Goal: Task Accomplishment & Management: Manage account settings

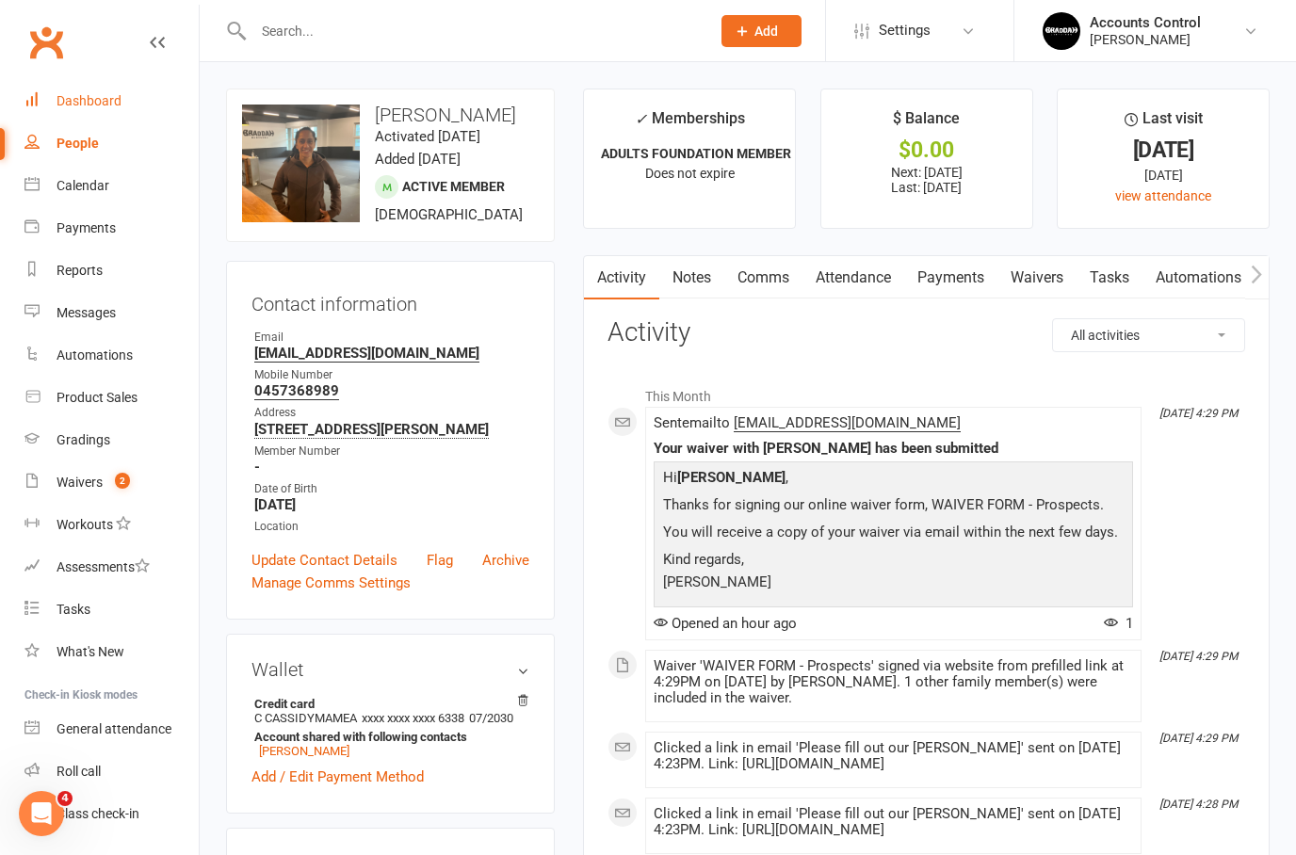
click at [92, 99] on div "Dashboard" at bounding box center [89, 100] width 65 height 15
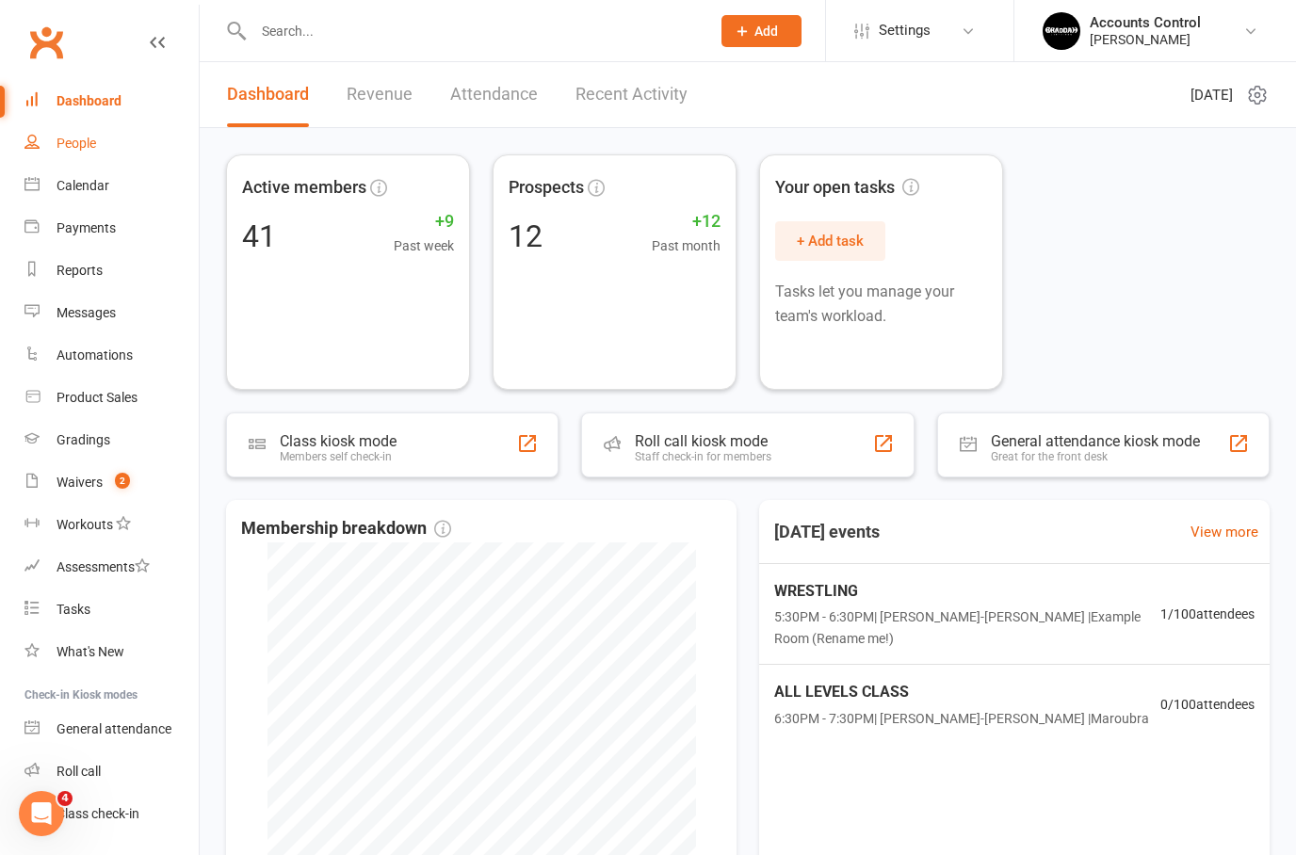
click at [81, 144] on div "People" at bounding box center [77, 143] width 40 height 15
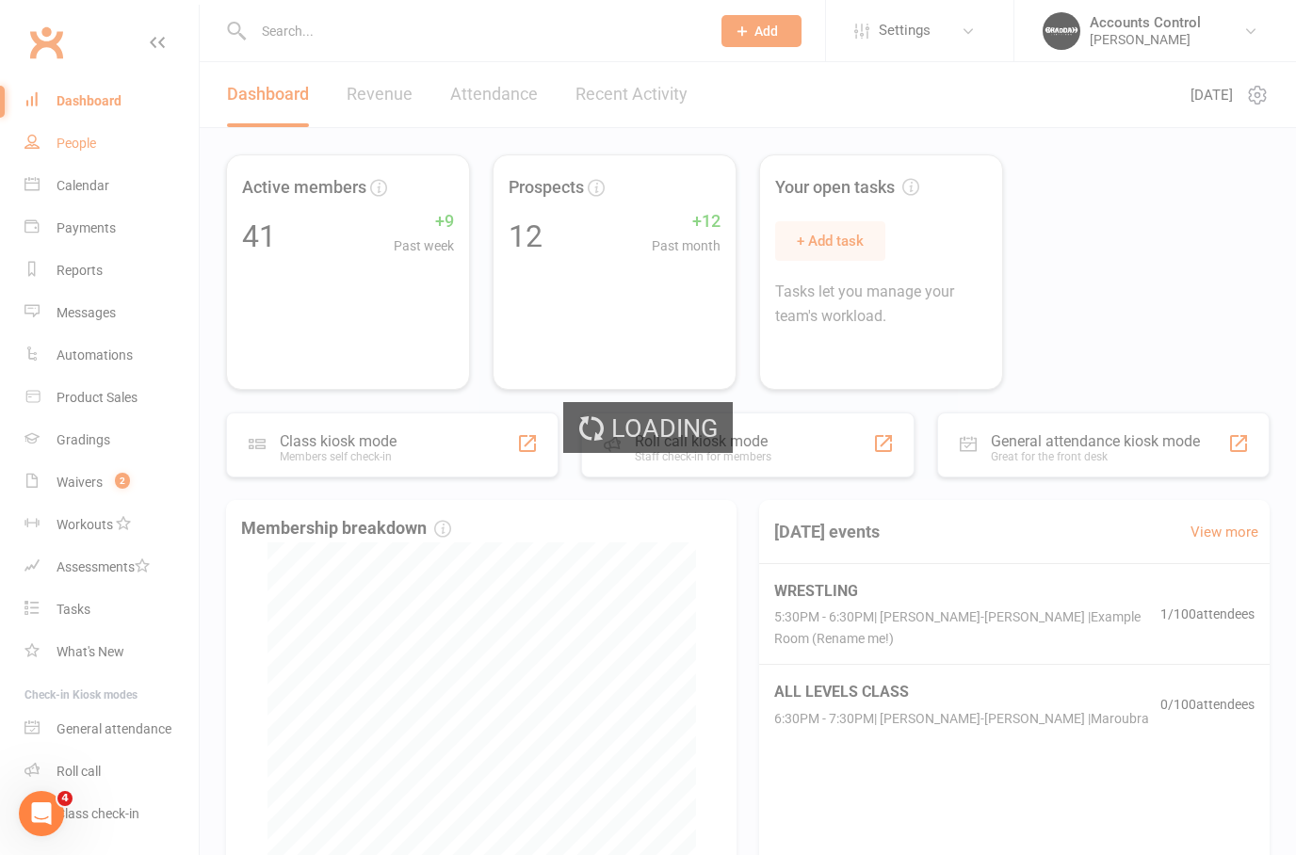
select select "50"
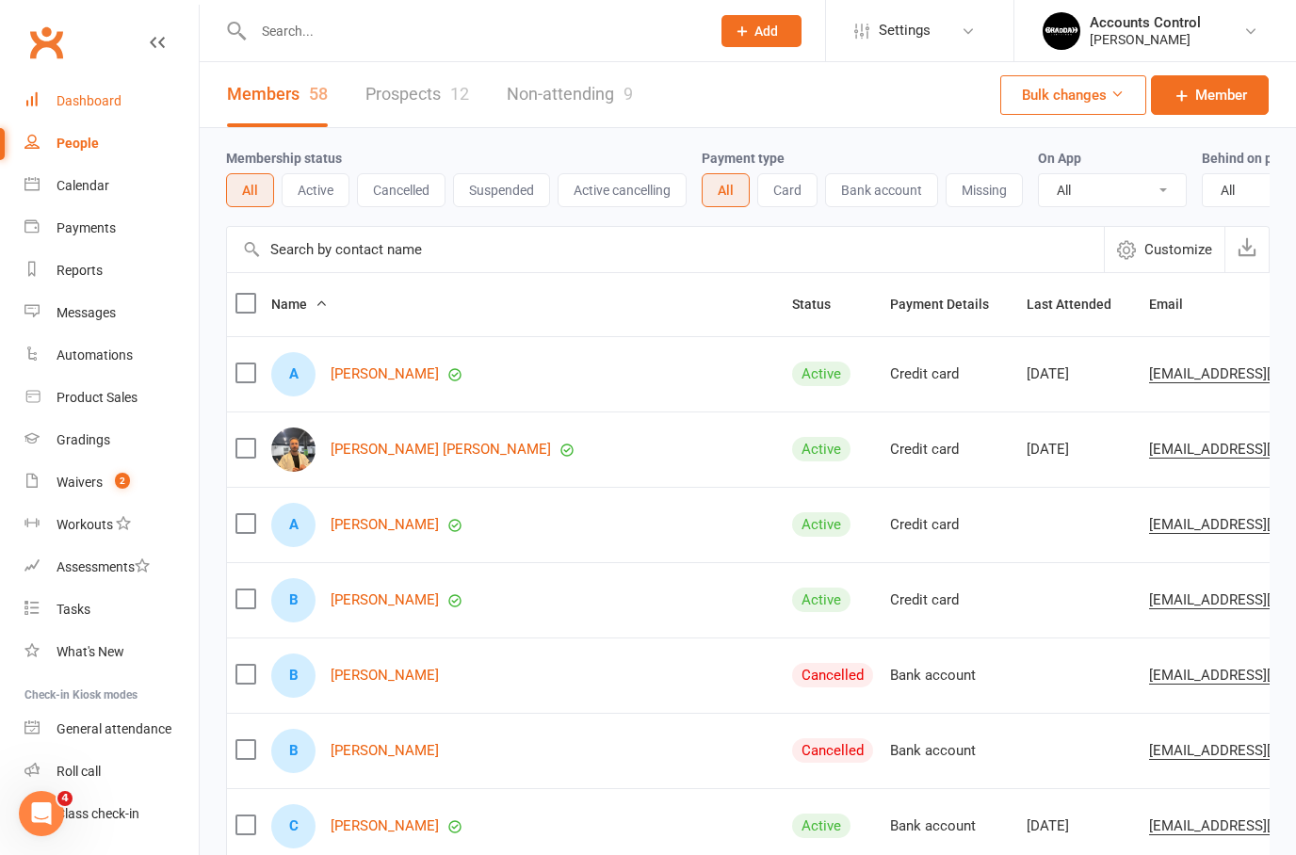
click at [94, 103] on div "Dashboard" at bounding box center [89, 100] width 65 height 15
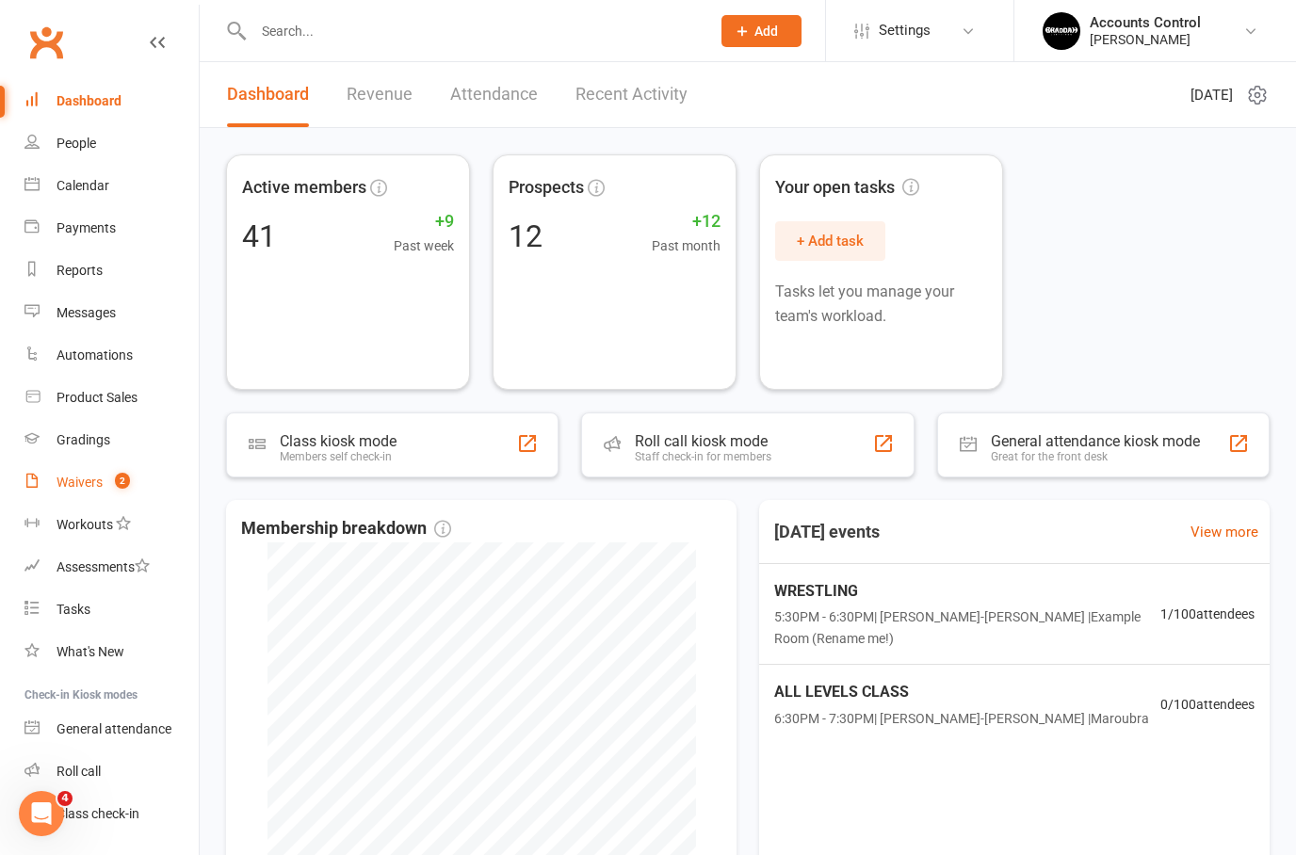
click at [111, 483] on count-badge "2" at bounding box center [117, 482] width 24 height 15
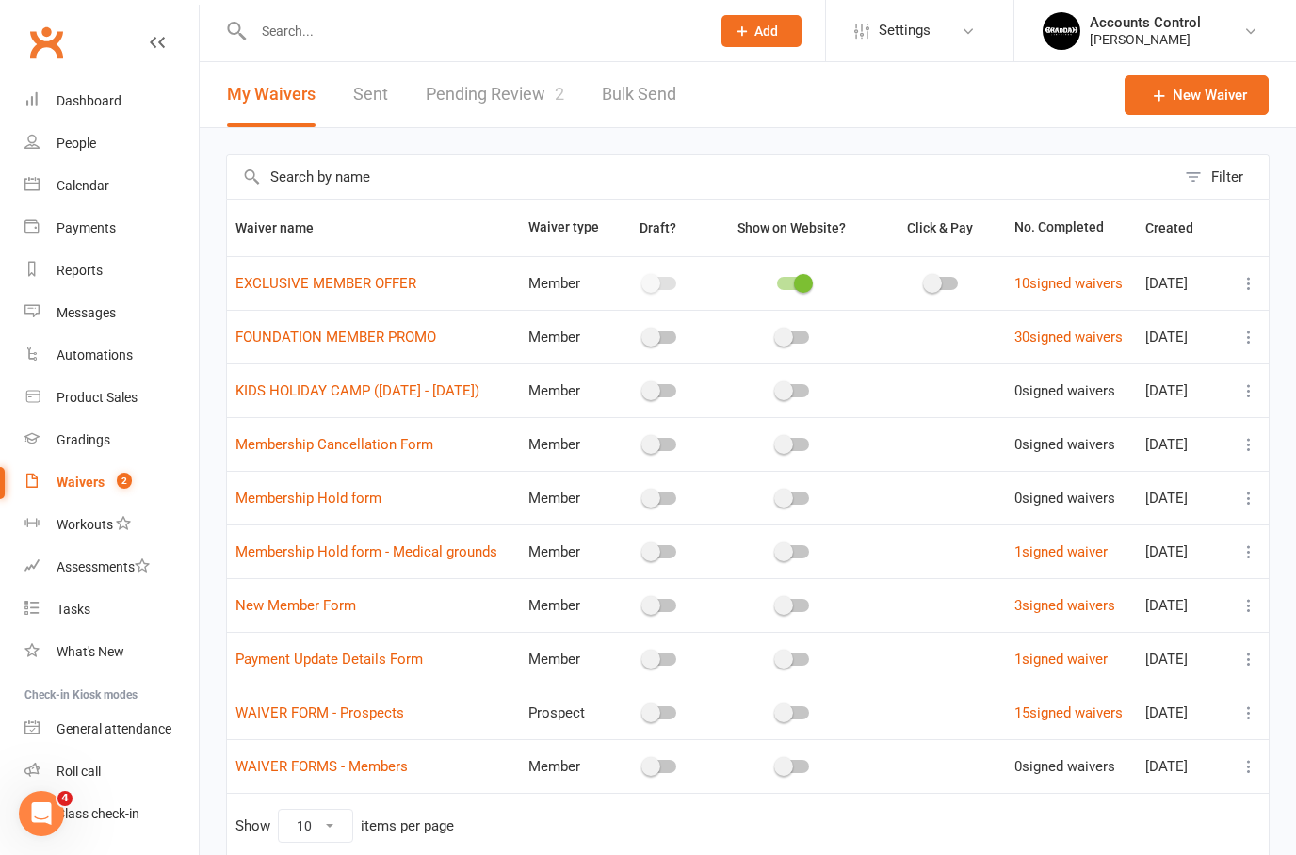
click at [466, 97] on link "Pending Review 2" at bounding box center [495, 94] width 138 height 65
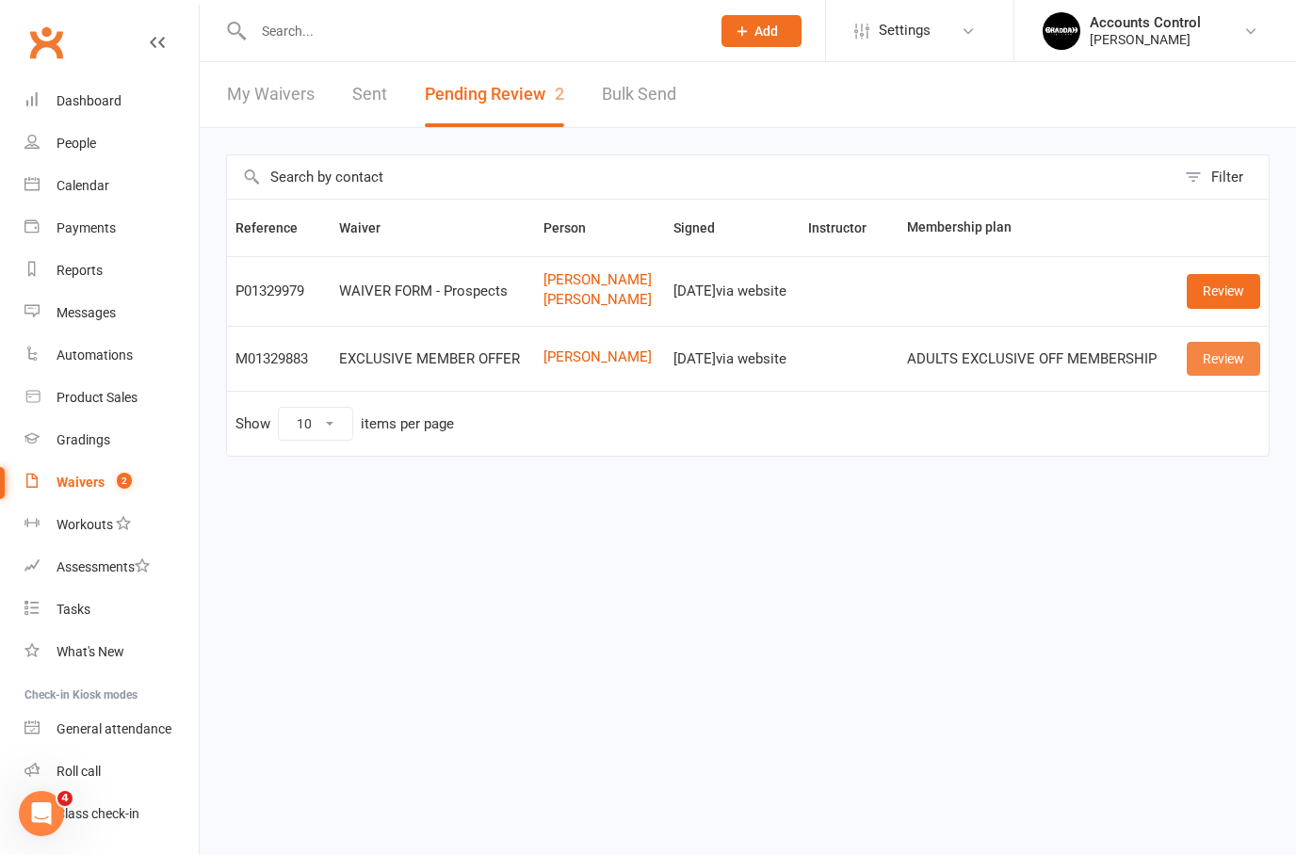
click at [1223, 348] on link "Review" at bounding box center [1223, 359] width 73 height 34
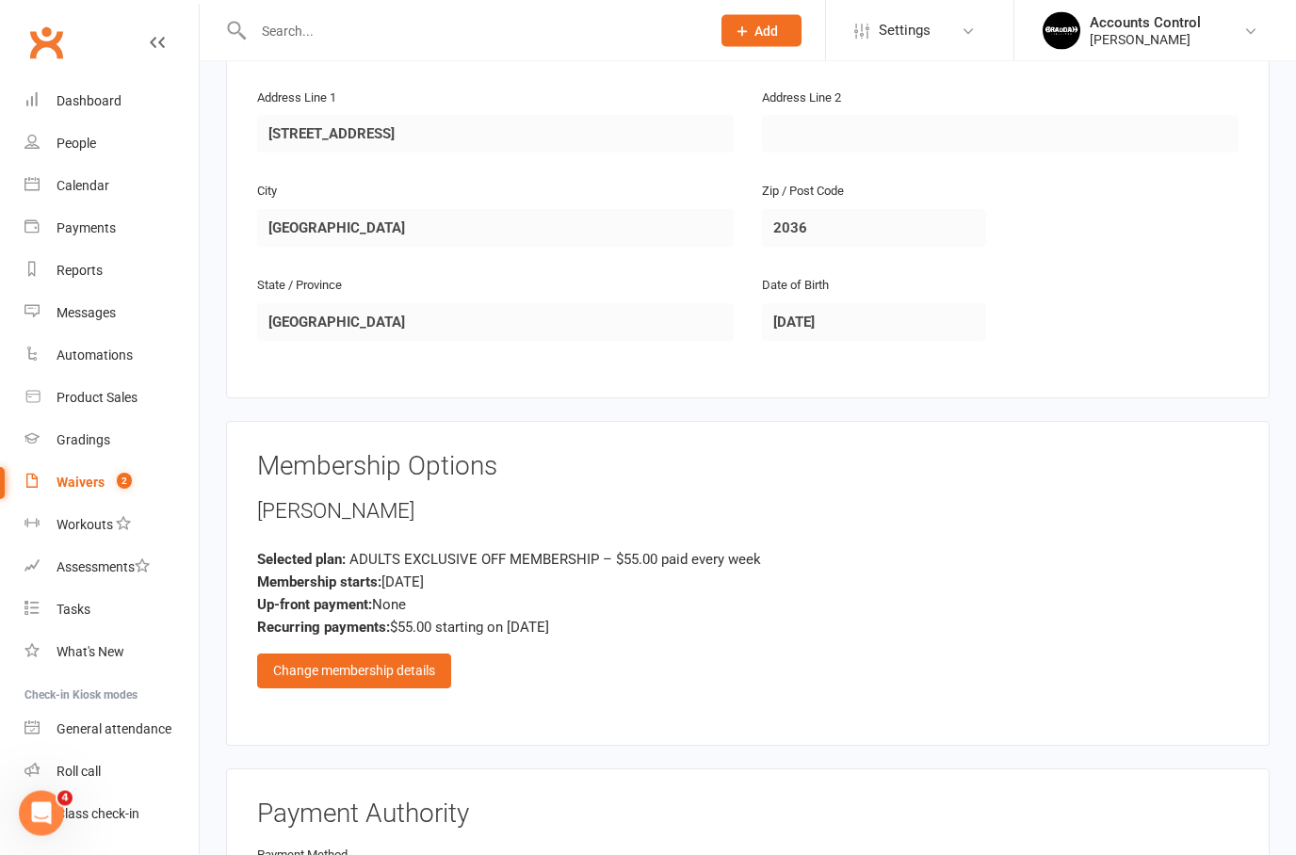
scroll to position [525, 0]
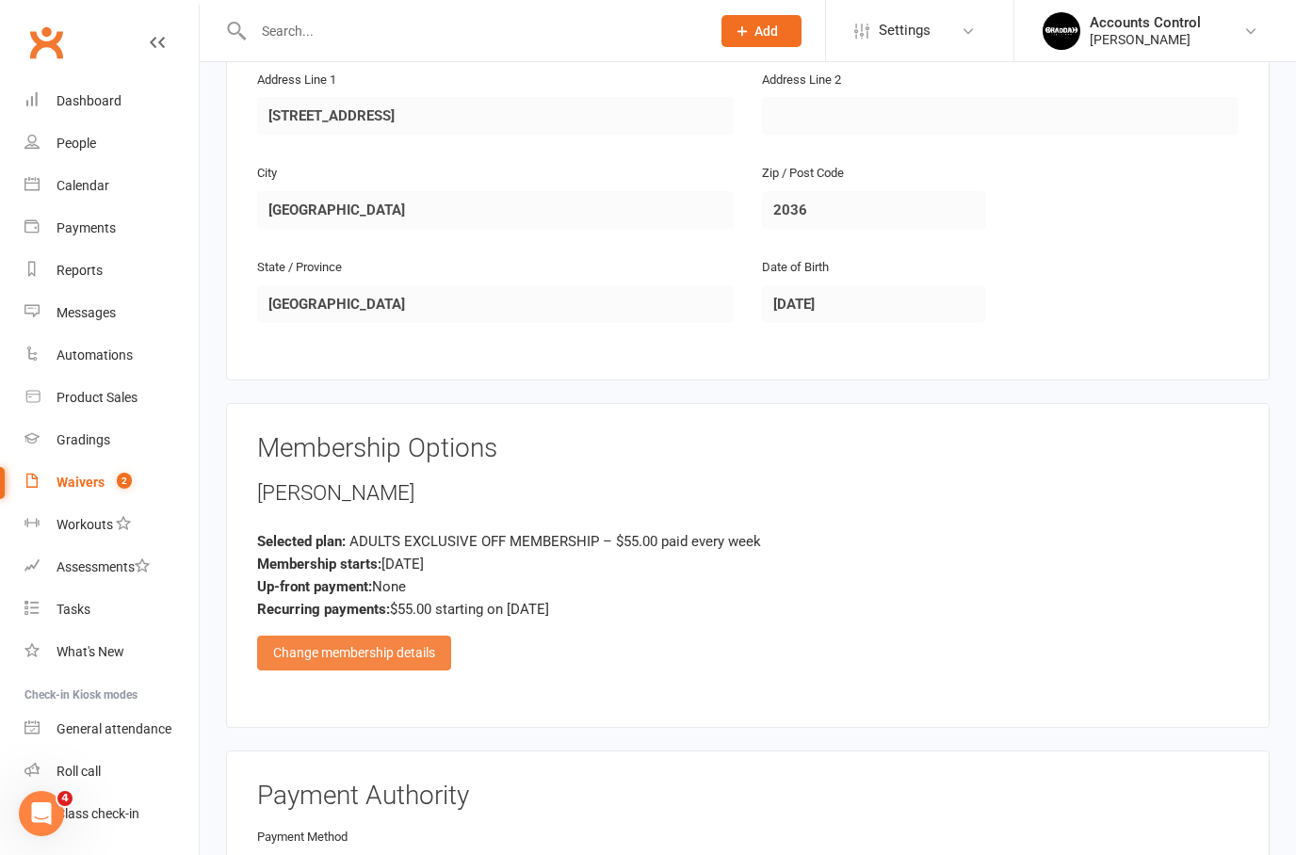
click at [383, 636] on div "Change membership details" at bounding box center [354, 653] width 194 height 34
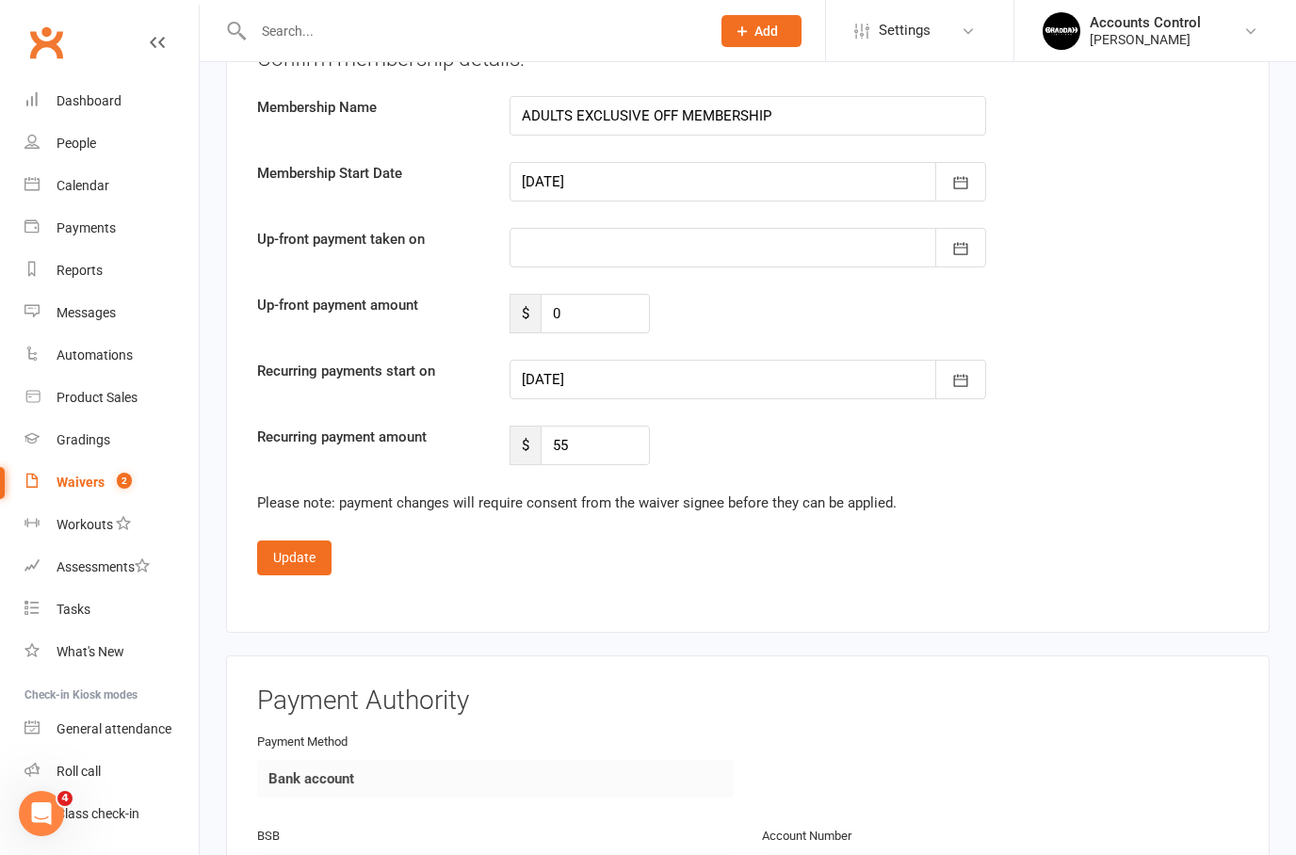
scroll to position [1560, 0]
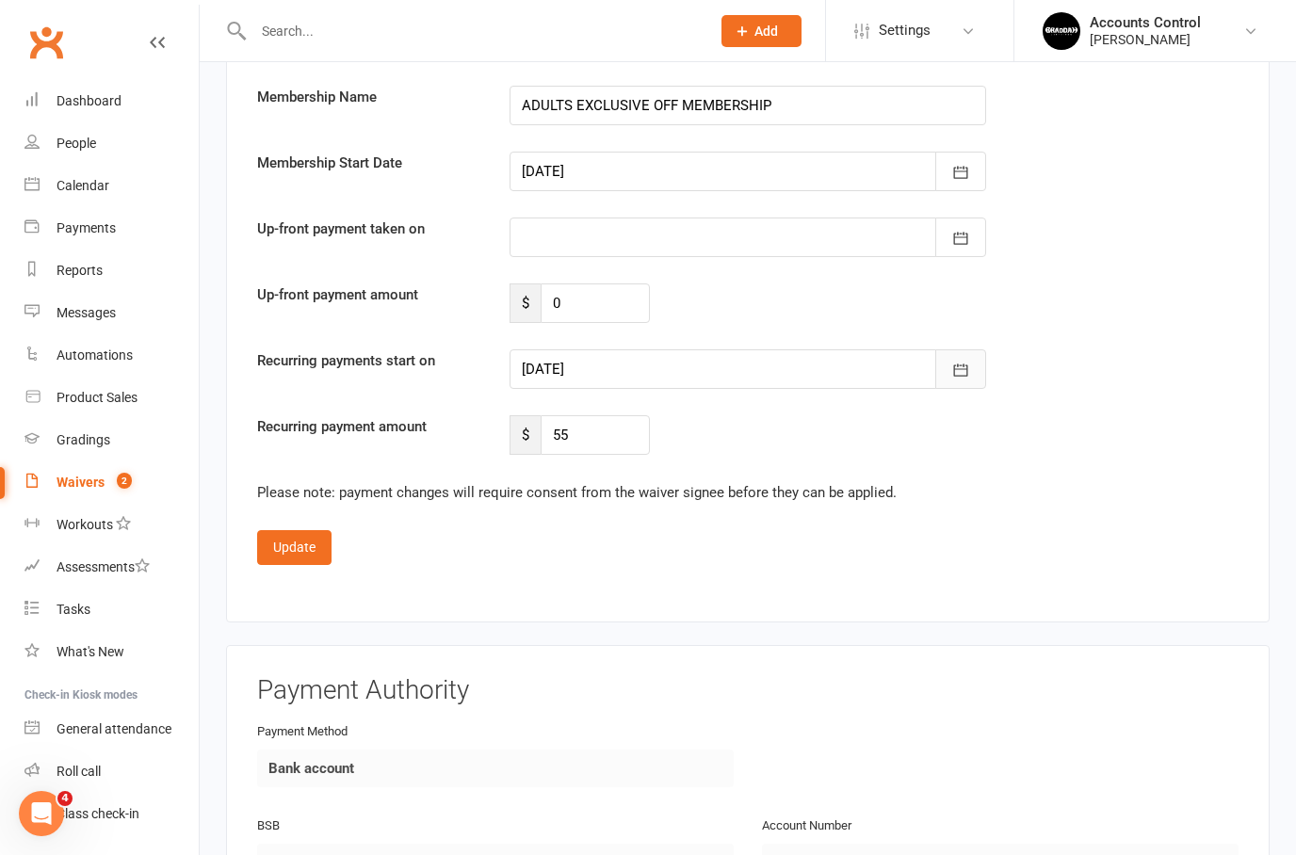
click at [969, 373] on icon "button" at bounding box center [960, 370] width 19 height 19
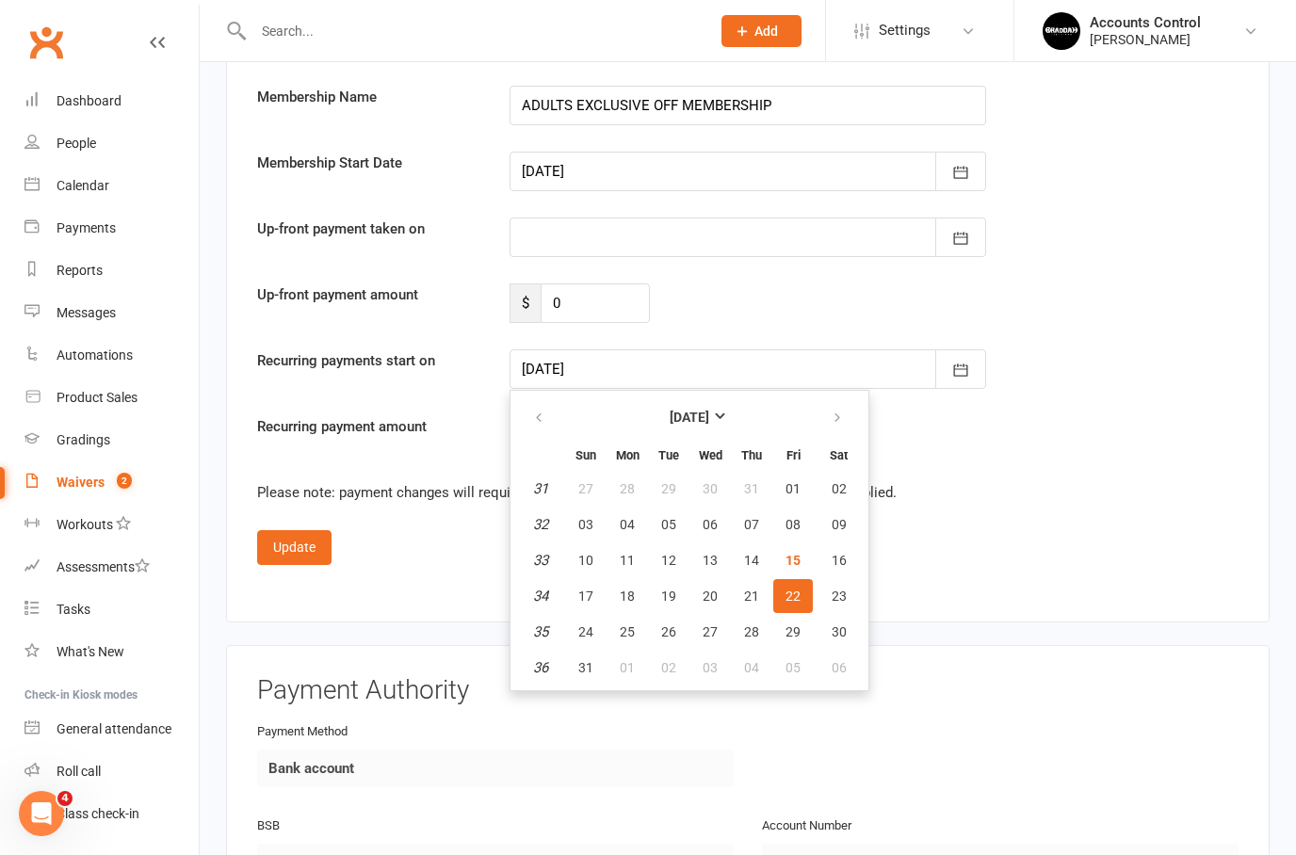
click at [792, 594] on span "22" at bounding box center [792, 596] width 15 height 15
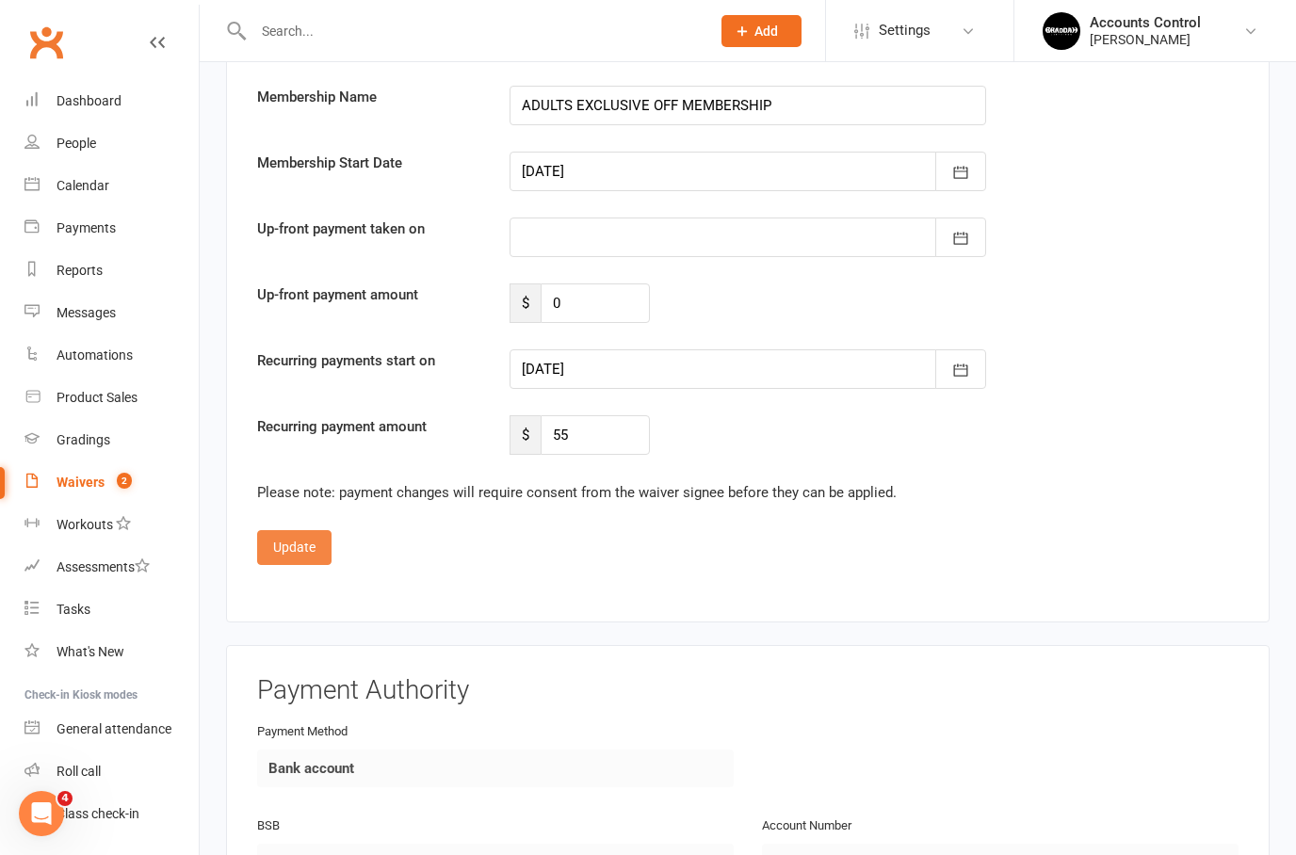
click at [300, 533] on button "Update" at bounding box center [294, 547] width 74 height 34
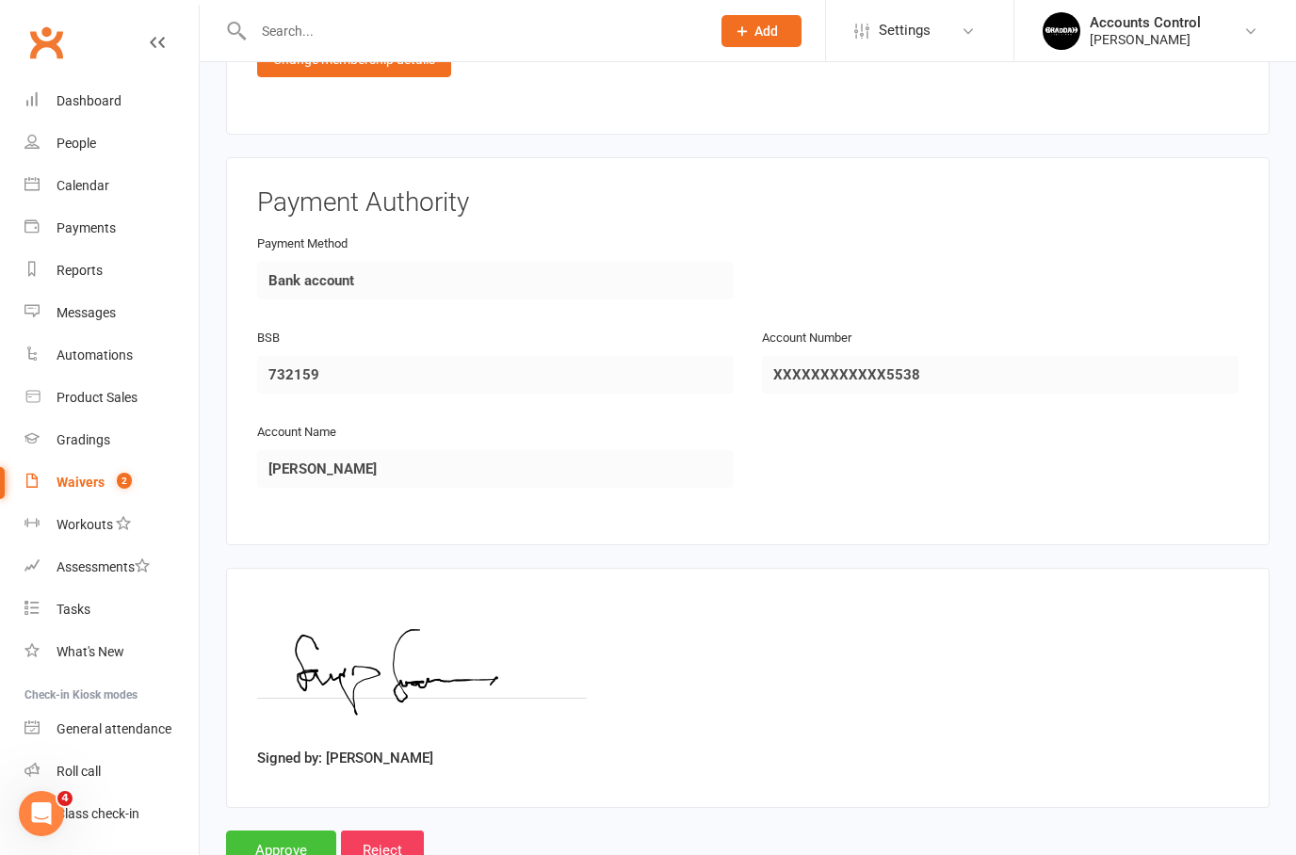
click at [261, 842] on input "Approve" at bounding box center [281, 851] width 110 height 40
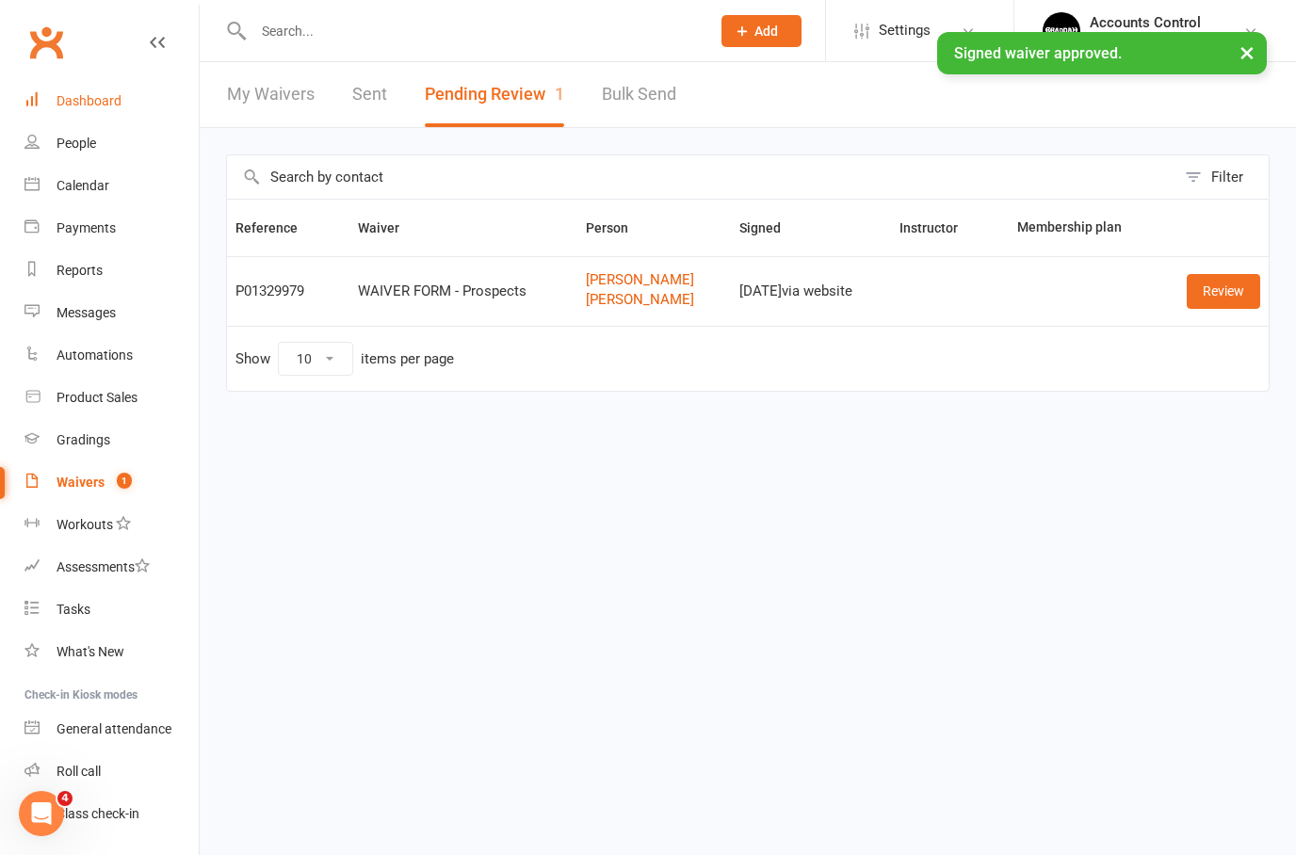
click at [76, 107] on div "Dashboard" at bounding box center [89, 100] width 65 height 15
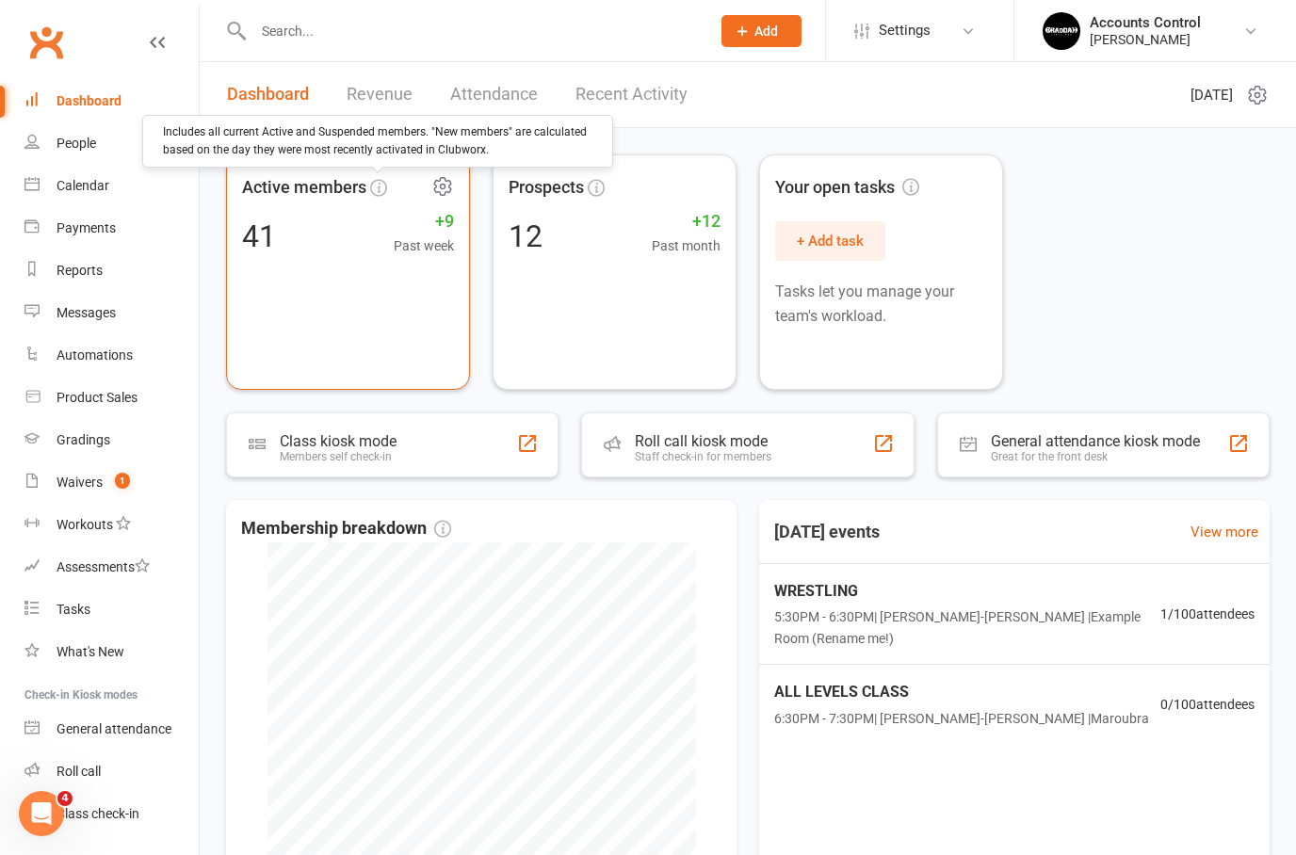
click at [447, 185] on icon at bounding box center [442, 186] width 23 height 23
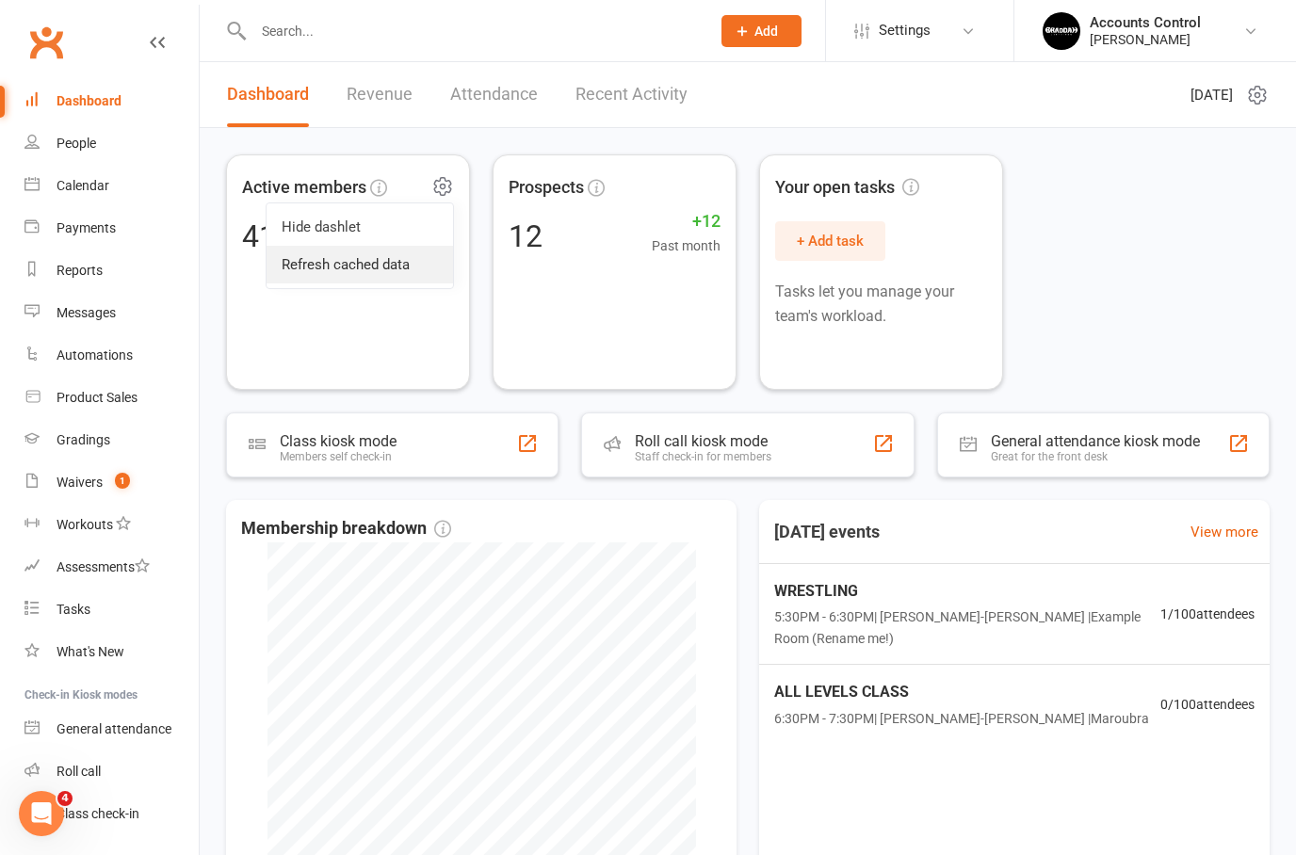
click at [396, 276] on link "Refresh cached data" at bounding box center [360, 265] width 186 height 38
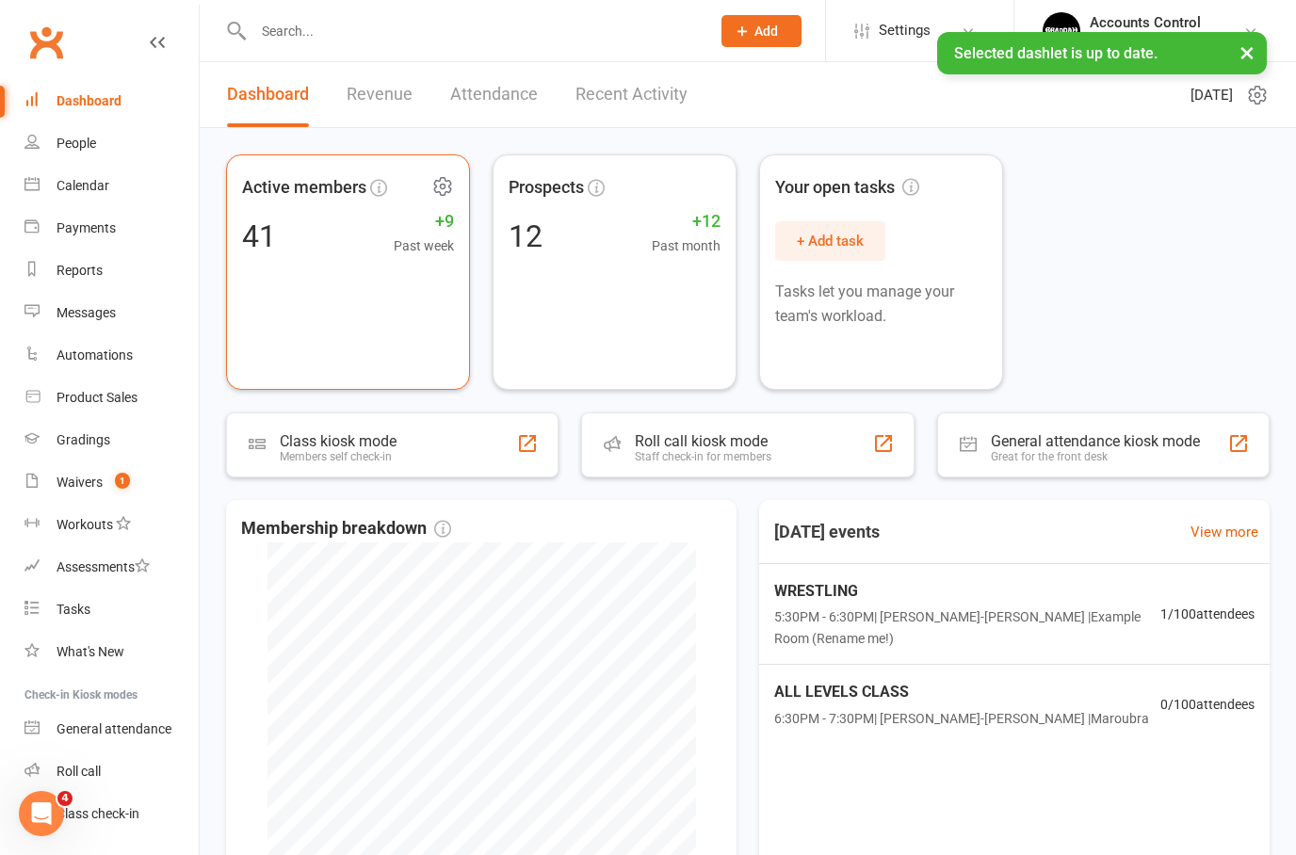
click at [438, 189] on icon at bounding box center [442, 186] width 23 height 23
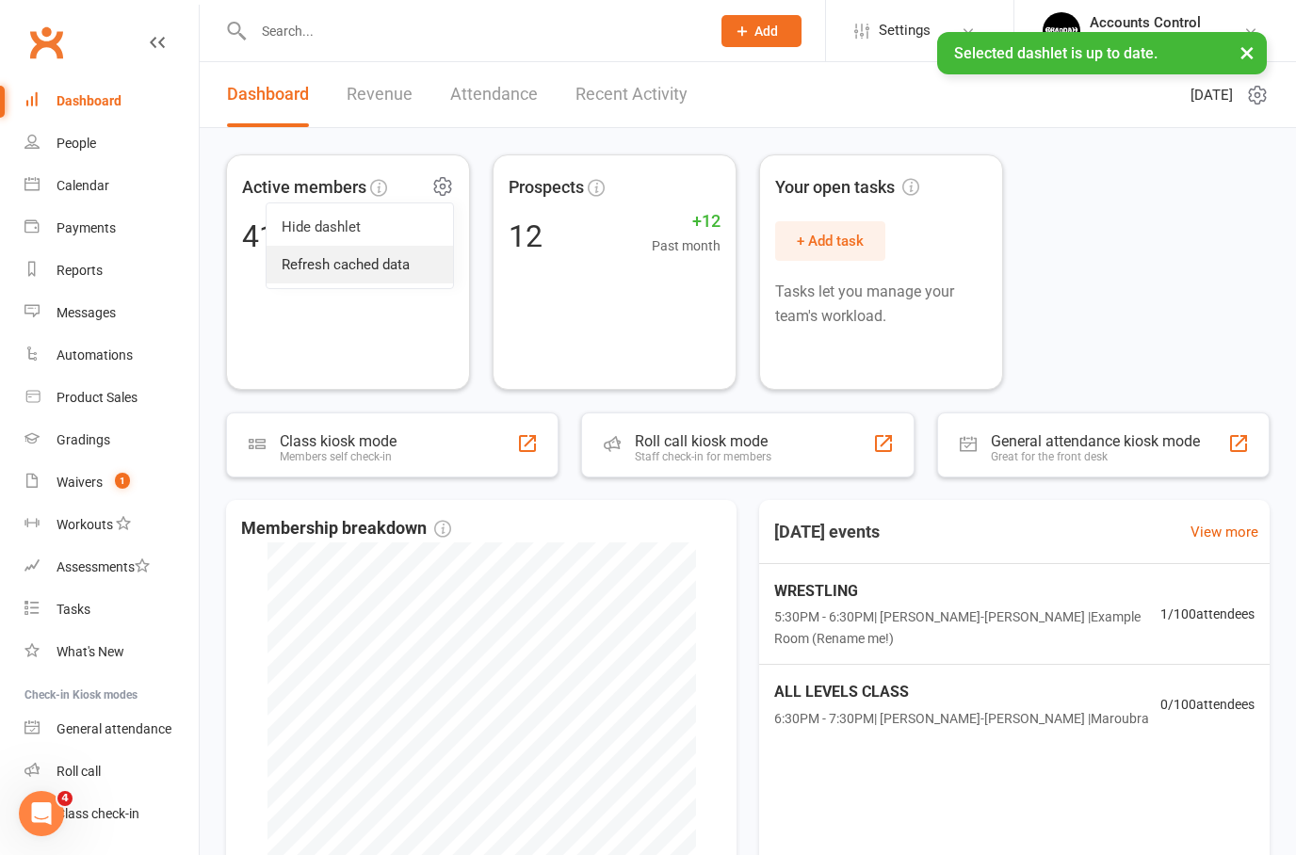
click at [361, 267] on link "Refresh cached data" at bounding box center [360, 265] width 186 height 38
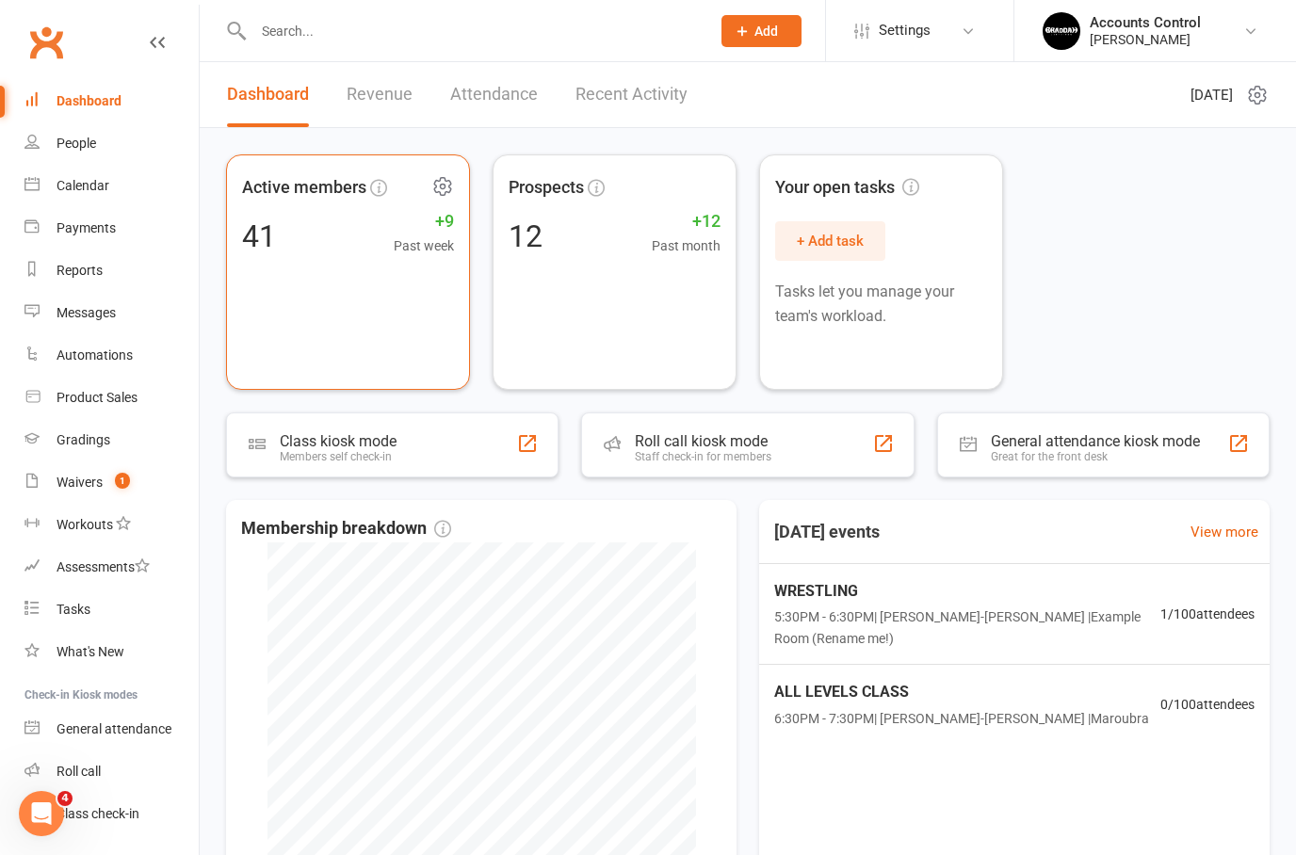
click at [450, 182] on icon at bounding box center [442, 187] width 16 height 18
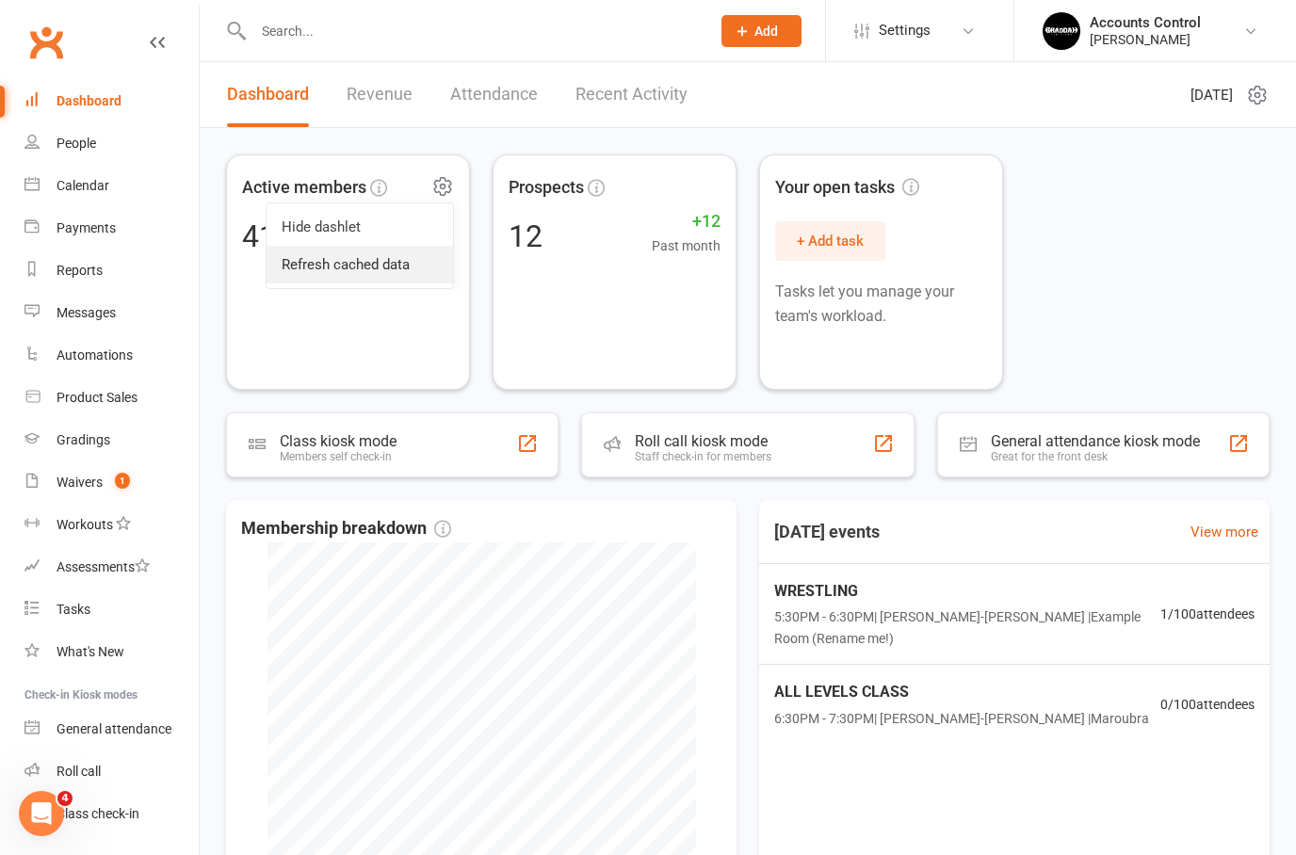
click at [396, 263] on link "Refresh cached data" at bounding box center [360, 265] width 186 height 38
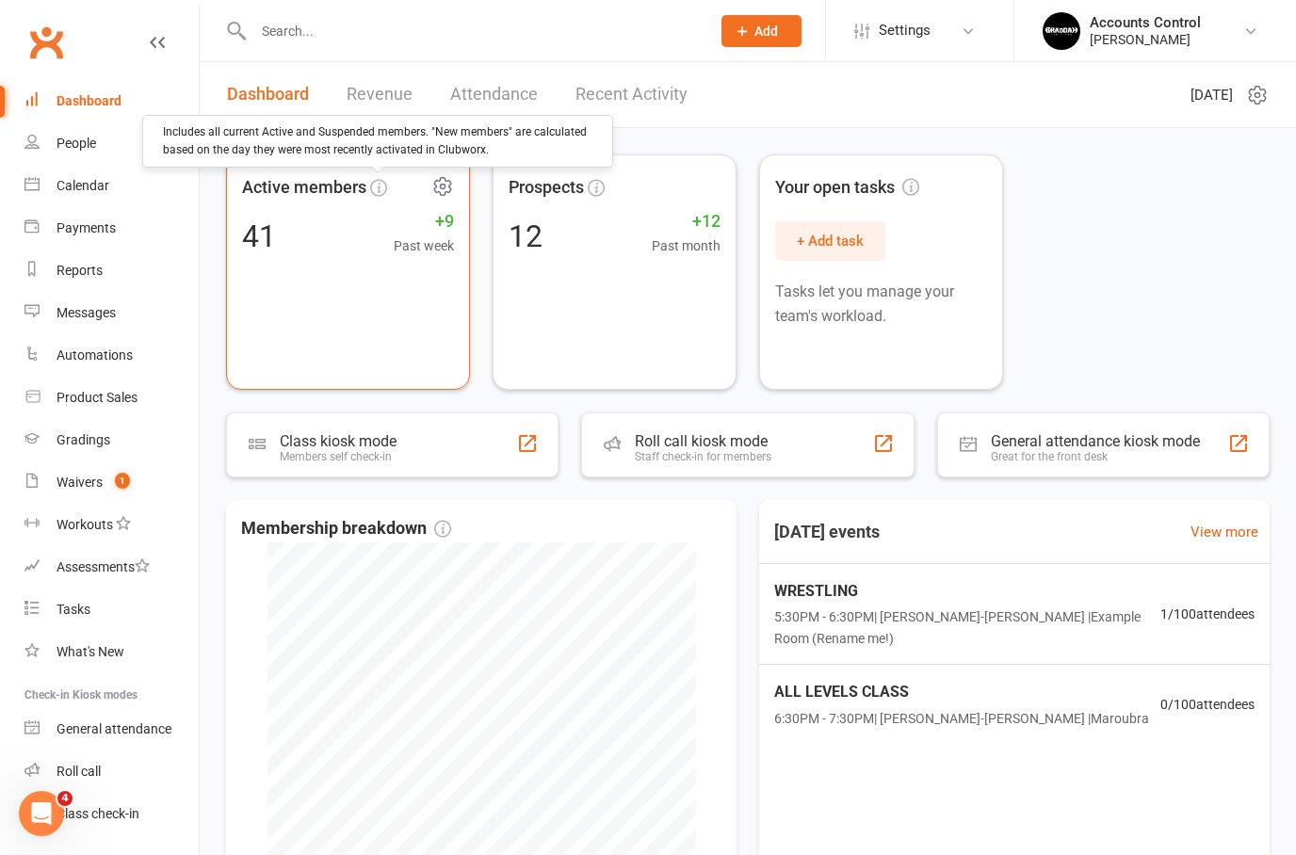
click at [445, 175] on icon at bounding box center [442, 186] width 23 height 23
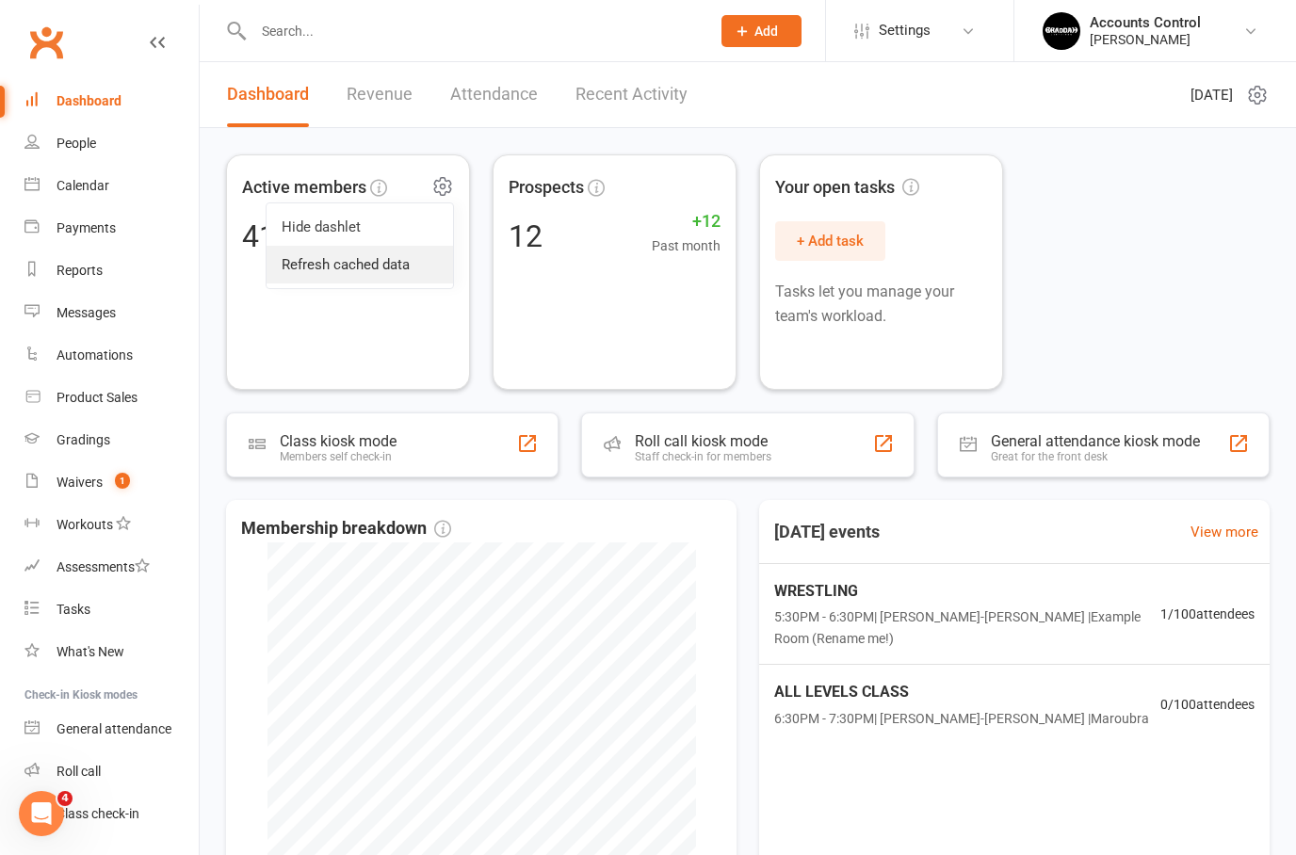
click at [402, 267] on link "Refresh cached data" at bounding box center [360, 265] width 186 height 38
click at [293, 33] on input "text" at bounding box center [472, 31] width 449 height 26
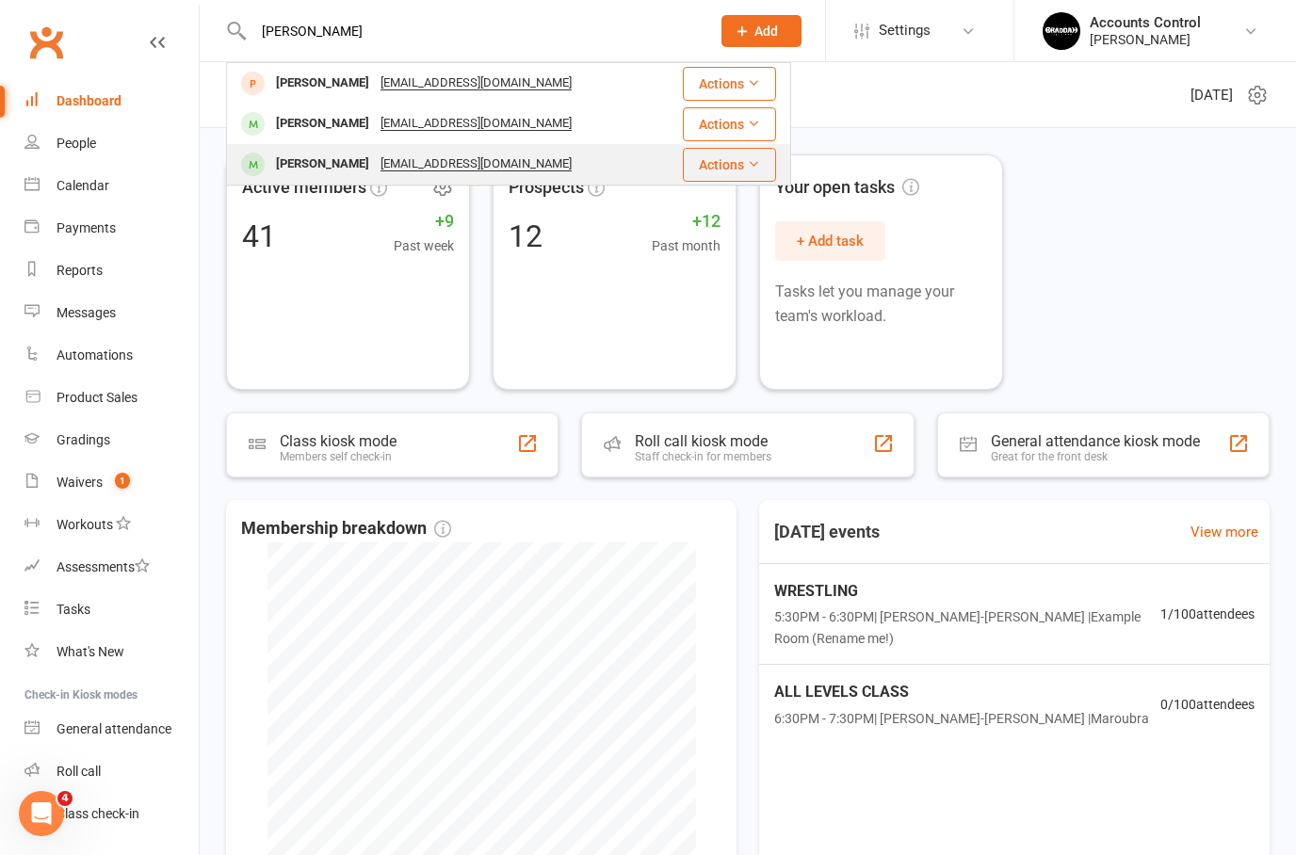
type input "[PERSON_NAME]"
click at [316, 168] on div "[PERSON_NAME]" at bounding box center [322, 164] width 105 height 27
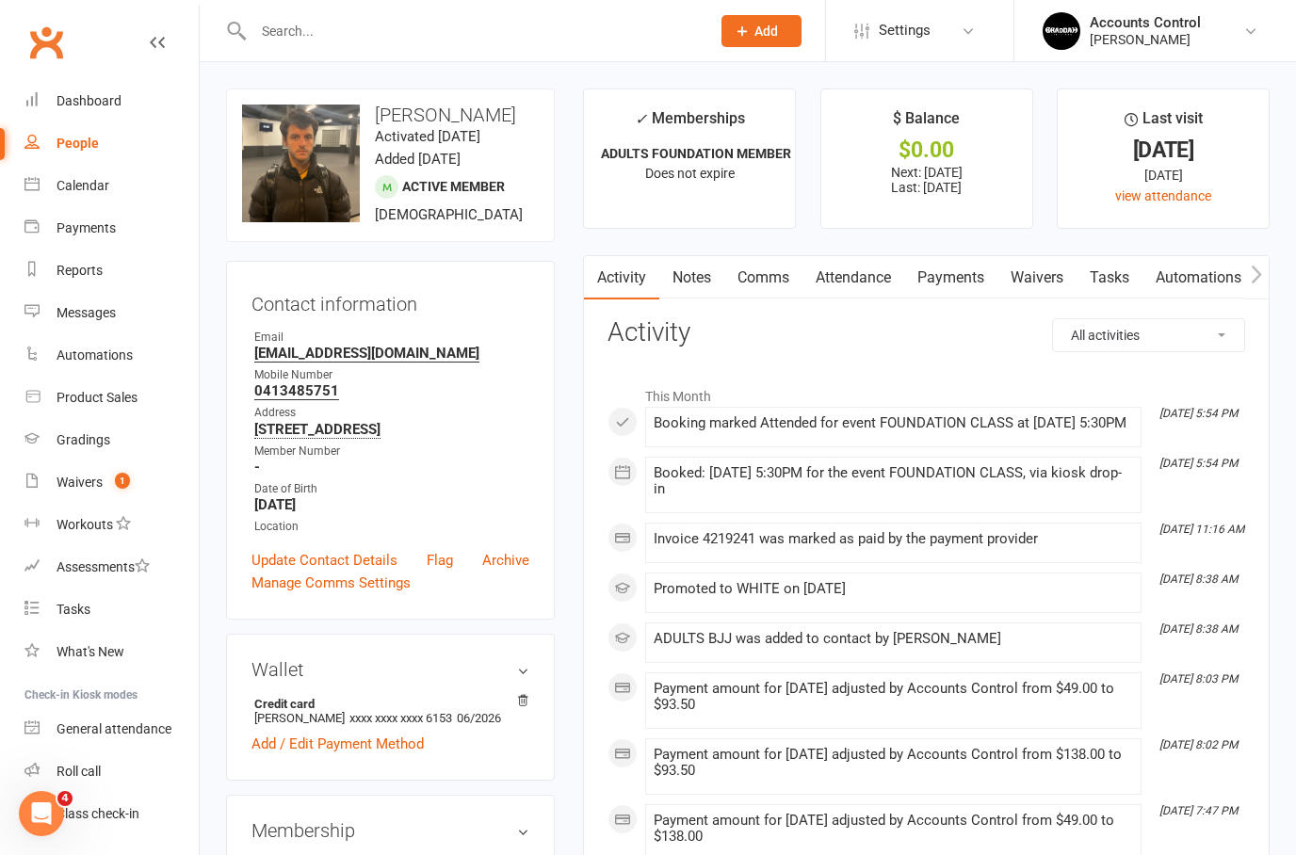
click at [951, 272] on link "Payments" at bounding box center [950, 277] width 93 height 43
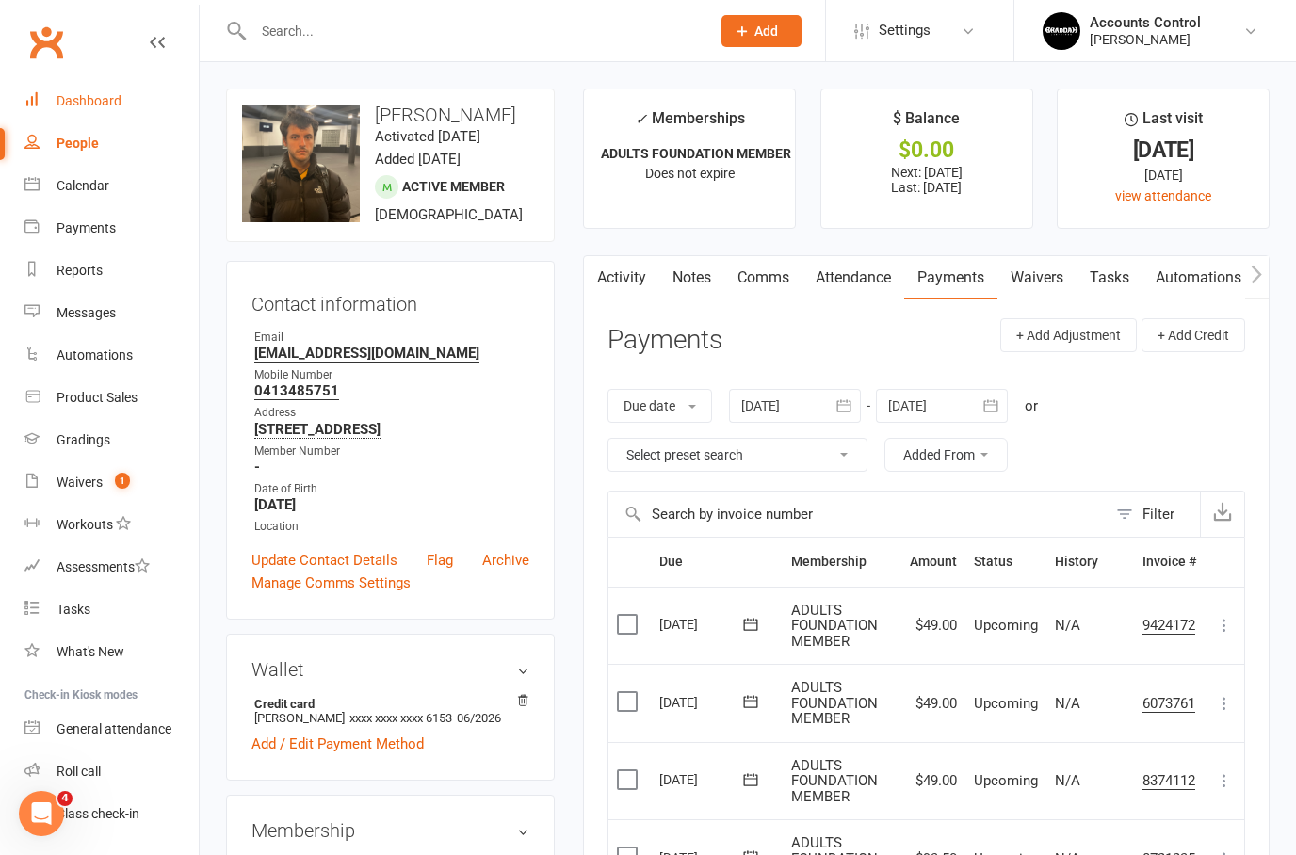
click at [86, 101] on div "Dashboard" at bounding box center [89, 100] width 65 height 15
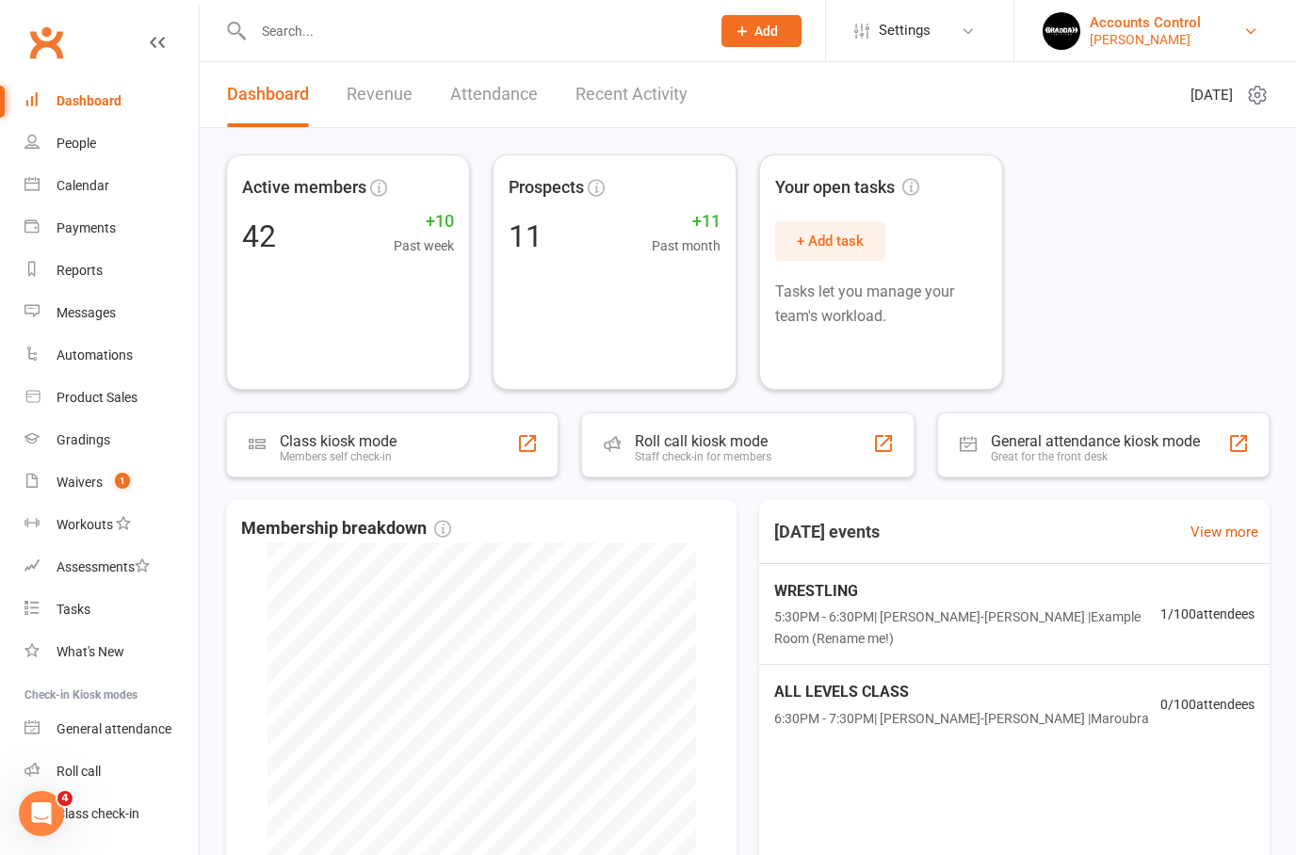
click at [1253, 14] on link "Accounts Control [PERSON_NAME]" at bounding box center [1155, 31] width 225 height 38
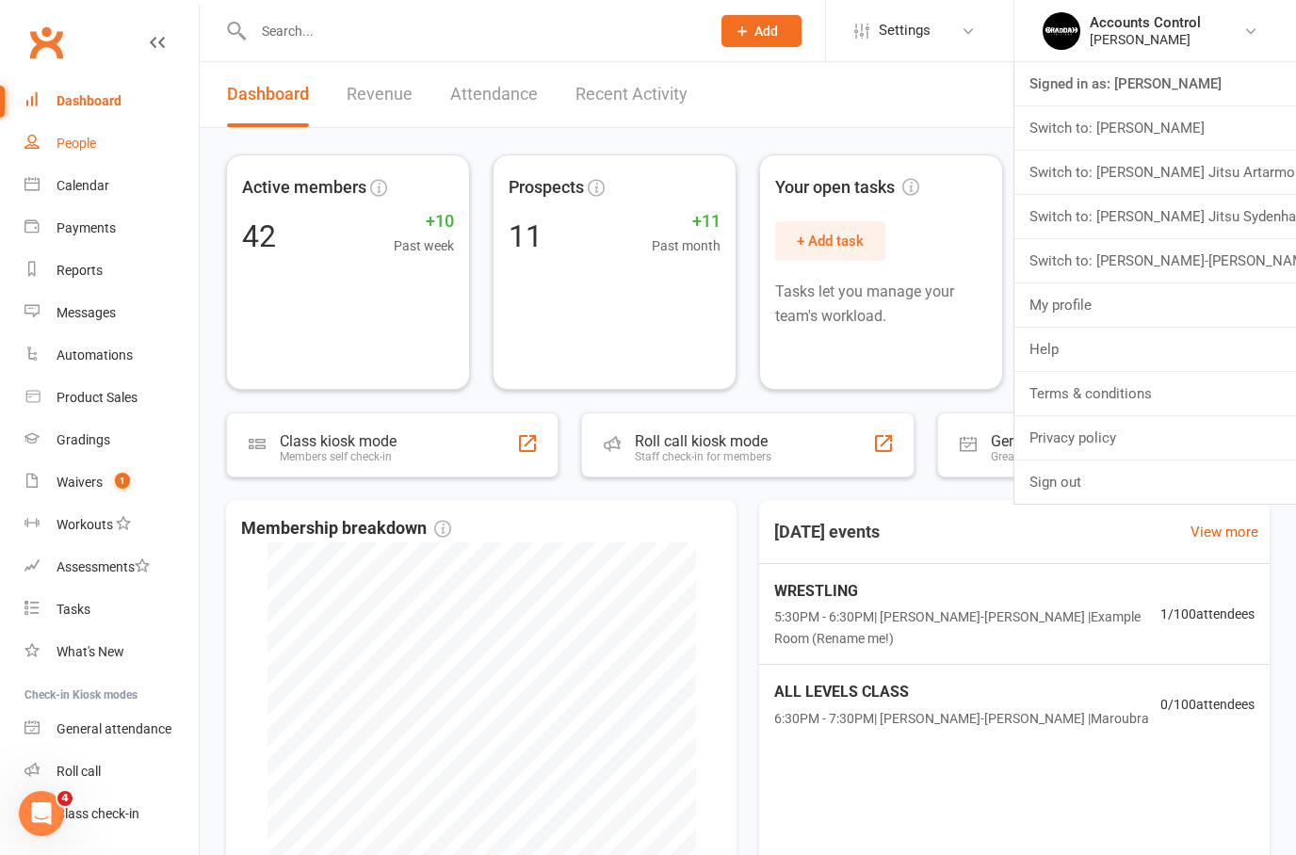
click at [85, 127] on link "People" at bounding box center [111, 143] width 174 height 42
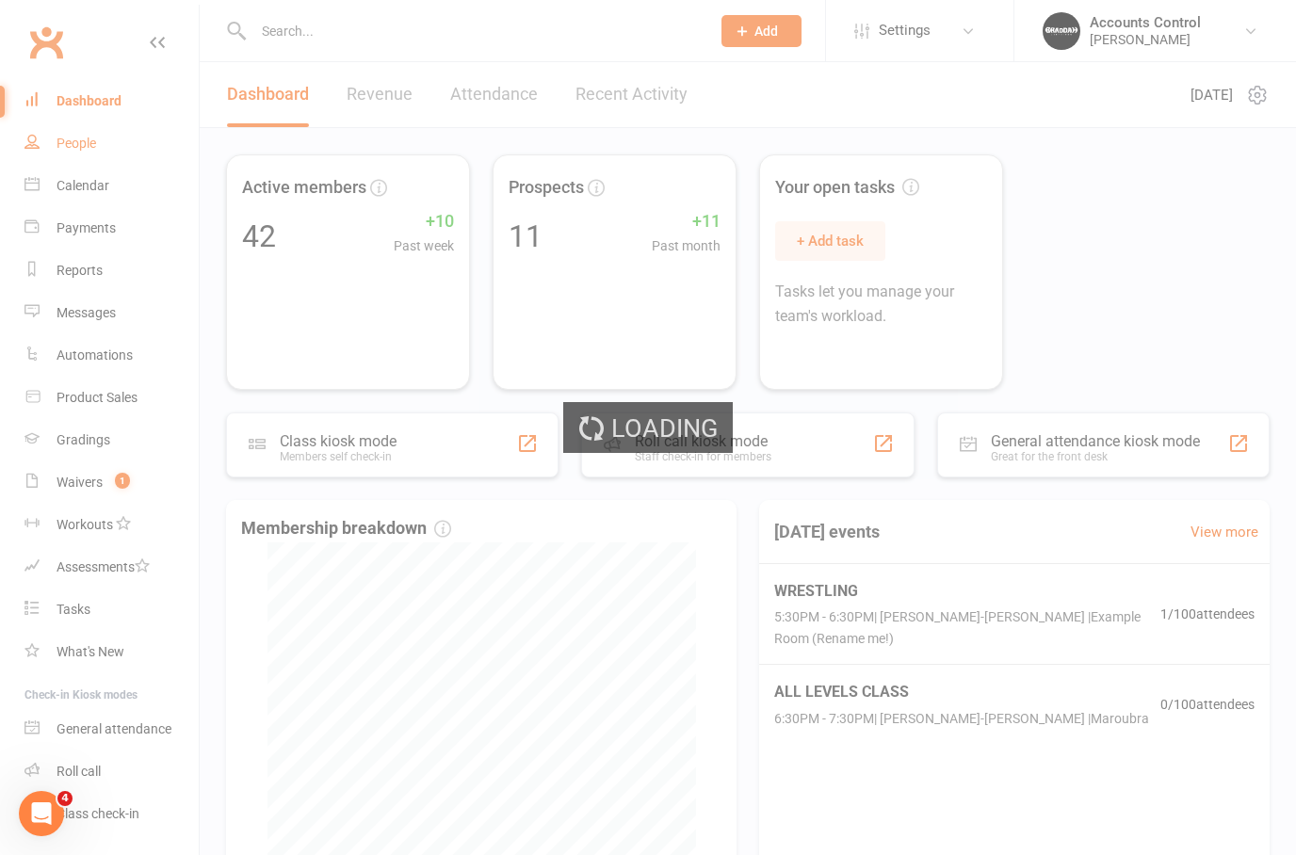
select select "50"
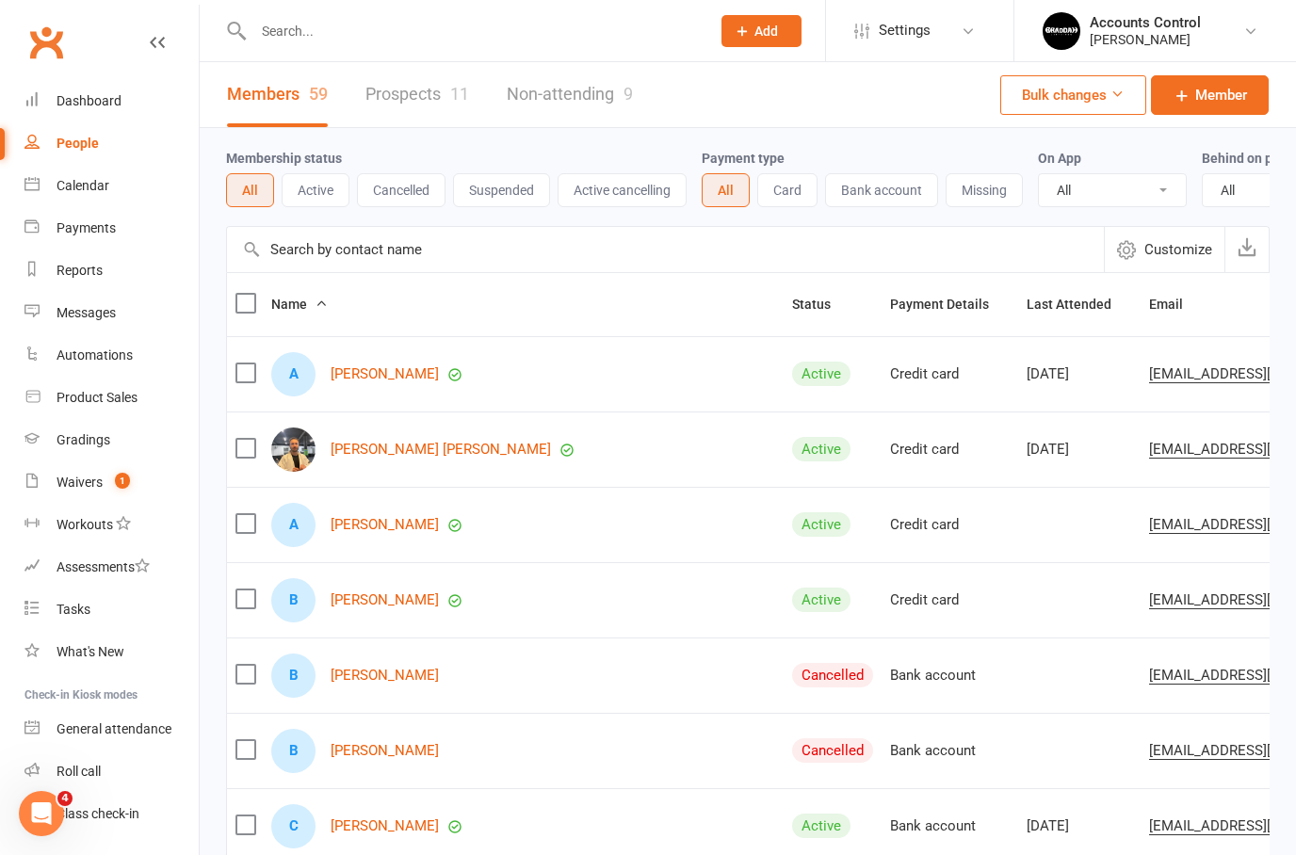
click at [76, 154] on link "People" at bounding box center [111, 143] width 174 height 42
click at [73, 127] on link "People" at bounding box center [111, 143] width 174 height 42
click at [418, 87] on link "Prospects 11" at bounding box center [417, 94] width 104 height 65
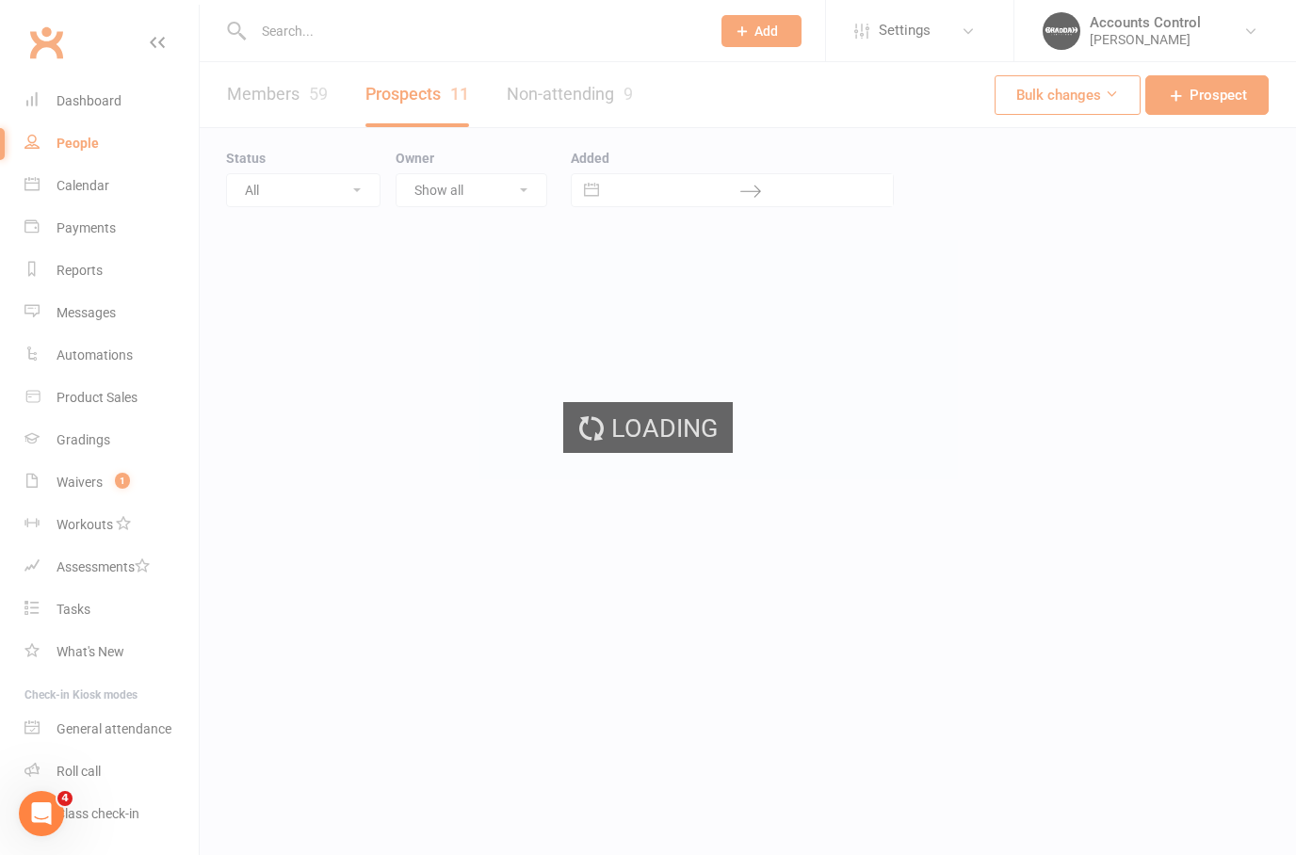
select select "100"
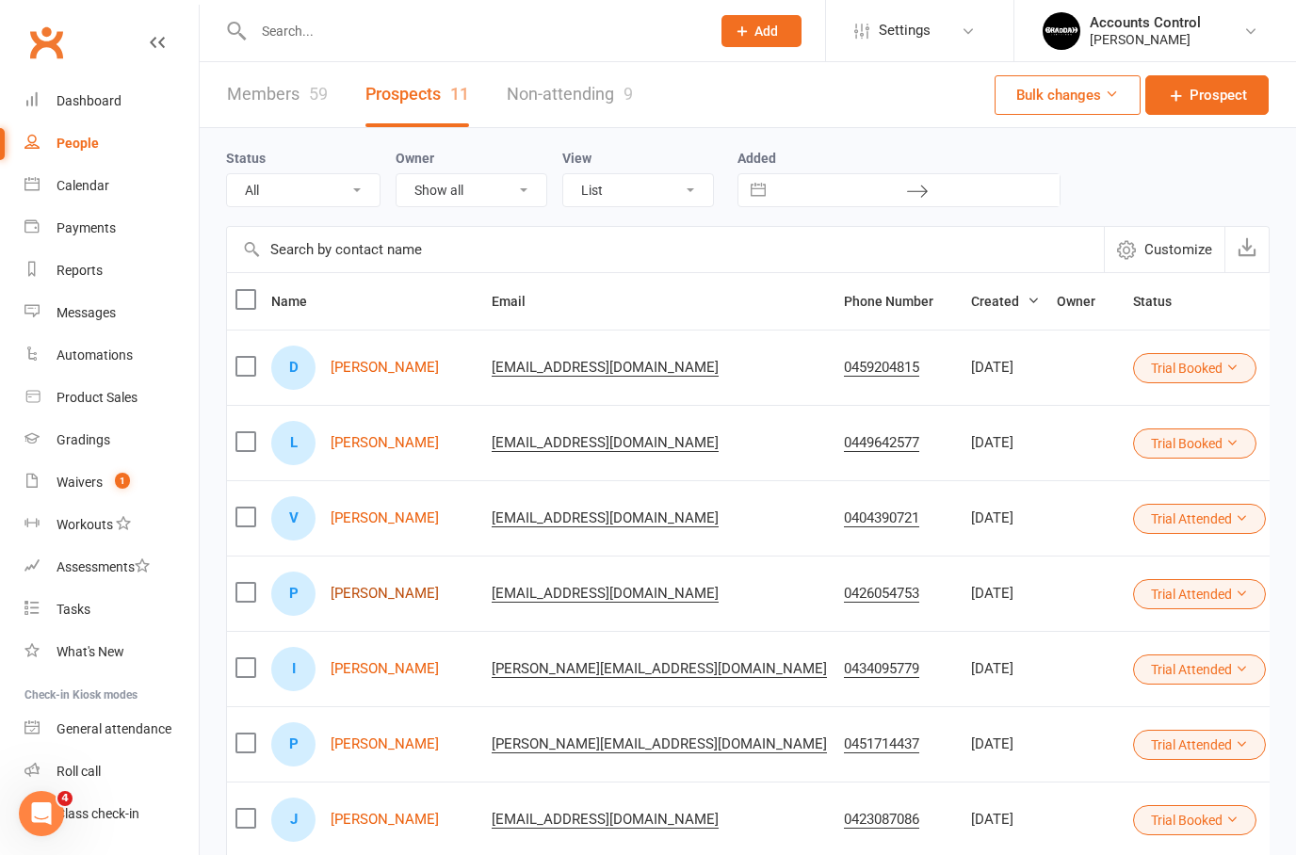
click at [366, 588] on link "[PERSON_NAME]" at bounding box center [385, 594] width 108 height 16
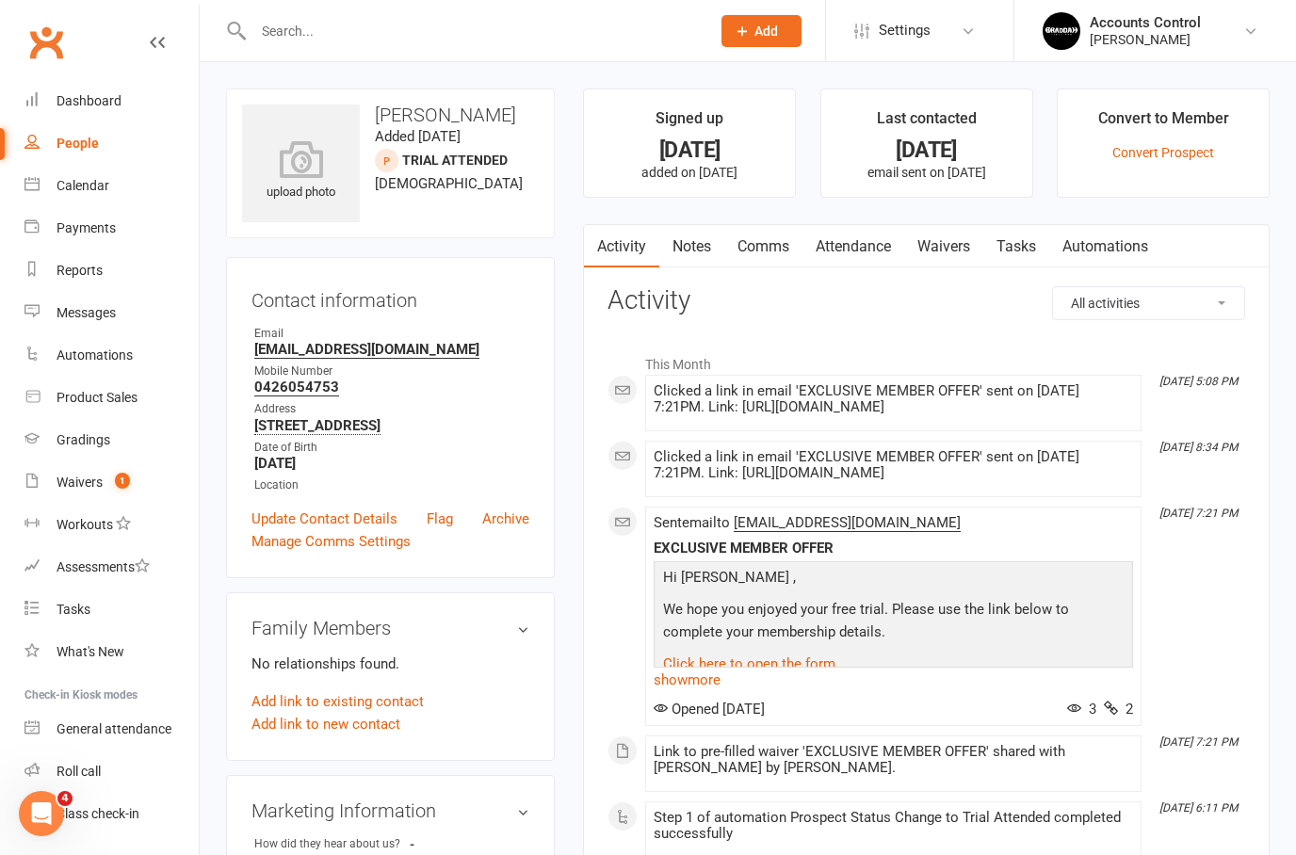
click at [932, 247] on link "Waivers" at bounding box center [943, 246] width 79 height 43
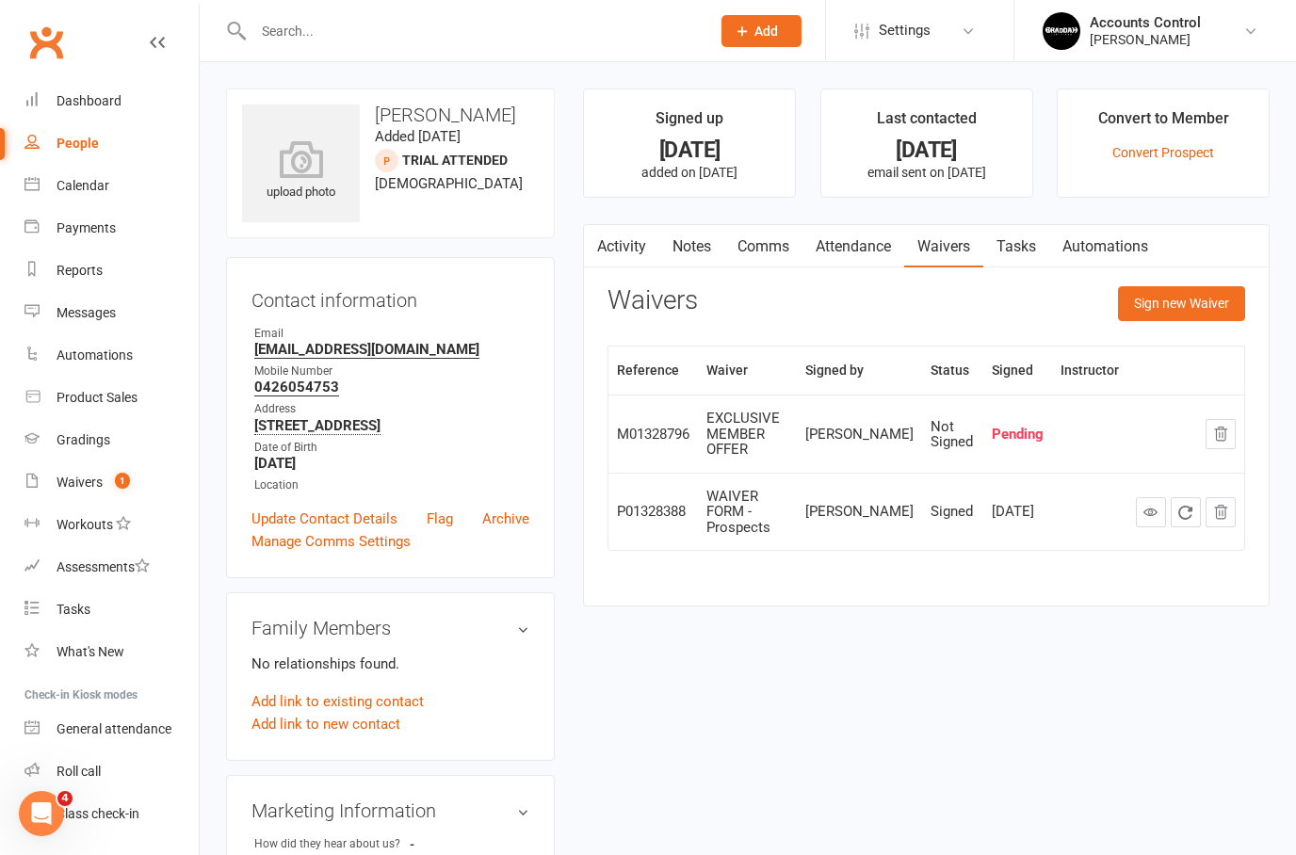
click at [90, 153] on link "People" at bounding box center [111, 143] width 174 height 42
select select "100"
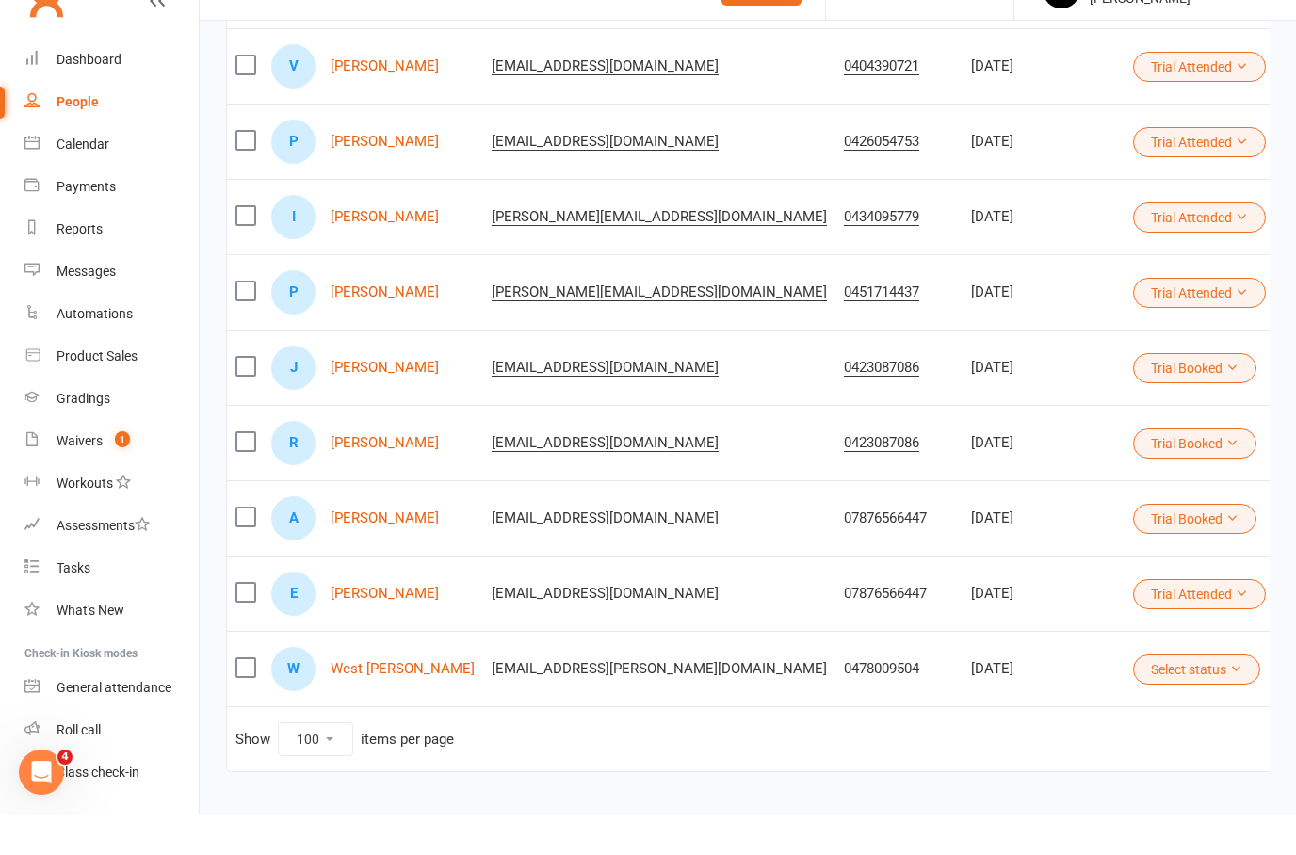
scroll to position [486, 0]
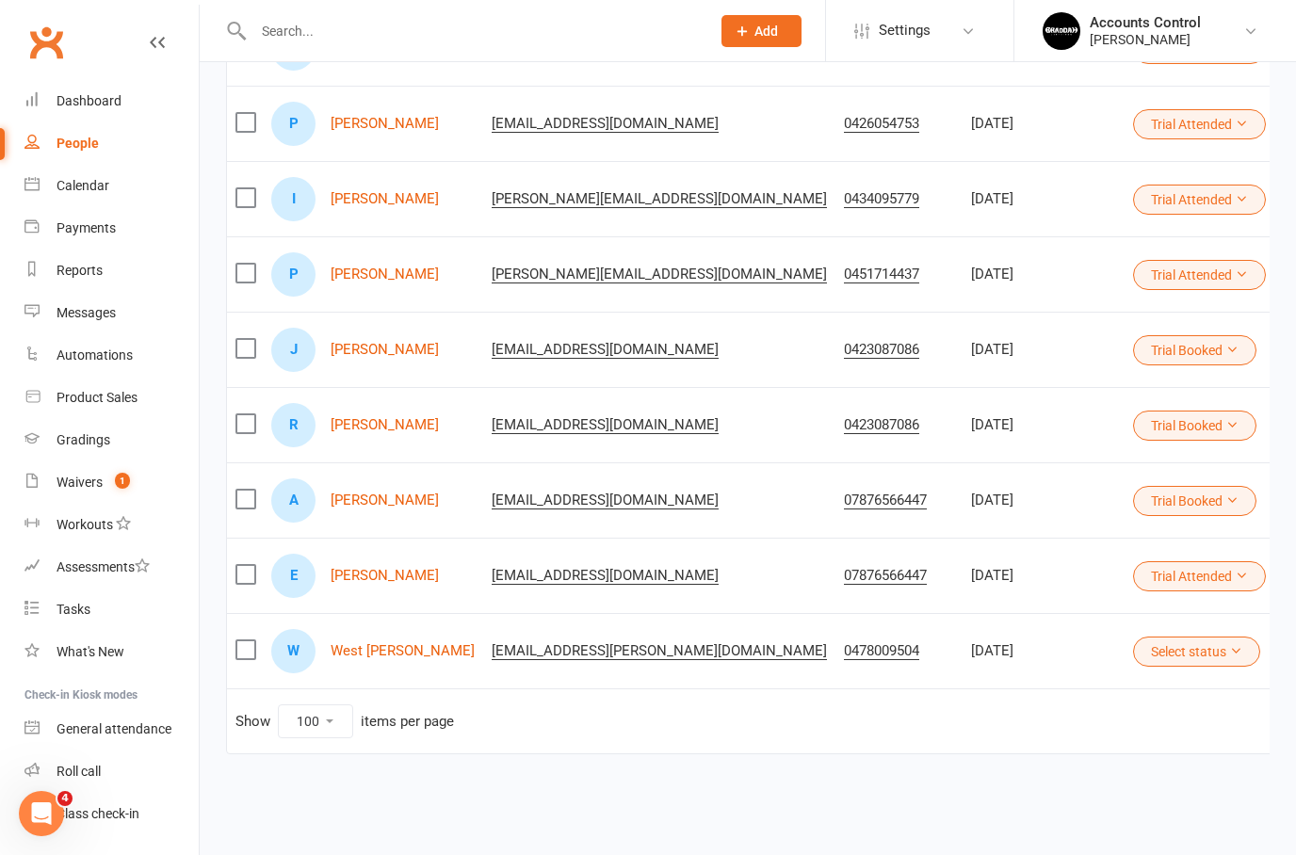
click at [396, 252] on div "P [PERSON_NAME]" at bounding box center [372, 274] width 203 height 44
click at [380, 267] on link "[PERSON_NAME]" at bounding box center [385, 275] width 108 height 16
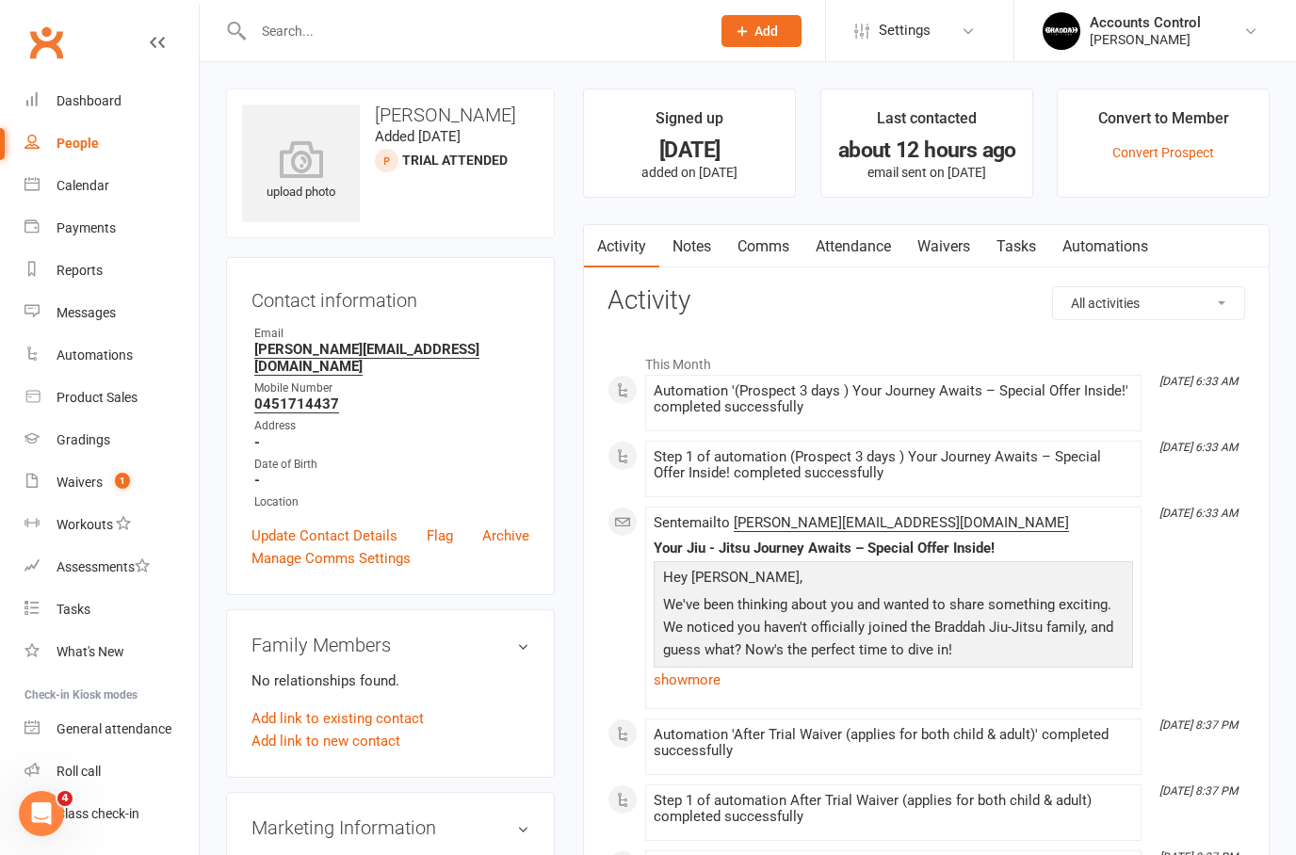
click at [944, 242] on link "Waivers" at bounding box center [943, 246] width 79 height 43
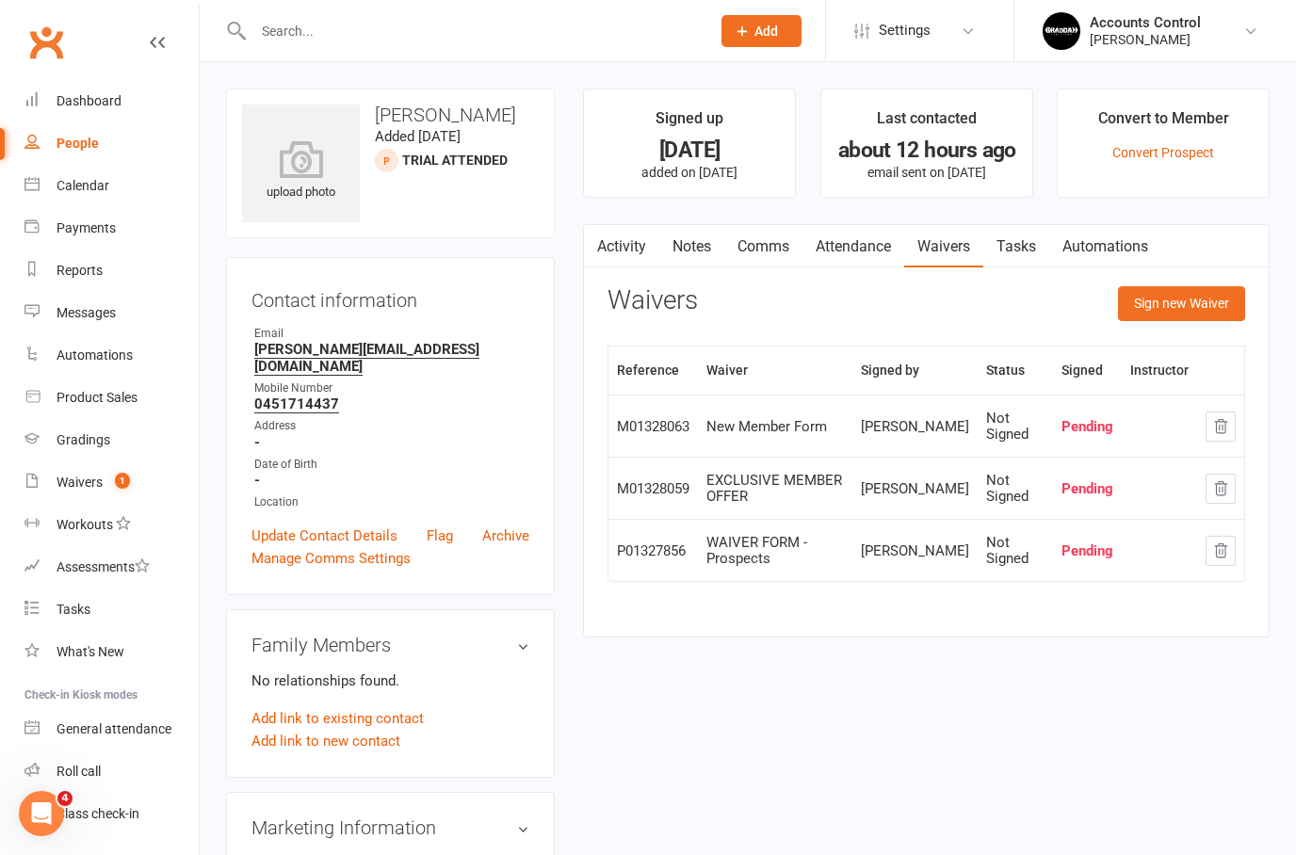
click at [1217, 429] on icon "button" at bounding box center [1221, 425] width 12 height 13
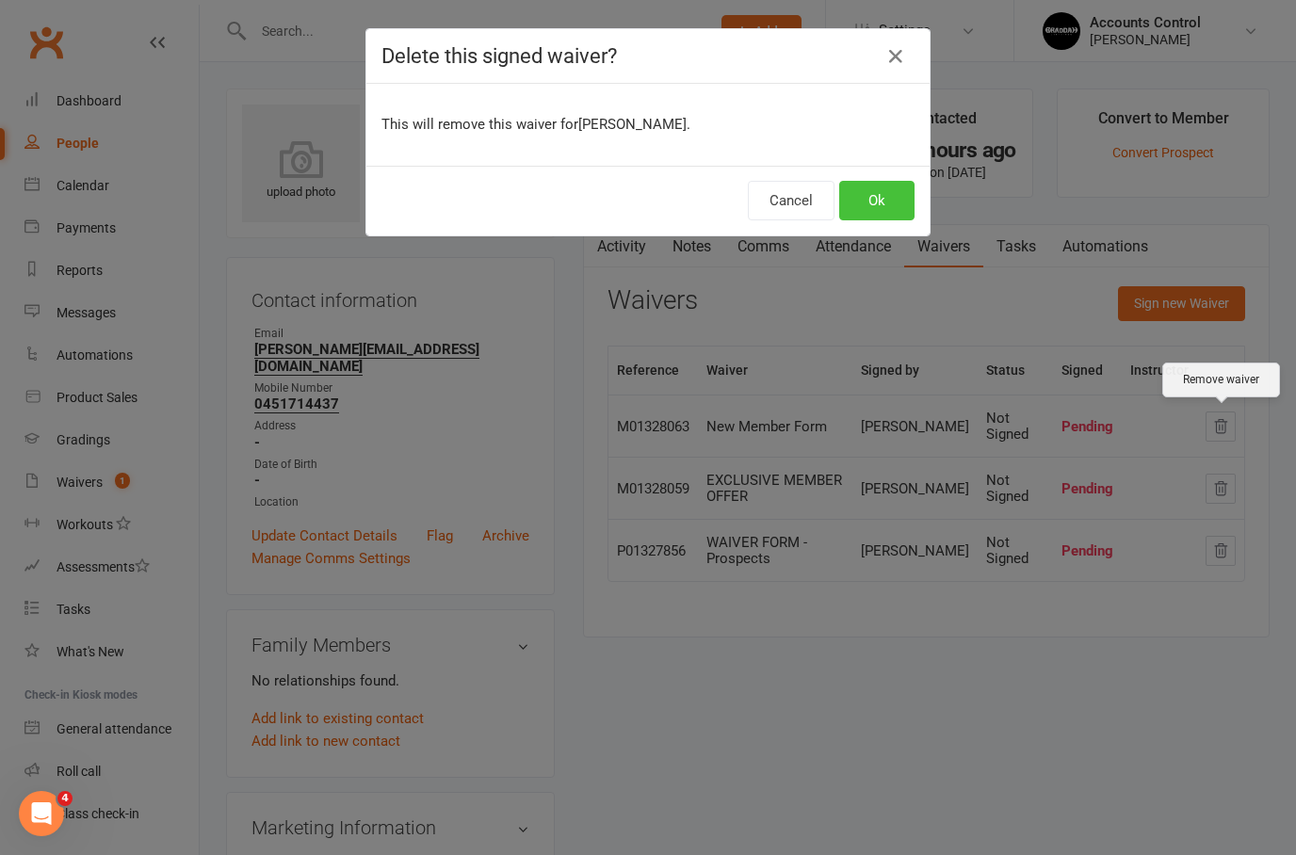
click at [884, 213] on button "Ok" at bounding box center [876, 201] width 75 height 40
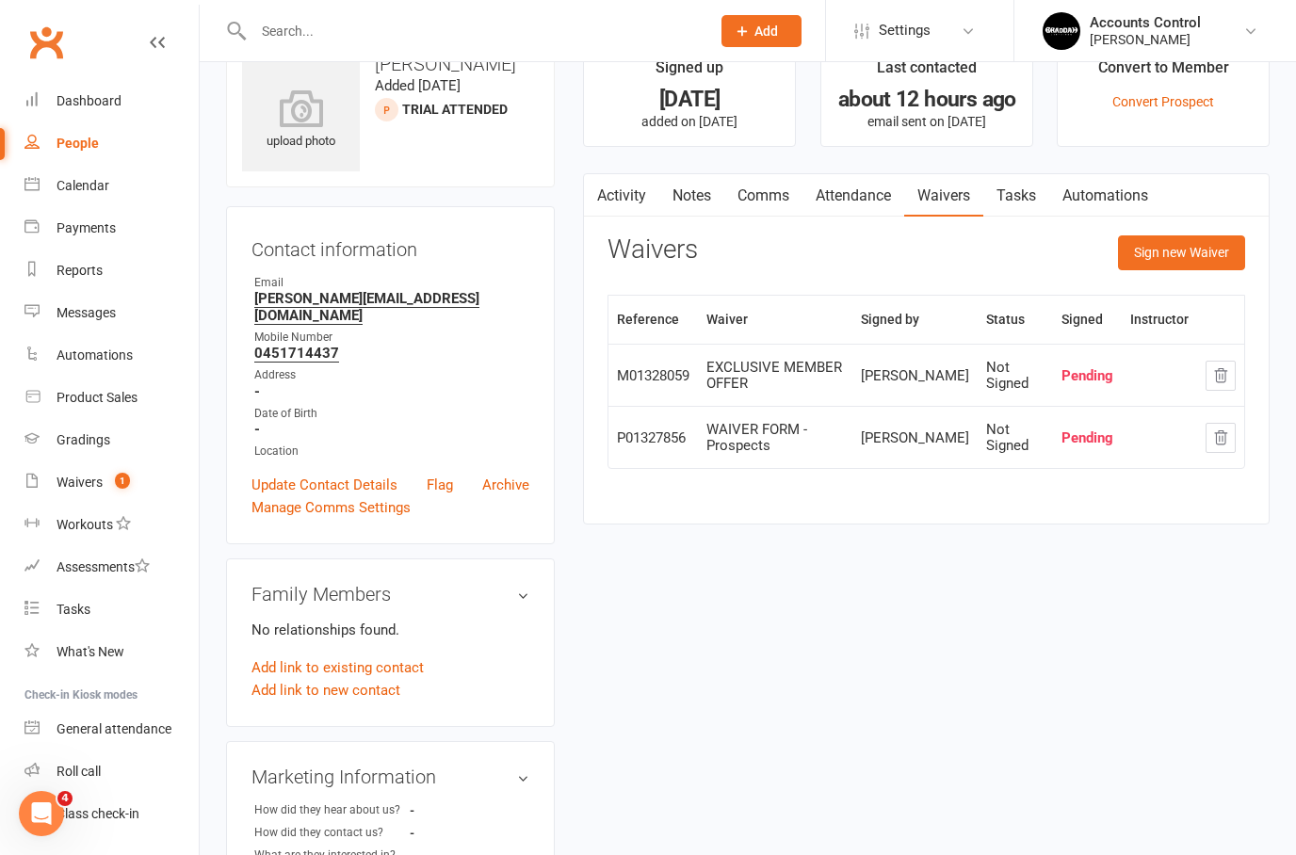
scroll to position [69, 0]
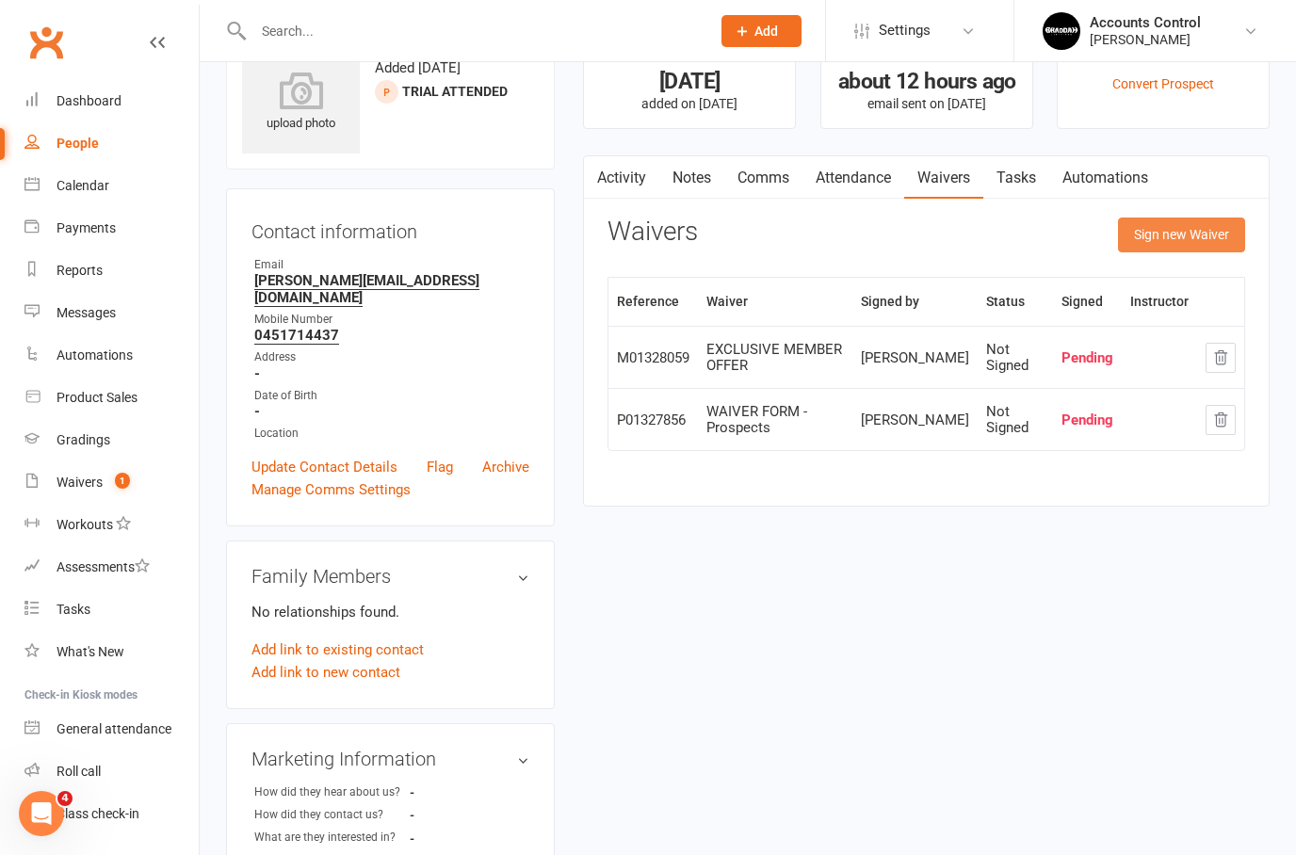
click at [1201, 237] on button "Sign new Waiver" at bounding box center [1181, 235] width 127 height 34
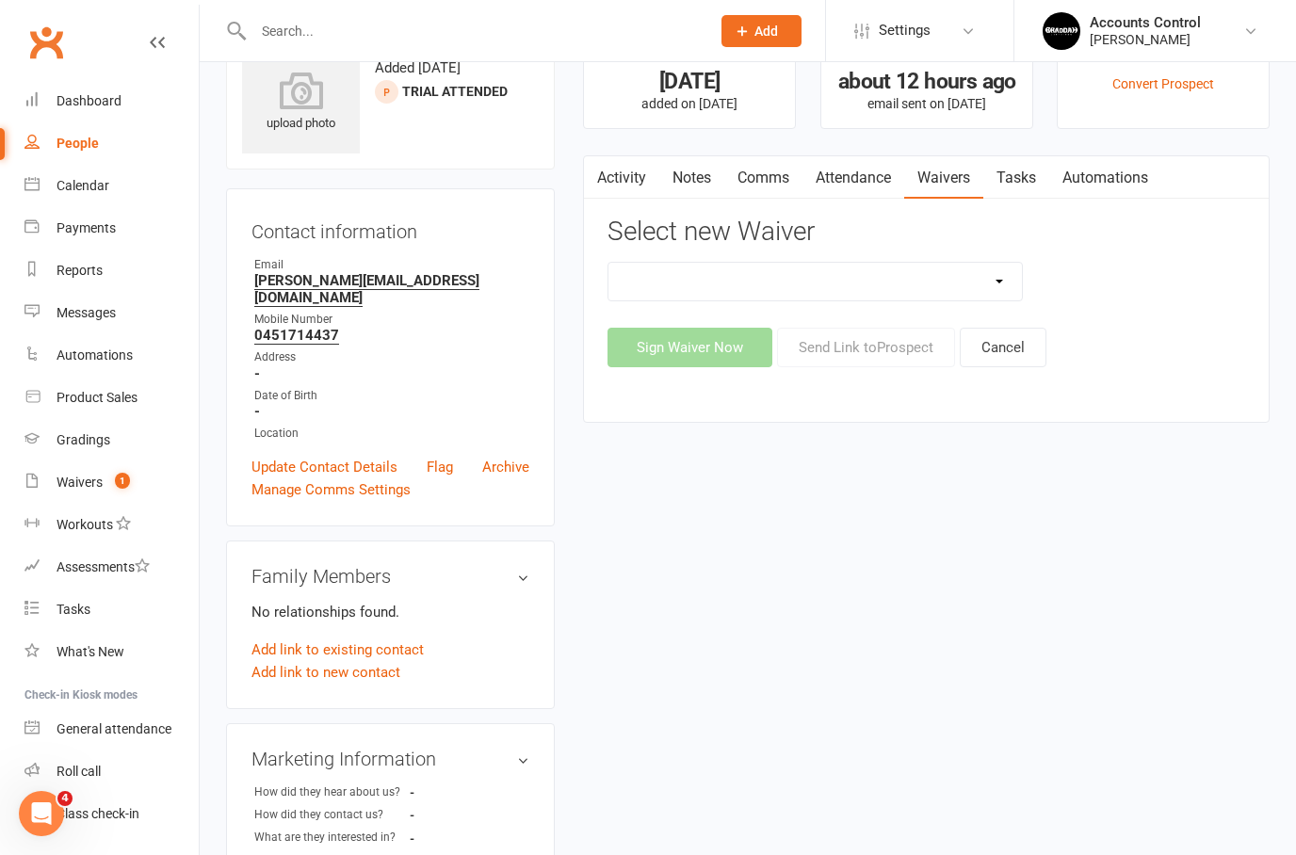
click at [1010, 273] on select "EXCLUSIVE MEMBER OFFER FOUNDATION MEMBER PROMO KIDS HOLIDAY CAMP ([DATE] - [DAT…" at bounding box center [814, 282] width 413 height 38
select select "14313"
click at [869, 348] on button "Send Link to [GEOGRAPHIC_DATA]" at bounding box center [866, 348] width 178 height 40
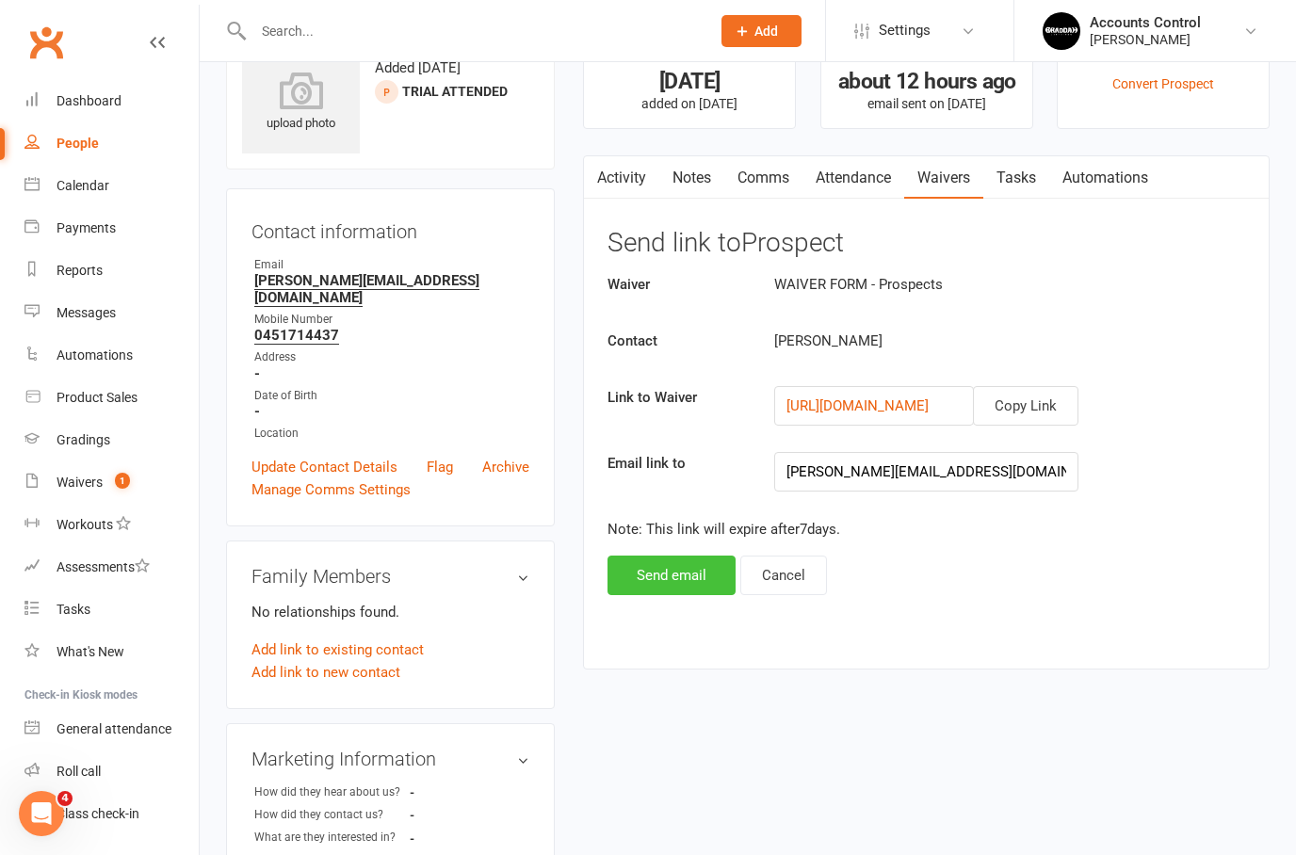
click at [659, 560] on button "Send email" at bounding box center [671, 576] width 128 height 40
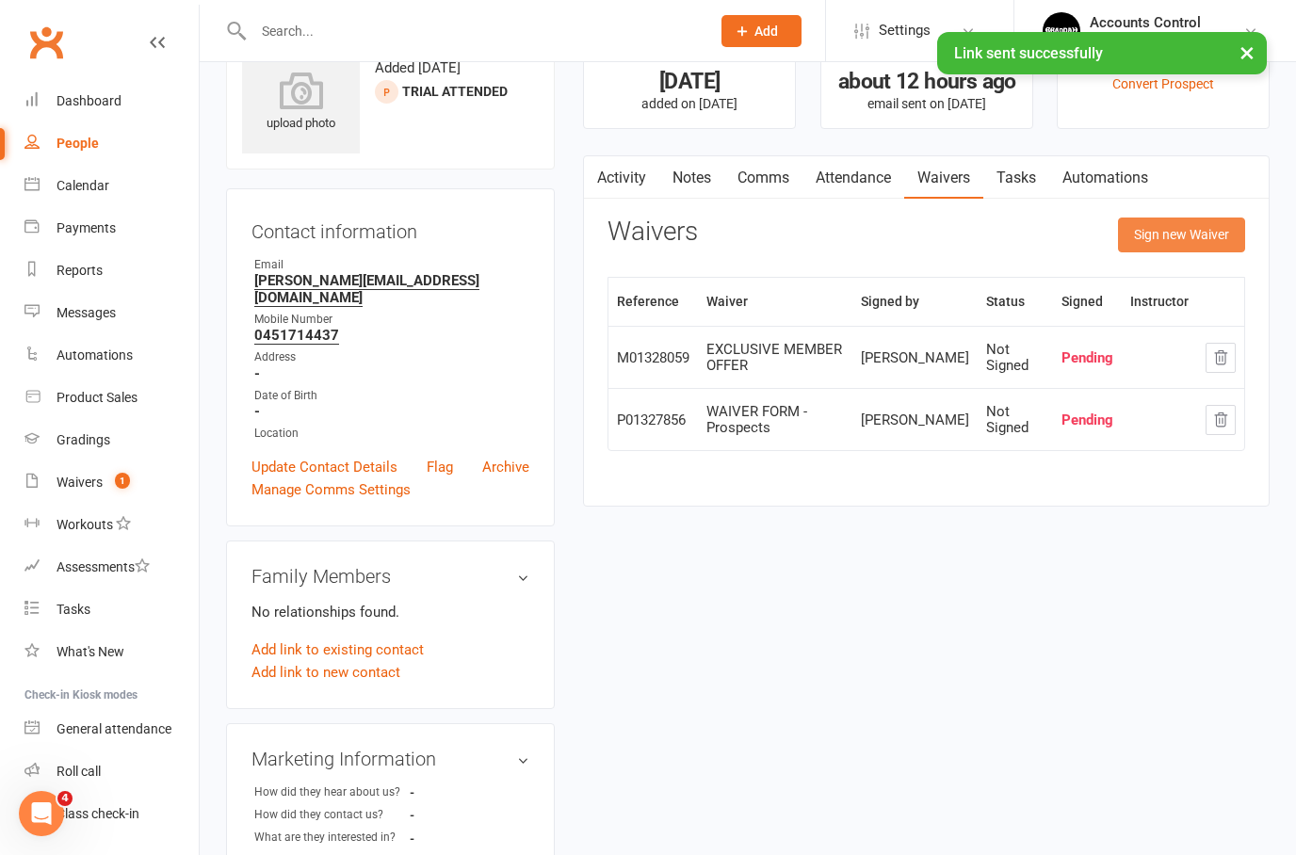
click at [1193, 234] on button "Sign new Waiver" at bounding box center [1181, 235] width 127 height 34
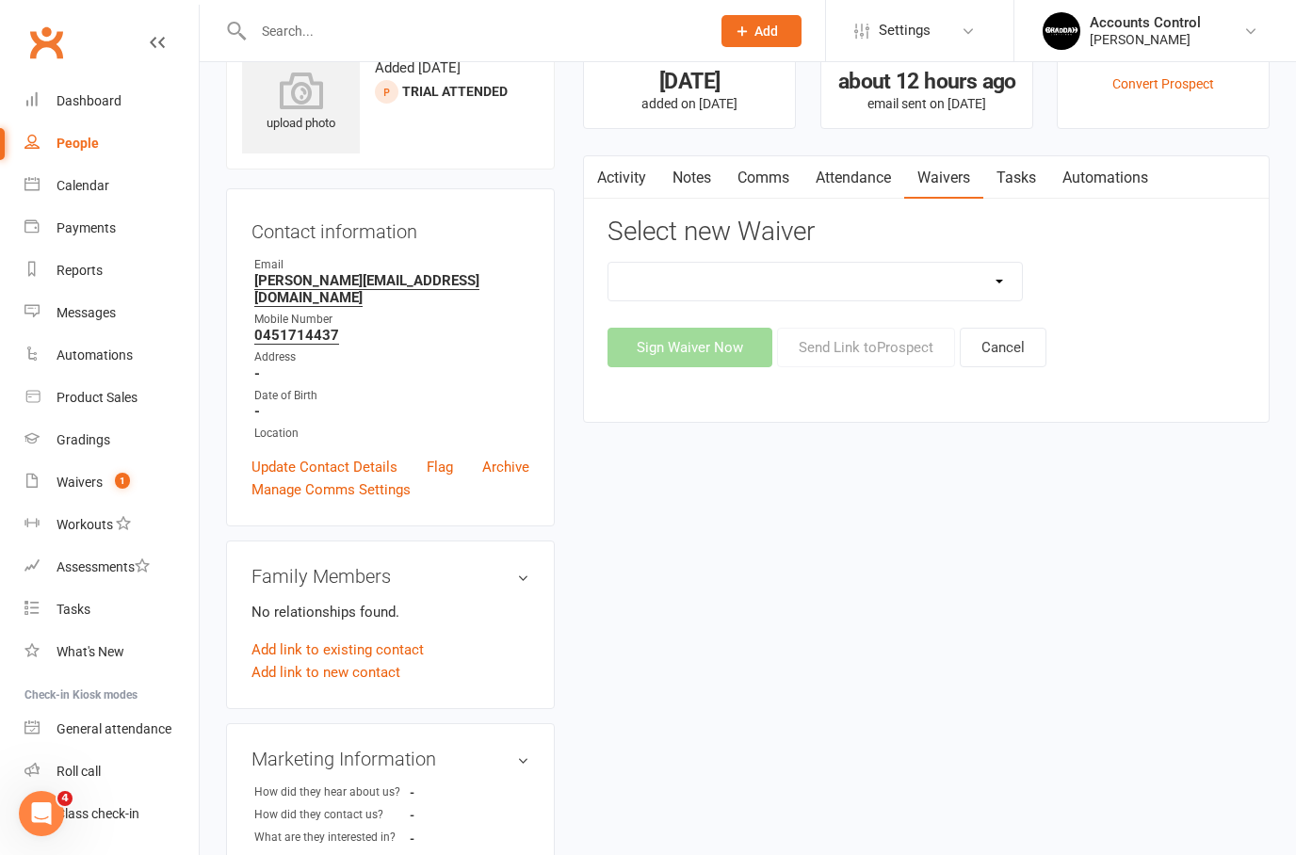
click at [1010, 276] on select "EXCLUSIVE MEMBER OFFER FOUNDATION MEMBER PROMO KIDS HOLIDAY CAMP ([DATE] - [DAT…" at bounding box center [814, 282] width 413 height 38
select select "14662"
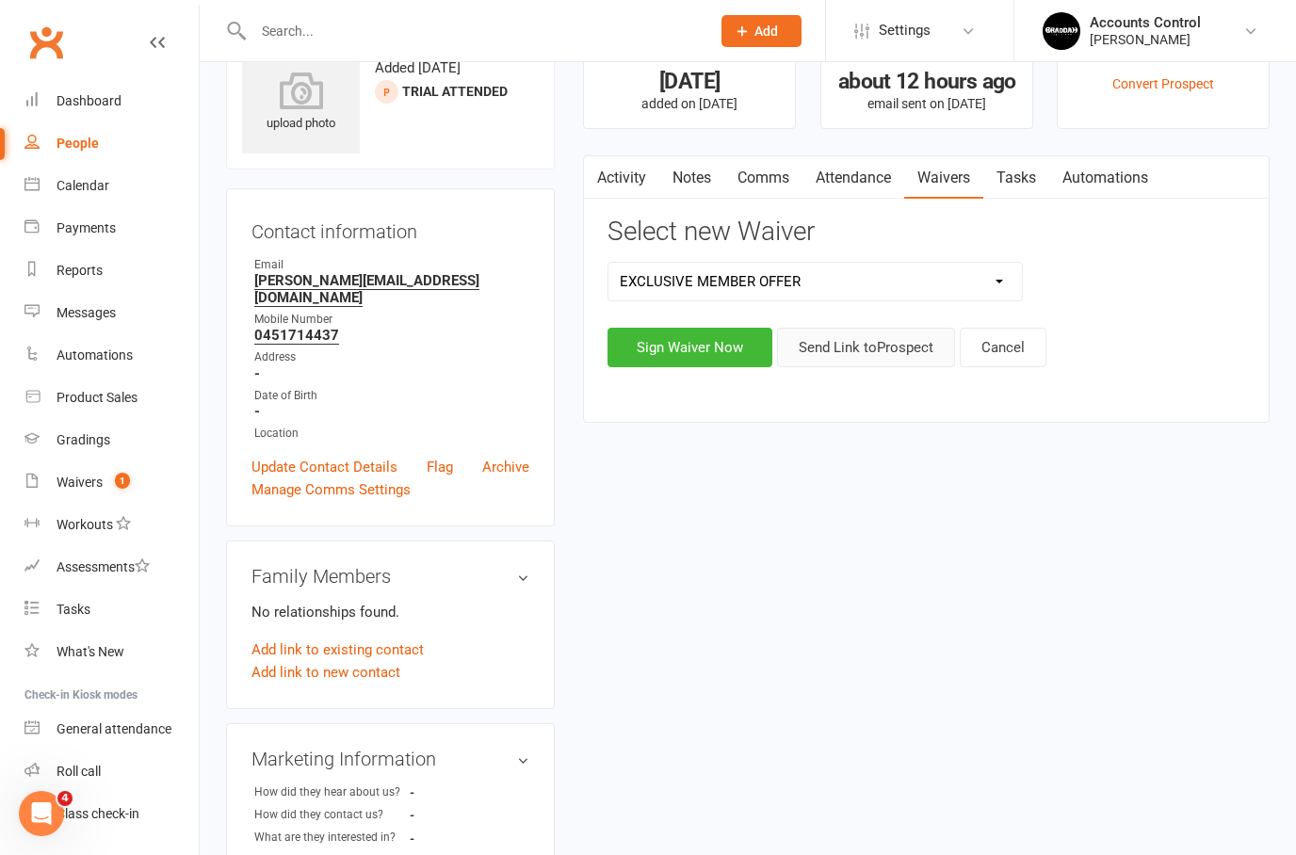
click at [844, 346] on button "Send Link to [GEOGRAPHIC_DATA]" at bounding box center [866, 348] width 178 height 40
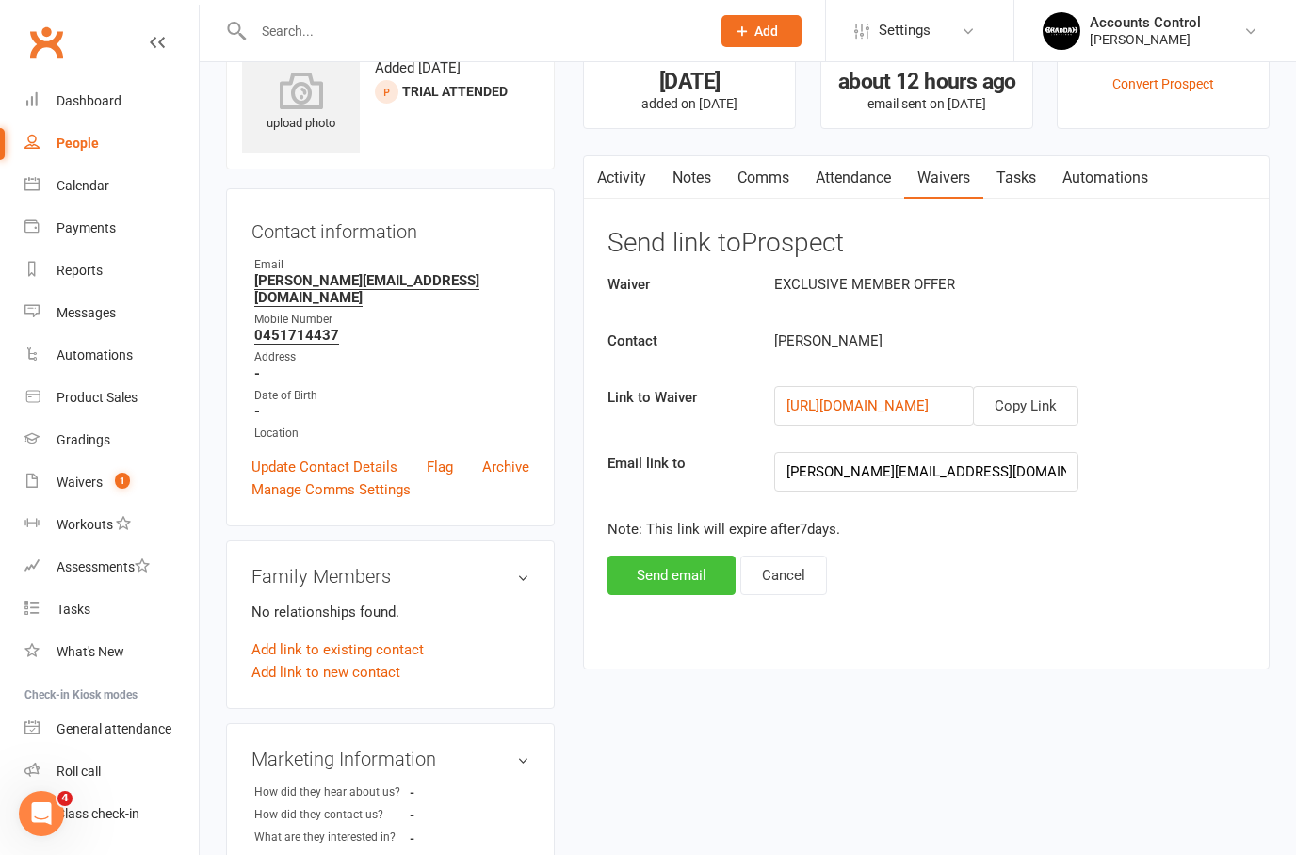
click at [657, 574] on button "Send email" at bounding box center [671, 576] width 128 height 40
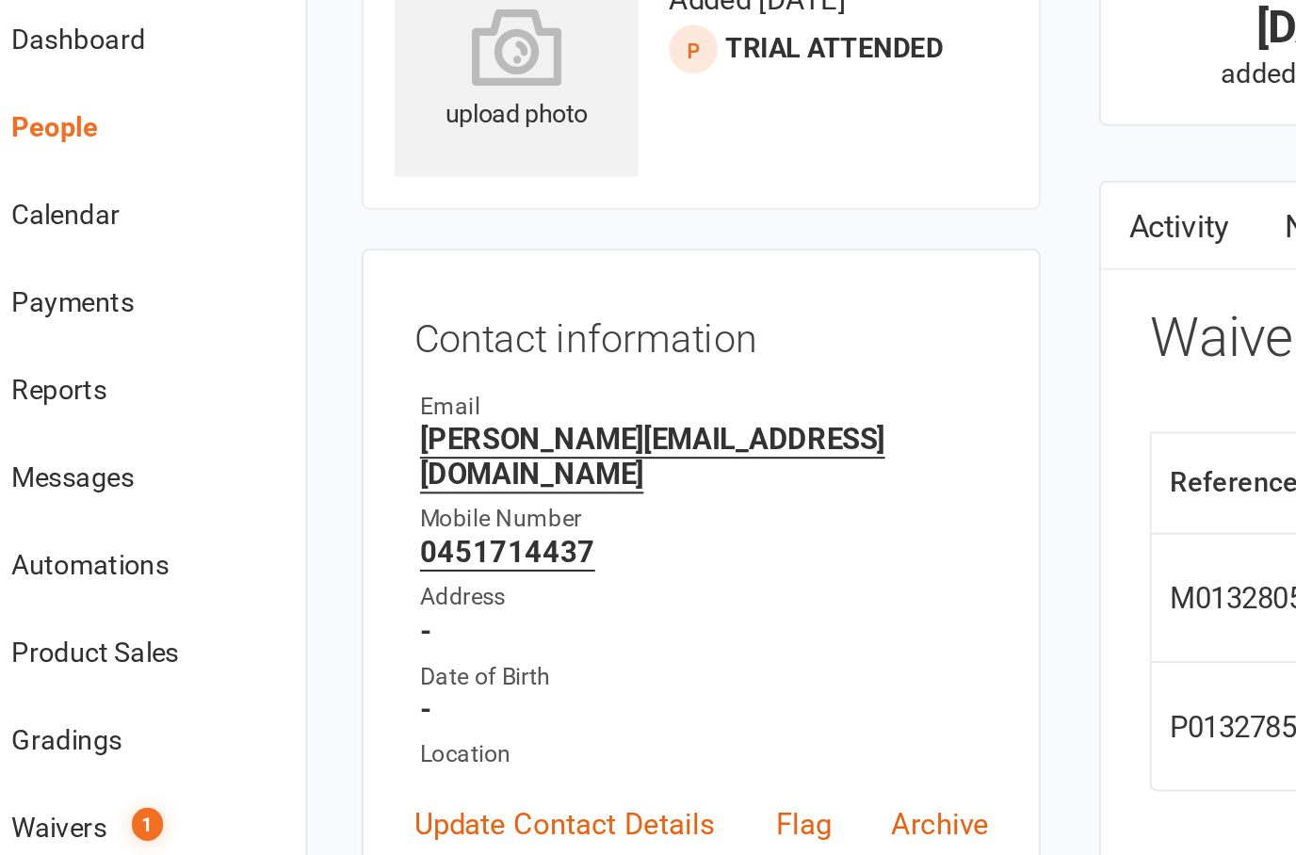
scroll to position [0, 0]
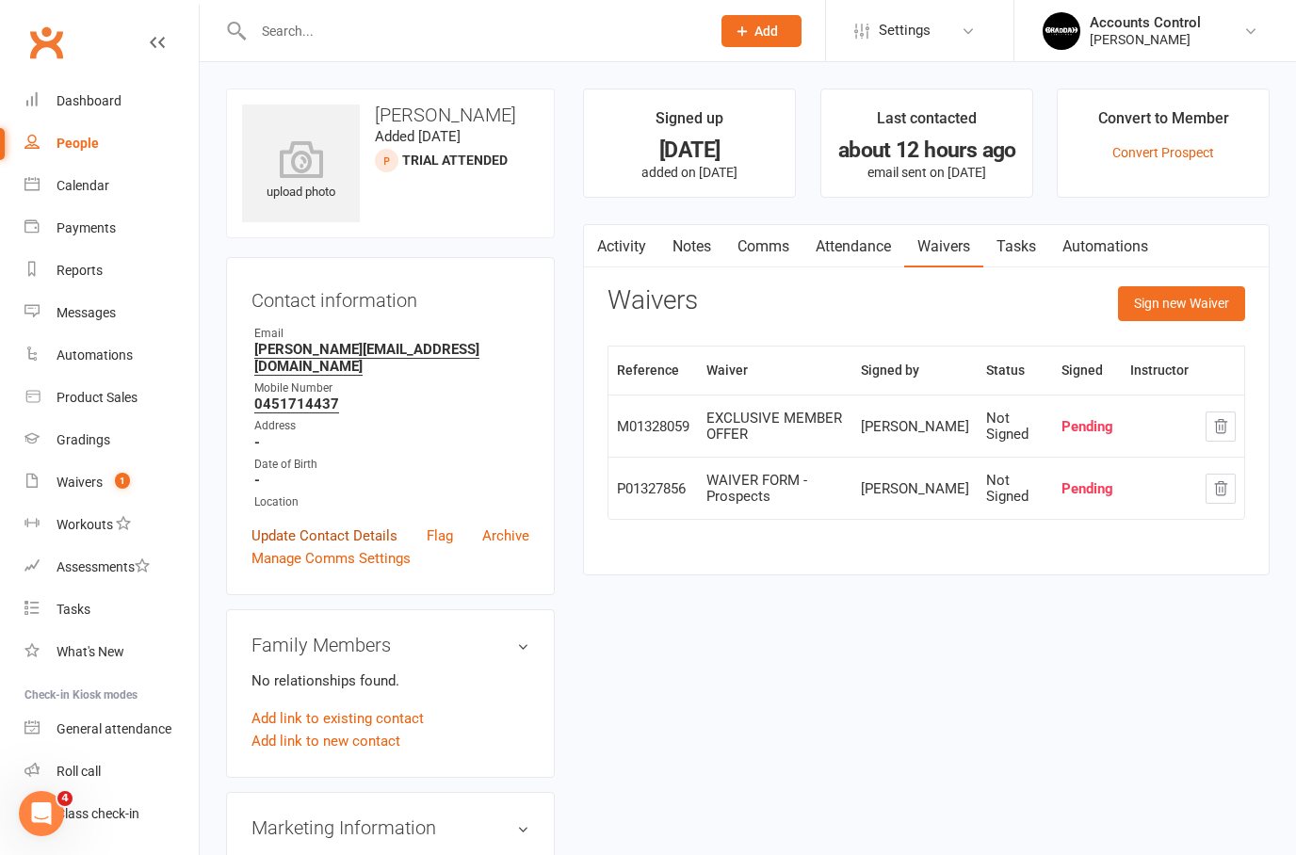
click at [302, 525] on link "Update Contact Details" at bounding box center [324, 536] width 146 height 23
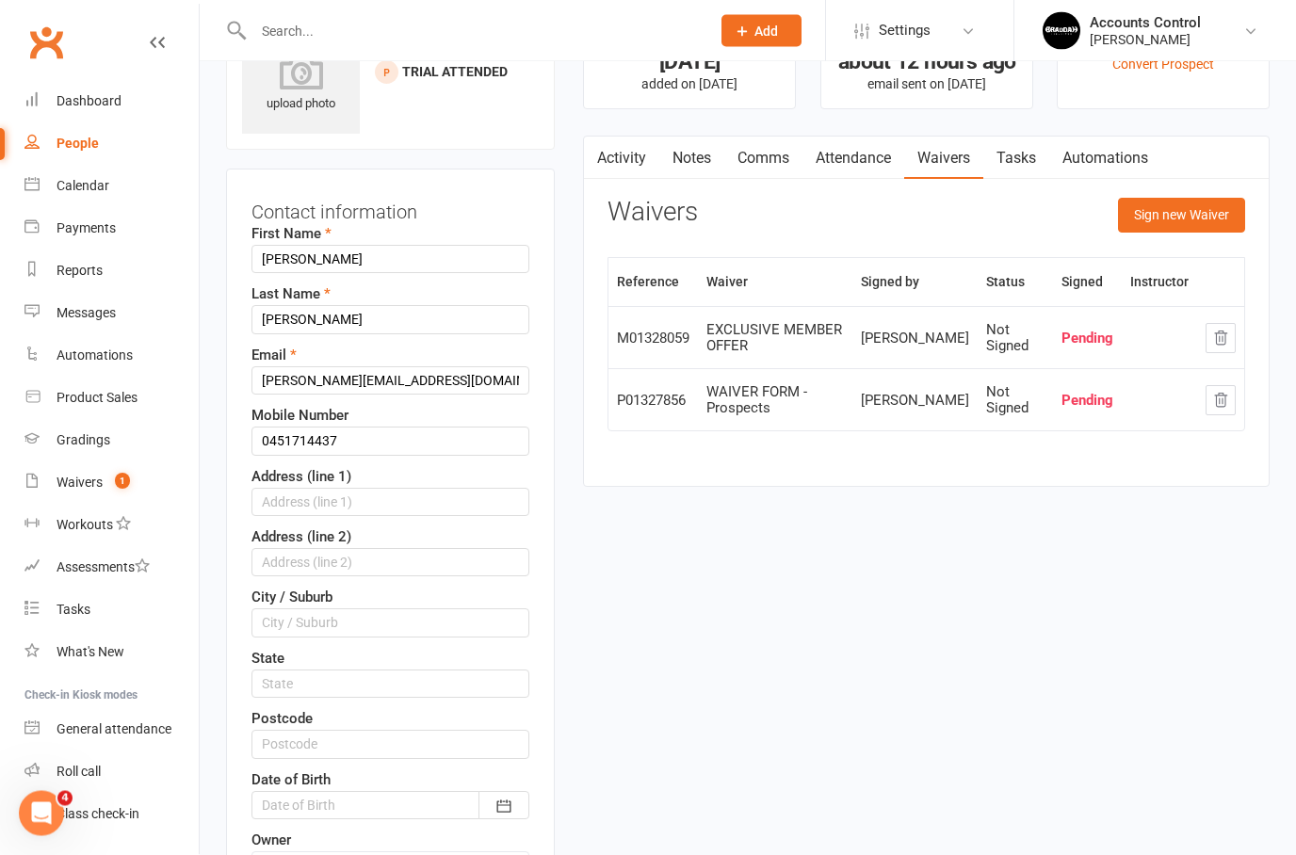
click at [486, 384] on input "[PERSON_NAME][EMAIL_ADDRESS][DOMAIN_NAME]" at bounding box center [390, 381] width 278 height 28
click at [452, 381] on input "[PERSON_NAME][EMAIL_ADDRESS][DOMAIN_NAME]" at bounding box center [390, 380] width 278 height 28
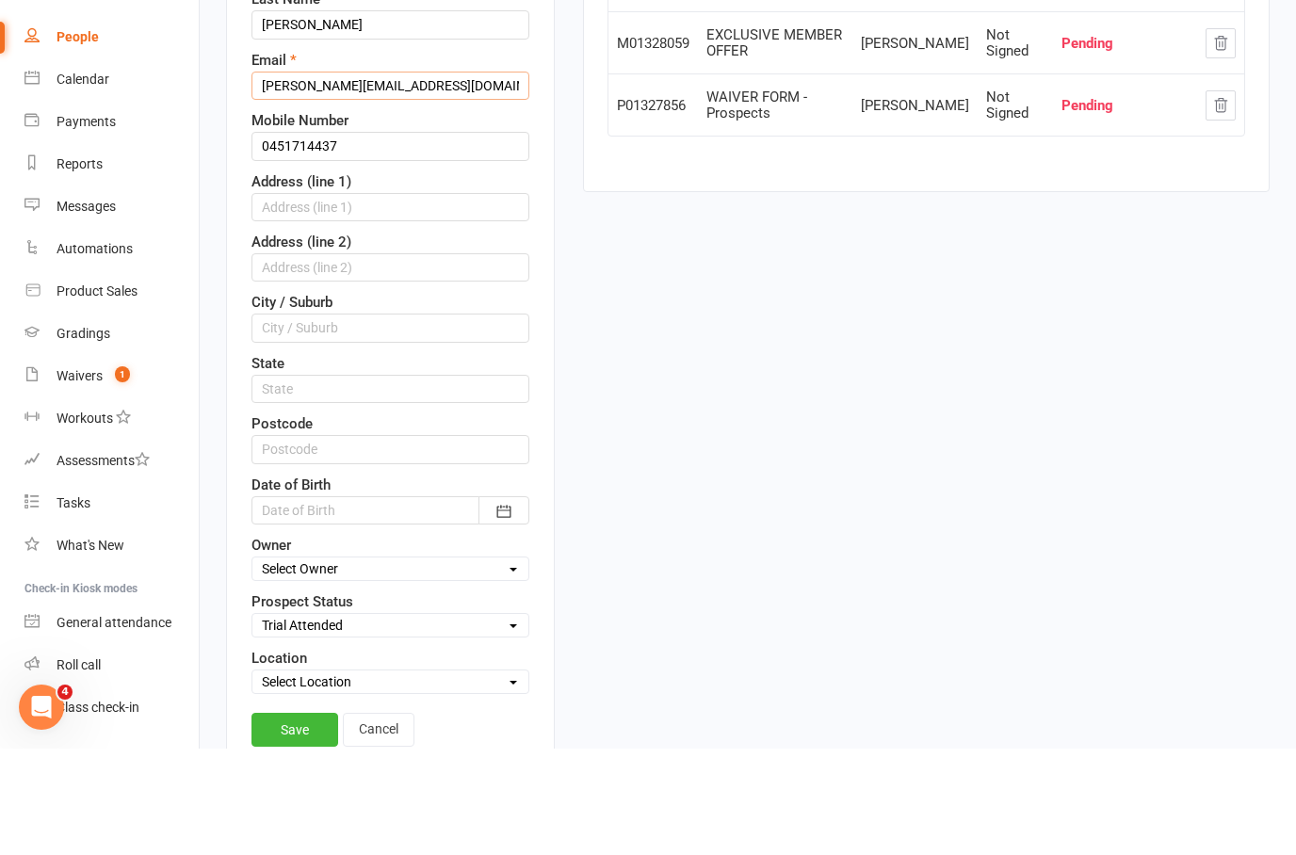
scroll to position [300, 0]
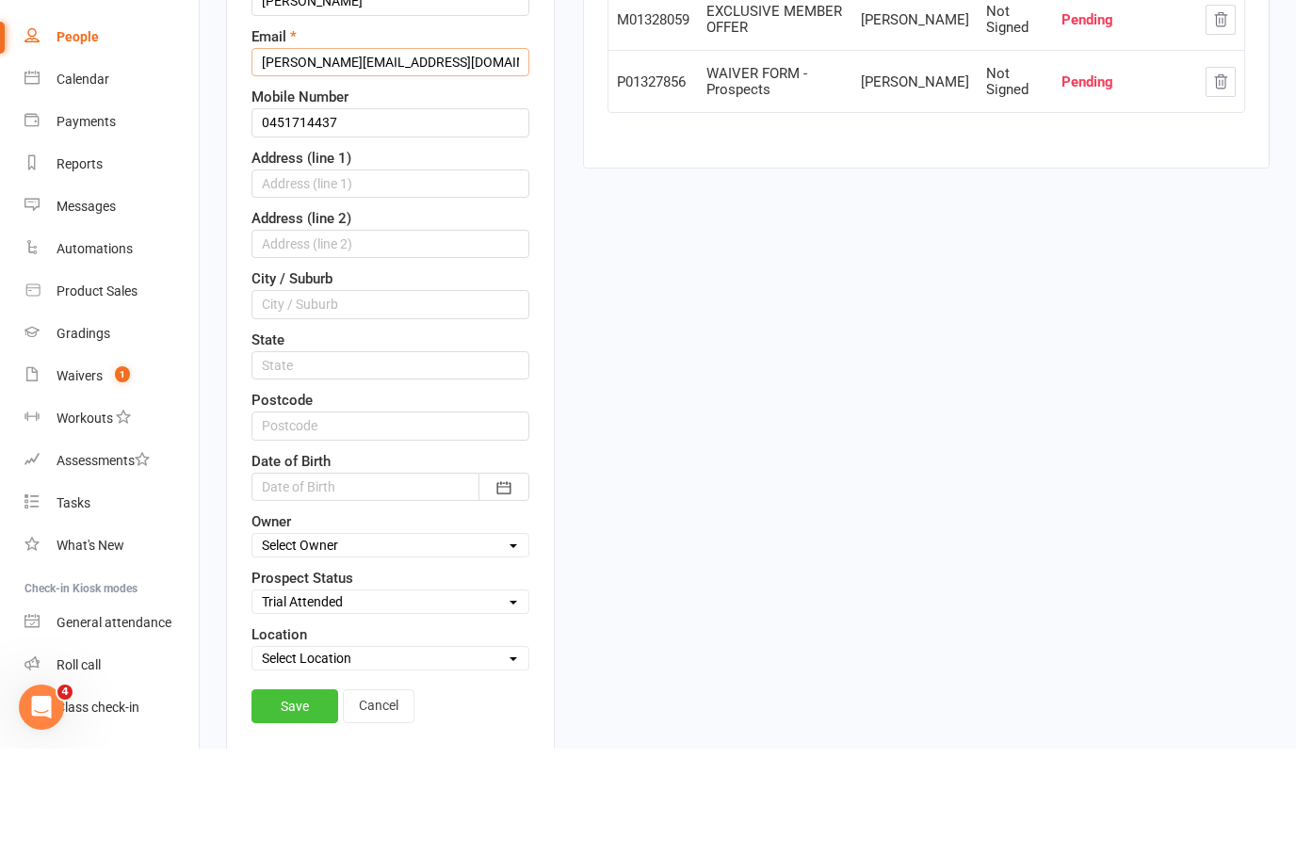
type input "[PERSON_NAME][EMAIL_ADDRESS][DOMAIN_NAME]"
click at [278, 796] on link "Save" at bounding box center [294, 813] width 87 height 34
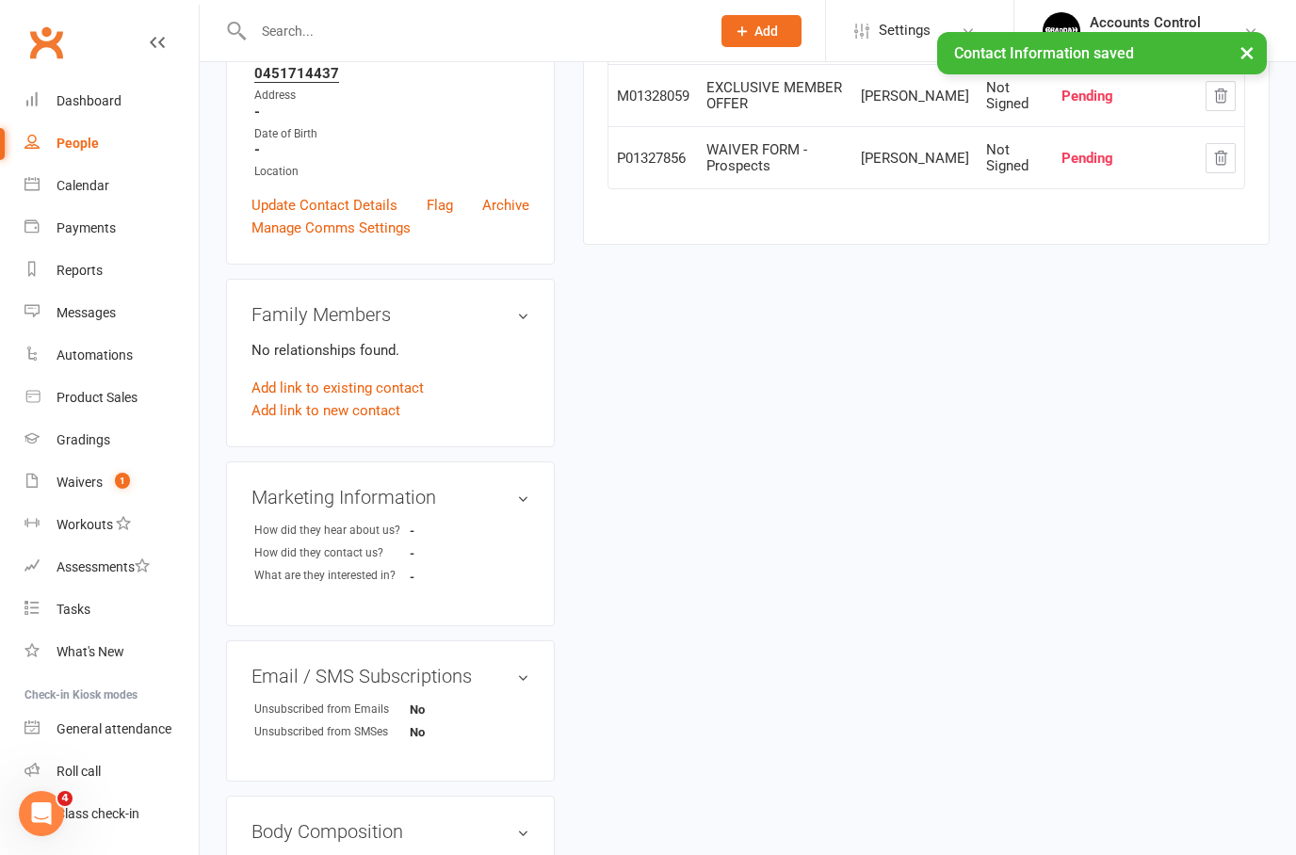
scroll to position [139, 0]
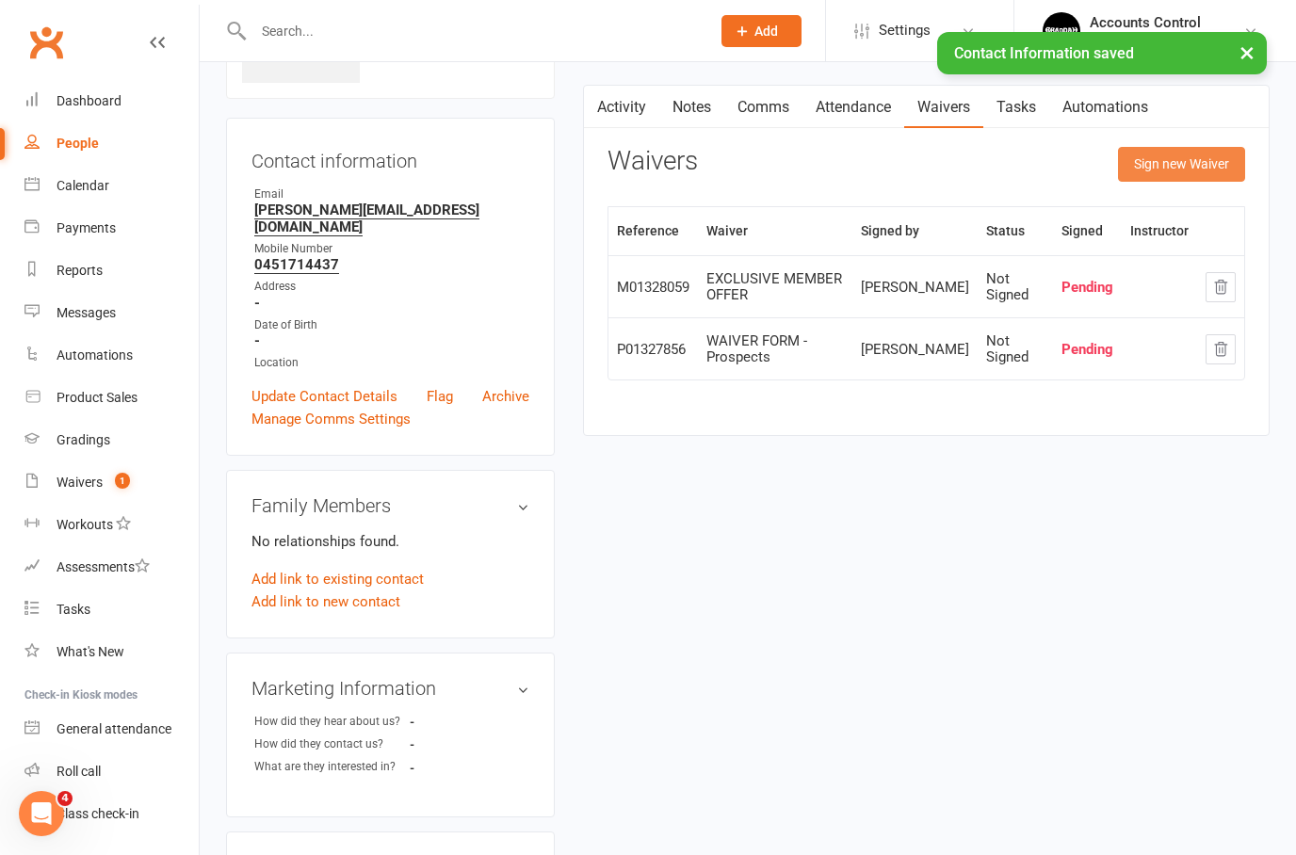
click at [1190, 156] on button "Sign new Waiver" at bounding box center [1181, 164] width 127 height 34
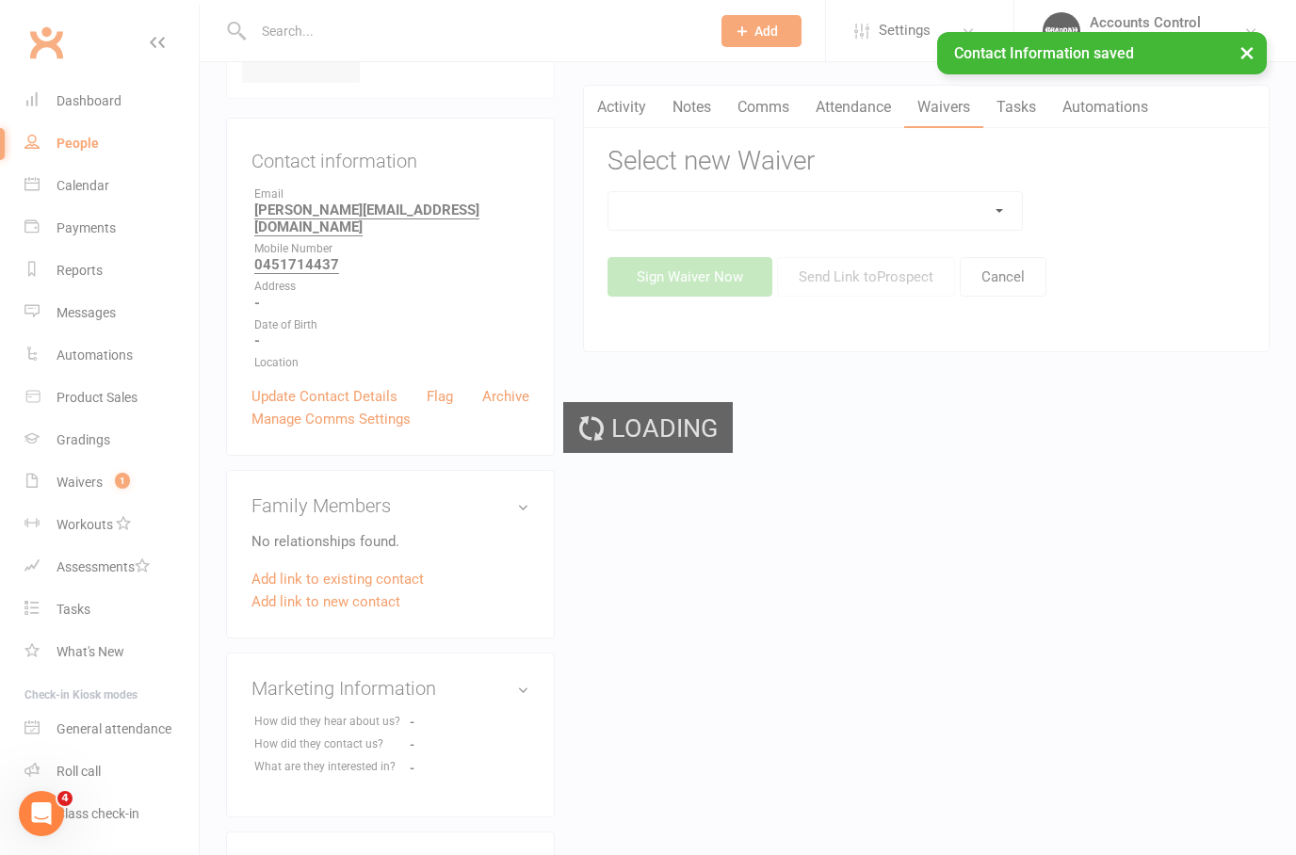
click at [1007, 200] on div "Loading" at bounding box center [648, 427] width 1296 height 855
click at [1002, 203] on div "Loading" at bounding box center [648, 427] width 1296 height 855
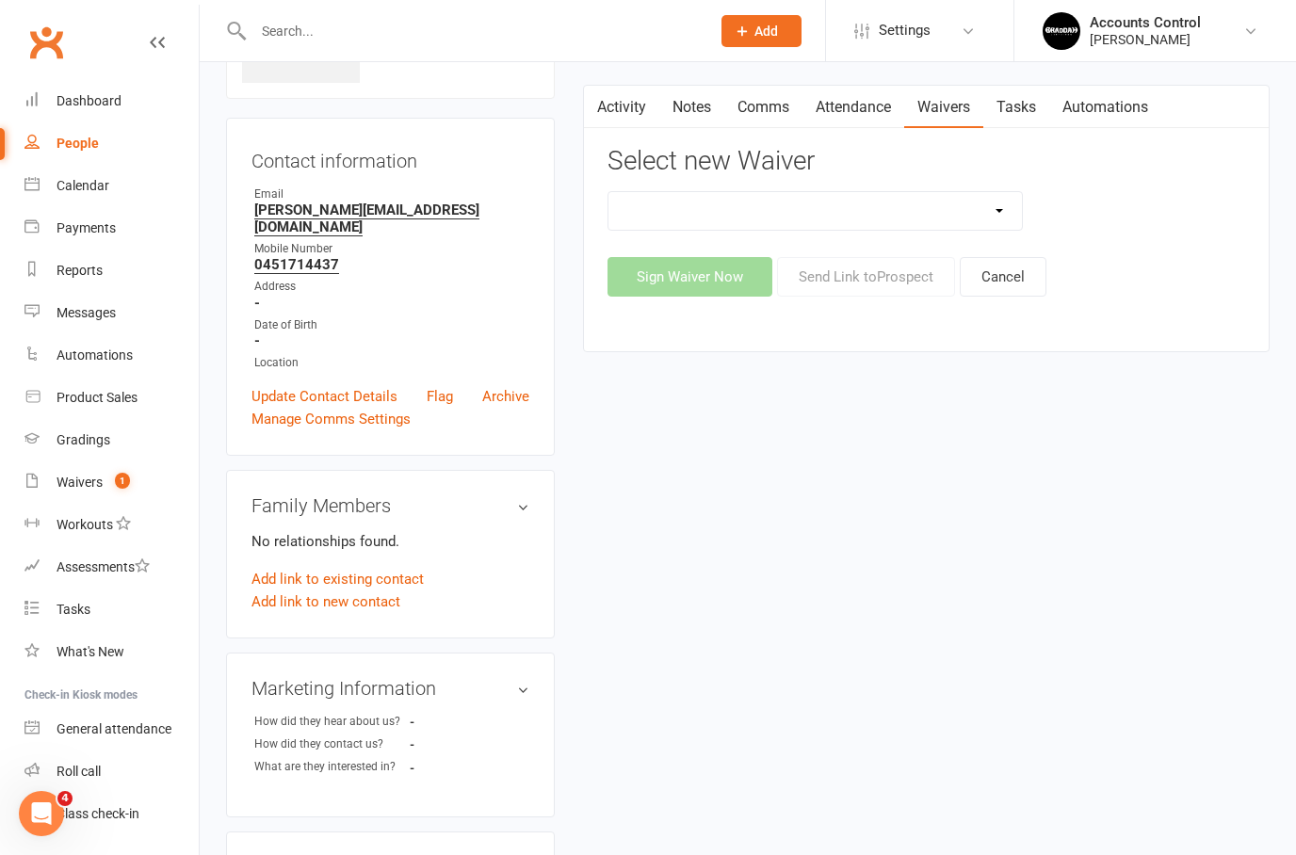
click at [1001, 198] on select "EXCLUSIVE MEMBER OFFER FOUNDATION MEMBER PROMO KIDS HOLIDAY CAMP ([DATE] - [DAT…" at bounding box center [814, 211] width 413 height 38
select select "14313"
click at [875, 280] on button "Send Link to [GEOGRAPHIC_DATA]" at bounding box center [866, 277] width 178 height 40
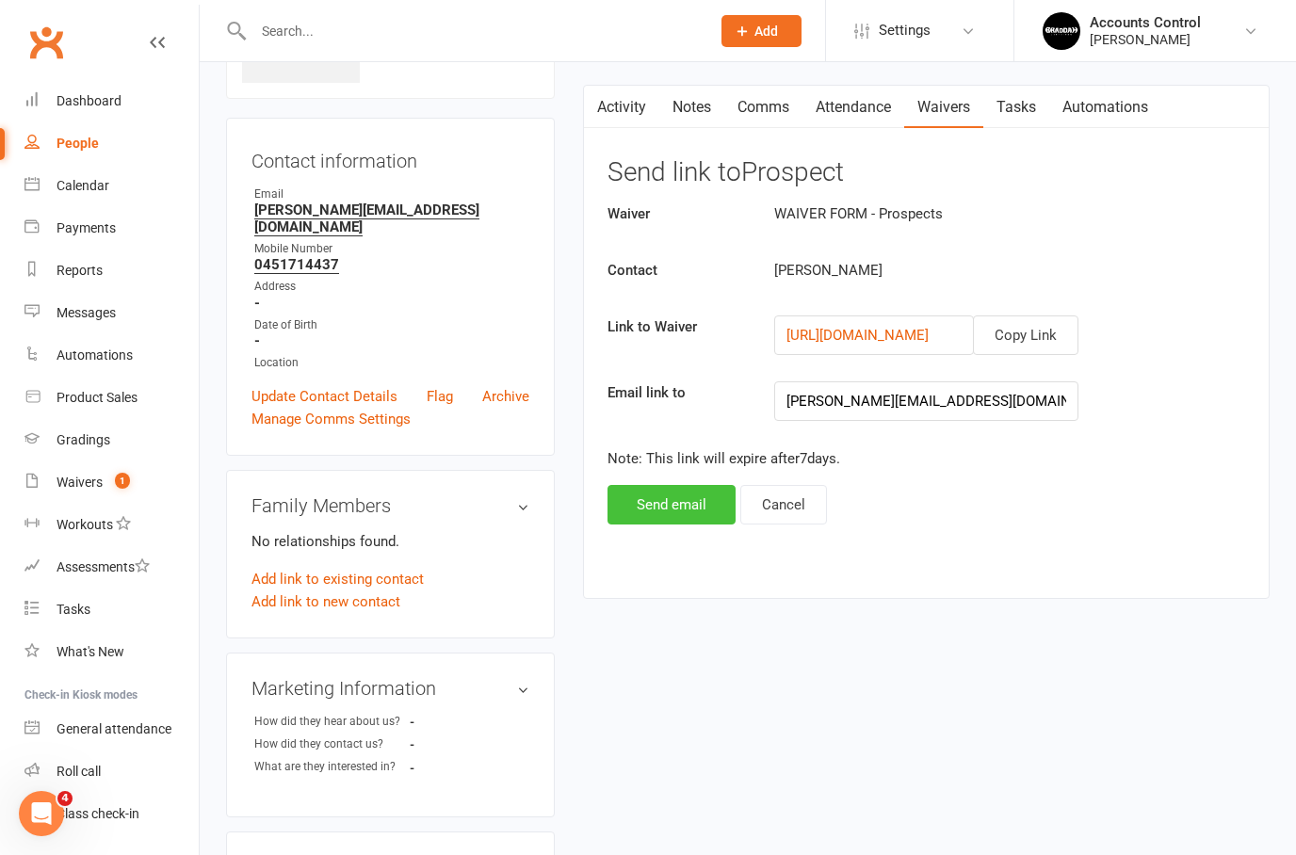
click at [677, 499] on button "Send email" at bounding box center [671, 505] width 128 height 40
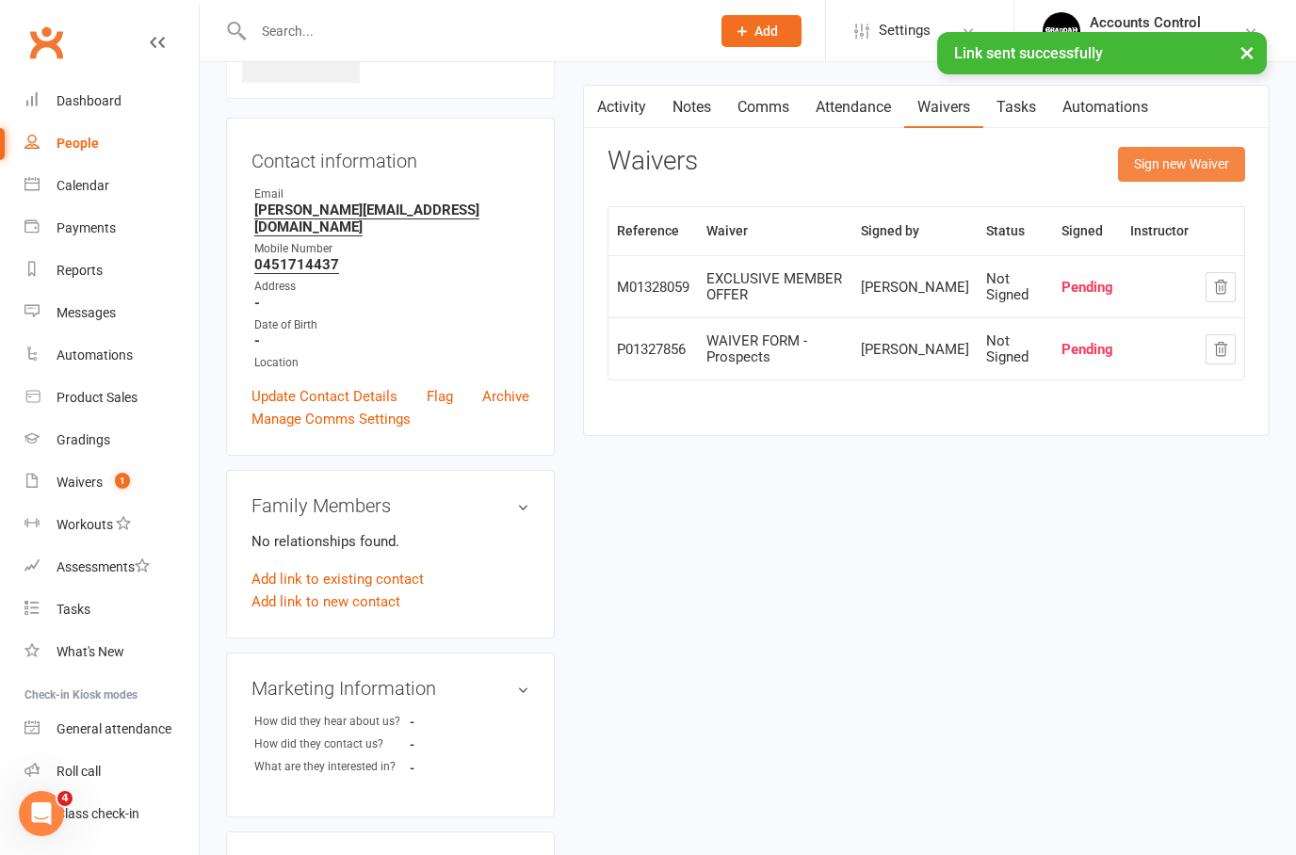
click at [1180, 163] on button "Sign new Waiver" at bounding box center [1181, 164] width 127 height 34
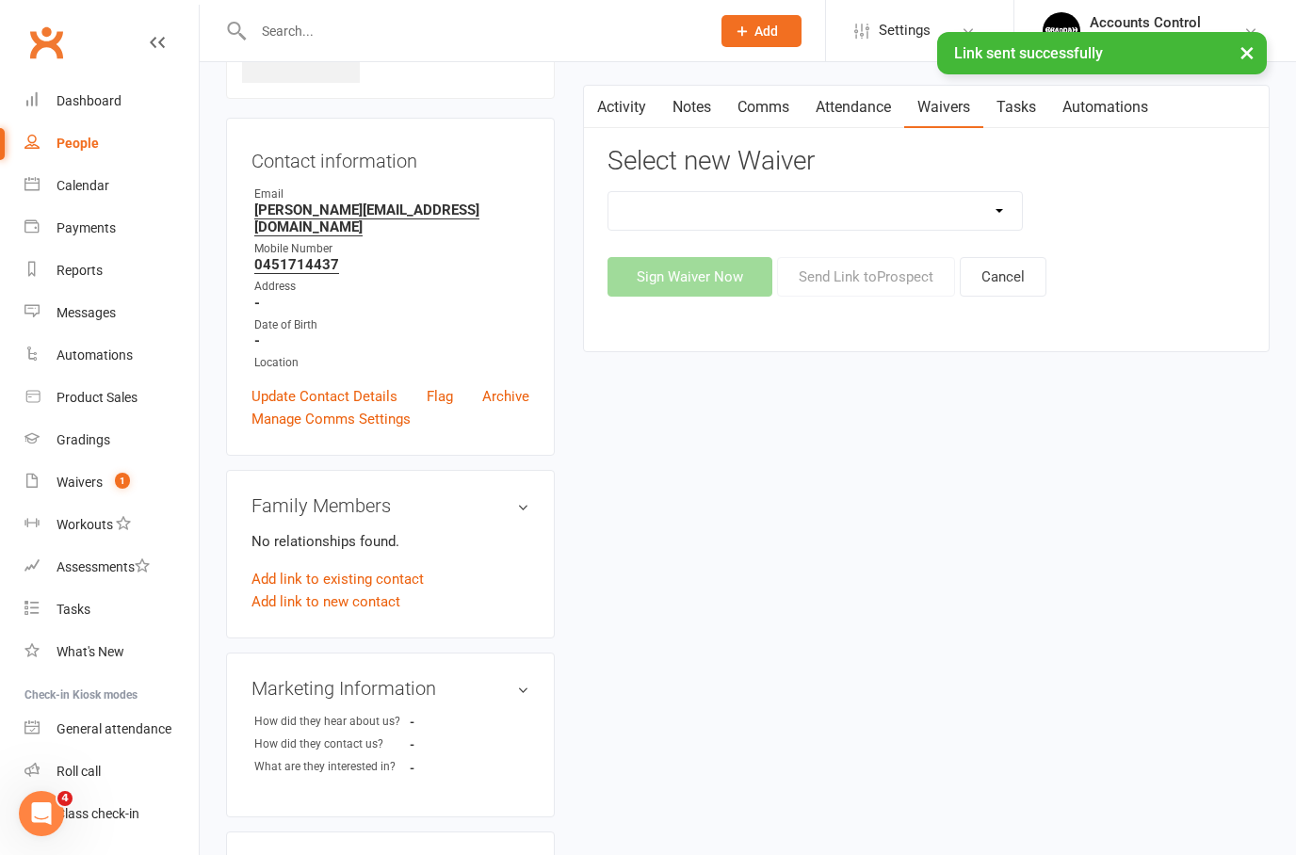
click at [1001, 202] on select "EXCLUSIVE MEMBER OFFER FOUNDATION MEMBER PROMO KIDS HOLIDAY CAMP ([DATE] - [DAT…" at bounding box center [814, 211] width 413 height 38
select select "14662"
click at [849, 274] on button "Send Link to [GEOGRAPHIC_DATA]" at bounding box center [866, 277] width 178 height 40
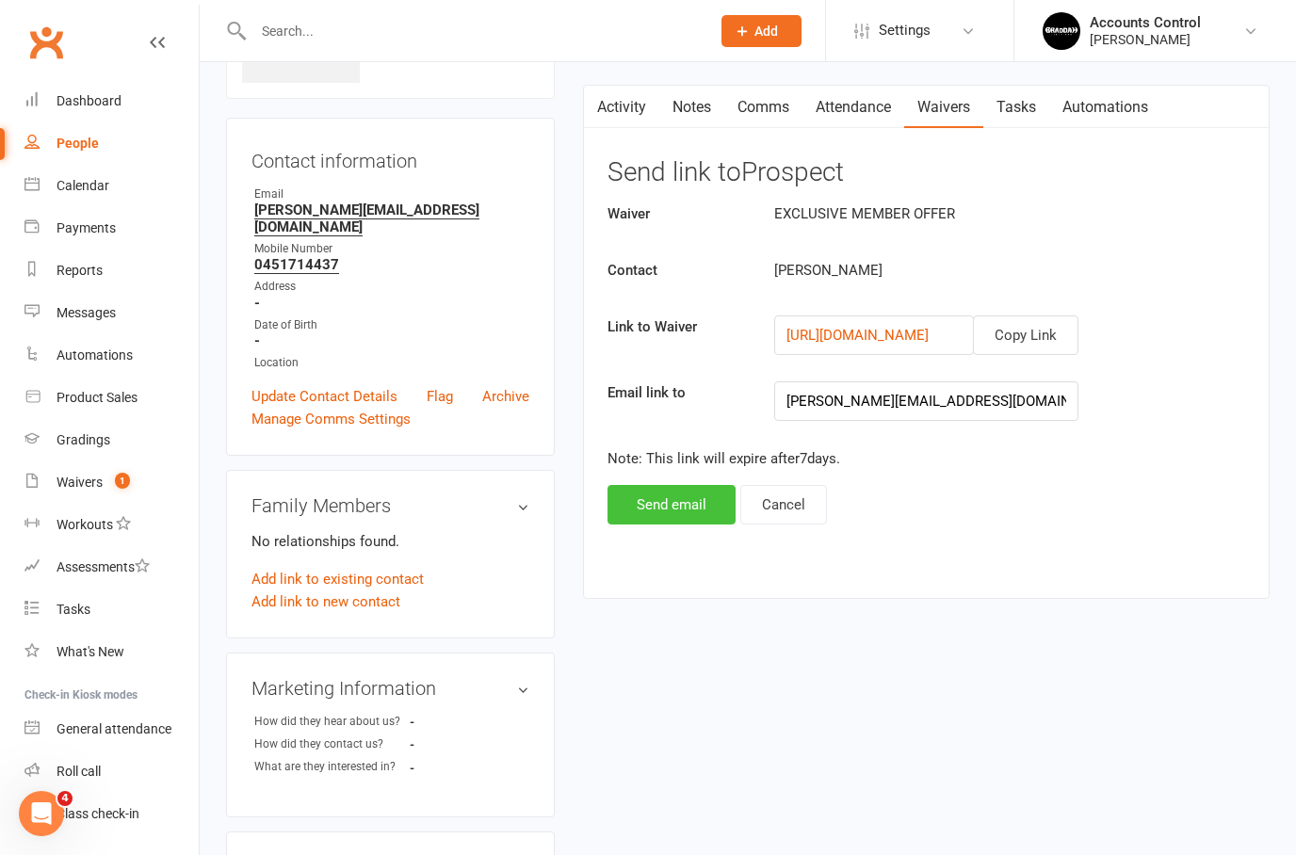
click at [659, 485] on button "Send email" at bounding box center [671, 505] width 128 height 40
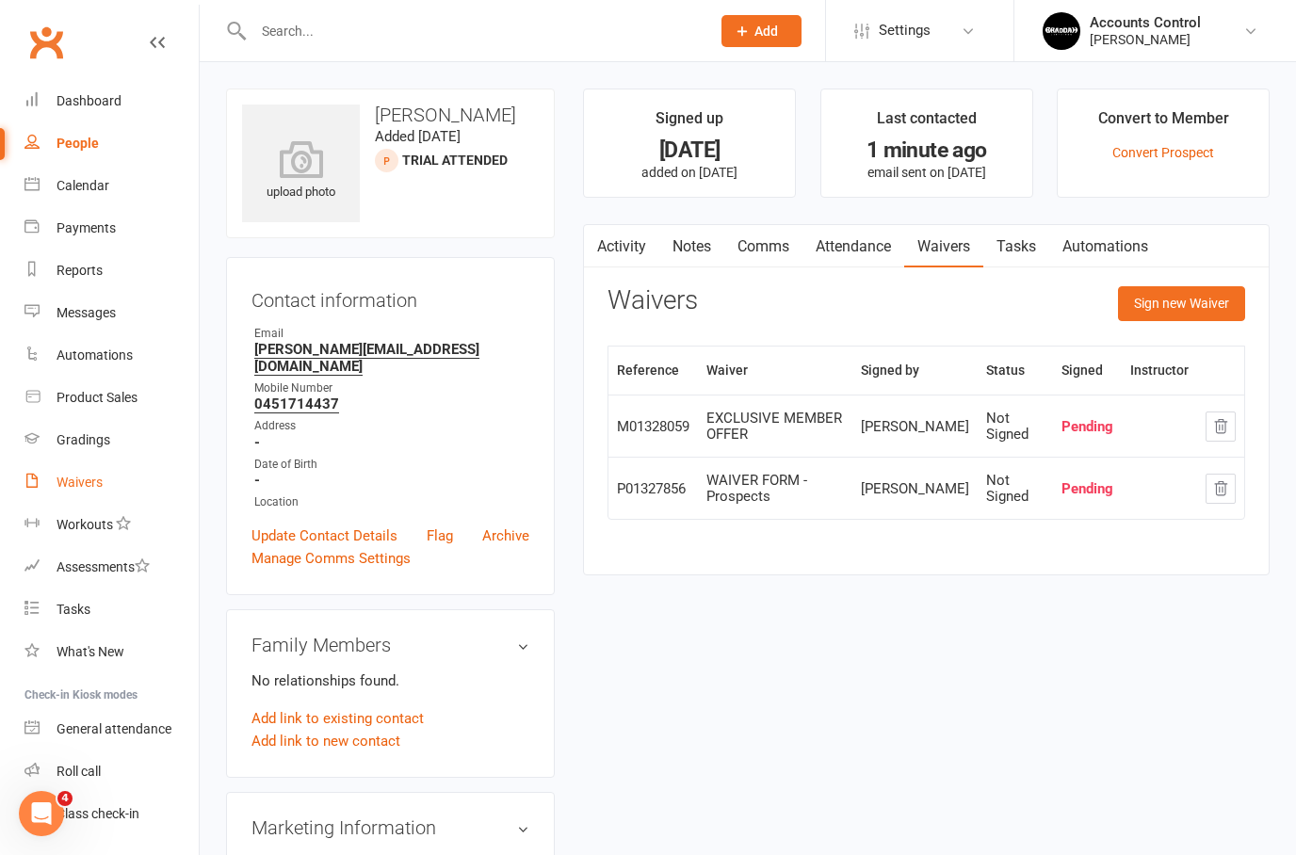
click at [79, 477] on div "Waivers" at bounding box center [80, 482] width 46 height 15
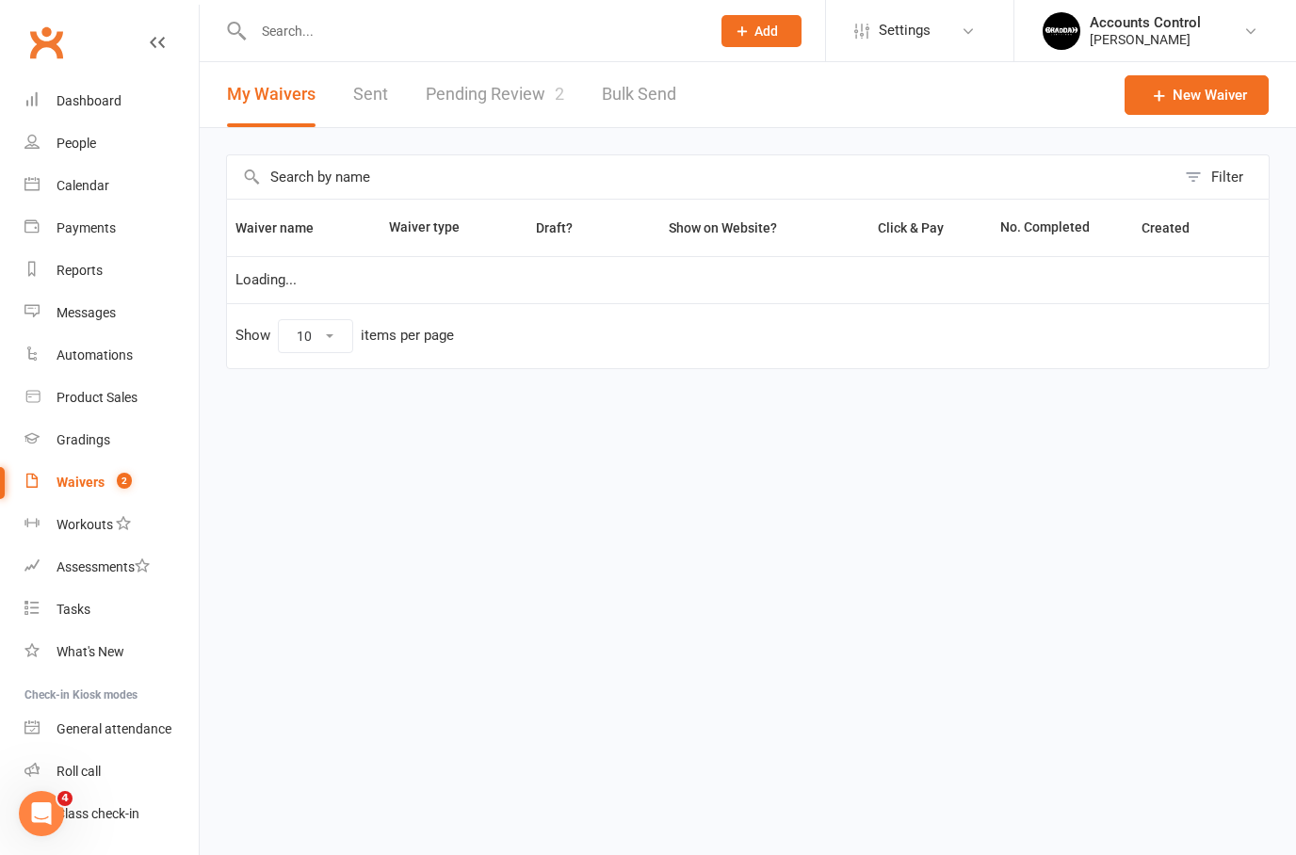
click at [506, 103] on link "Pending Review 2" at bounding box center [495, 94] width 138 height 65
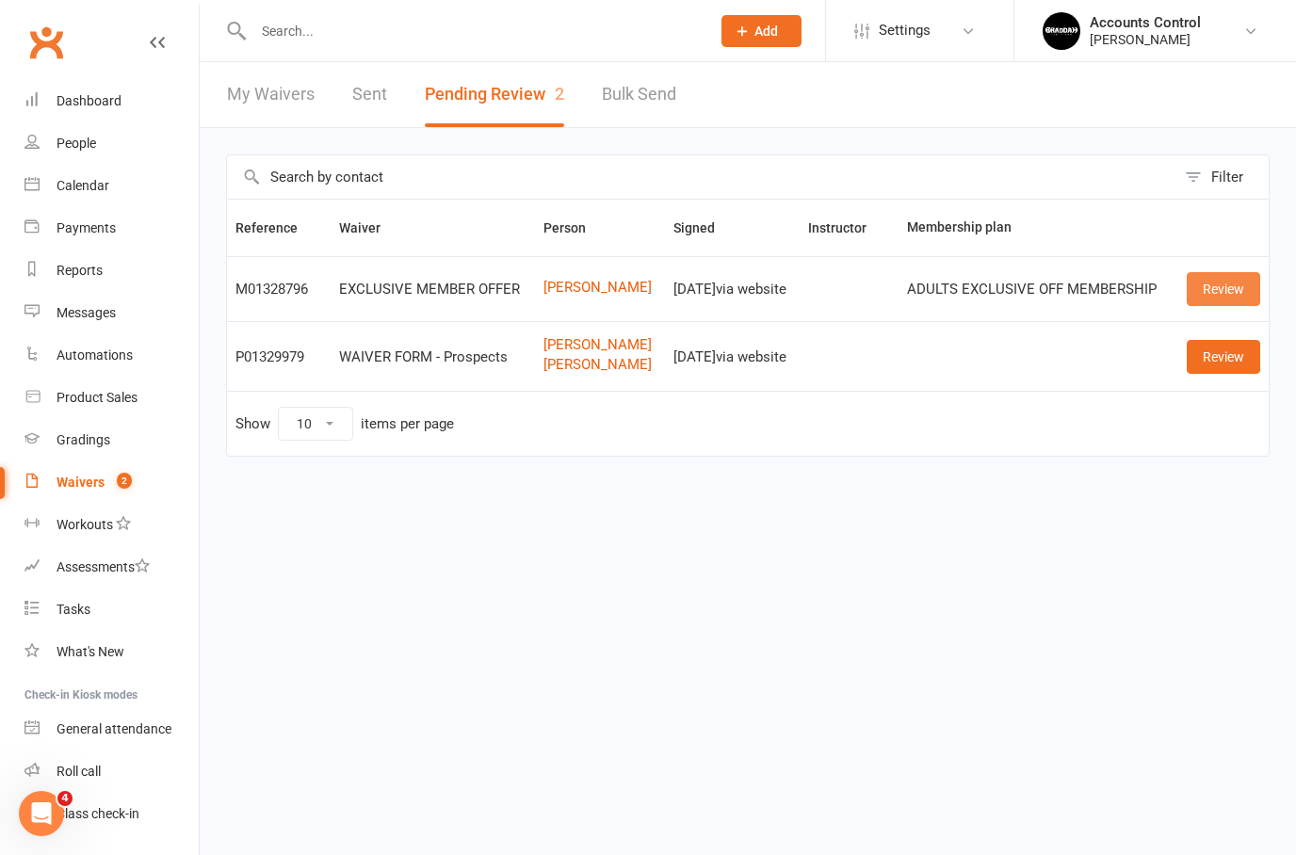
click at [1241, 285] on link "Review" at bounding box center [1223, 289] width 73 height 34
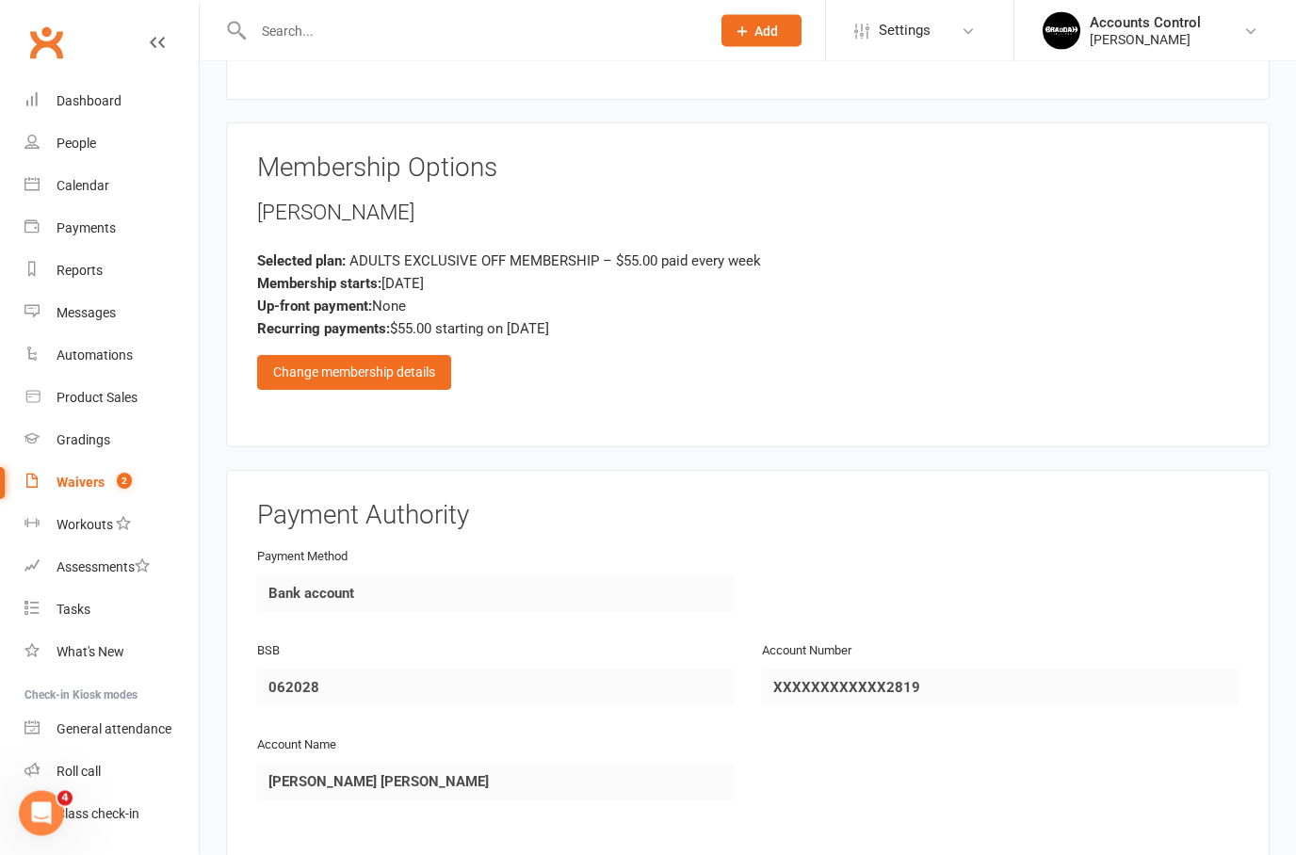
scroll to position [805, 0]
click at [409, 365] on div "Change membership details" at bounding box center [354, 372] width 194 height 34
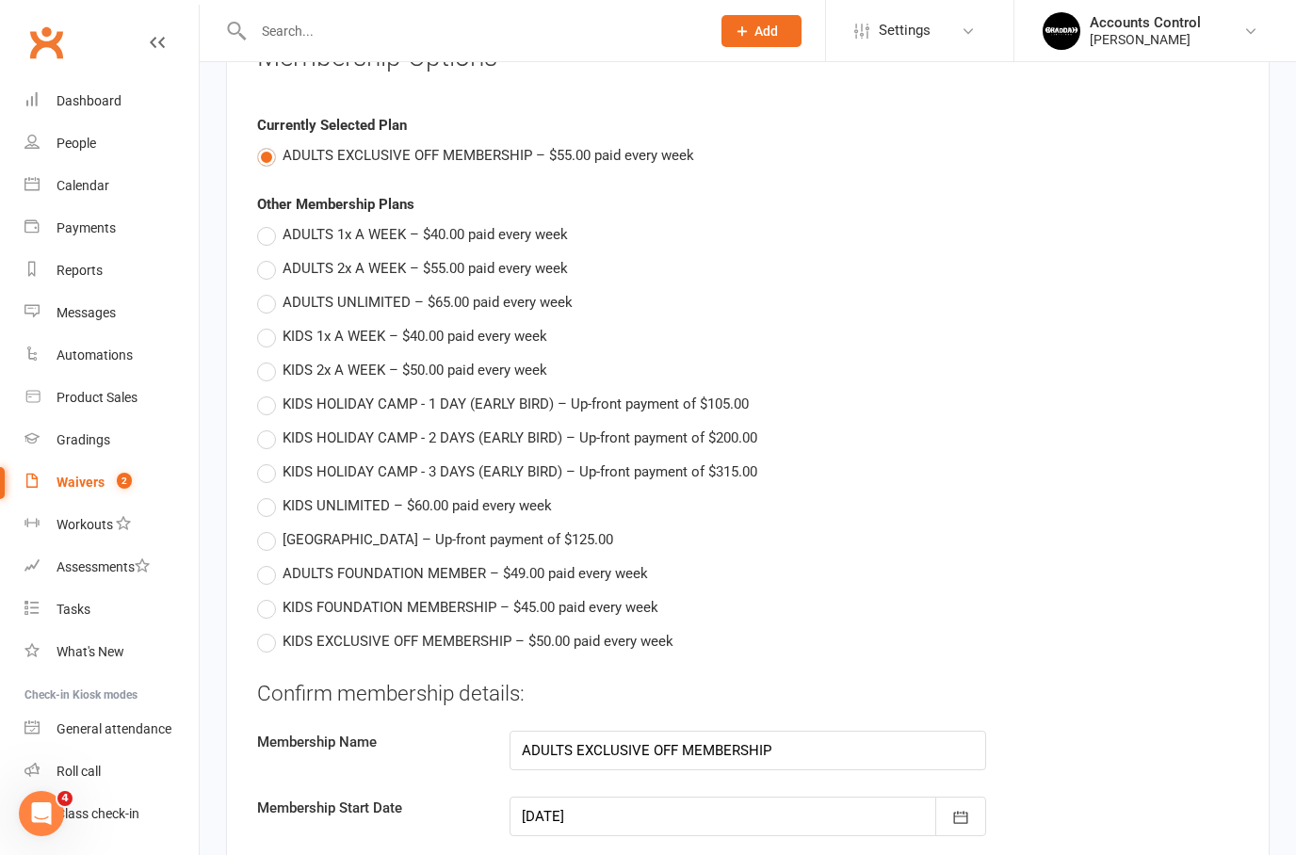
scroll to position [1227, 0]
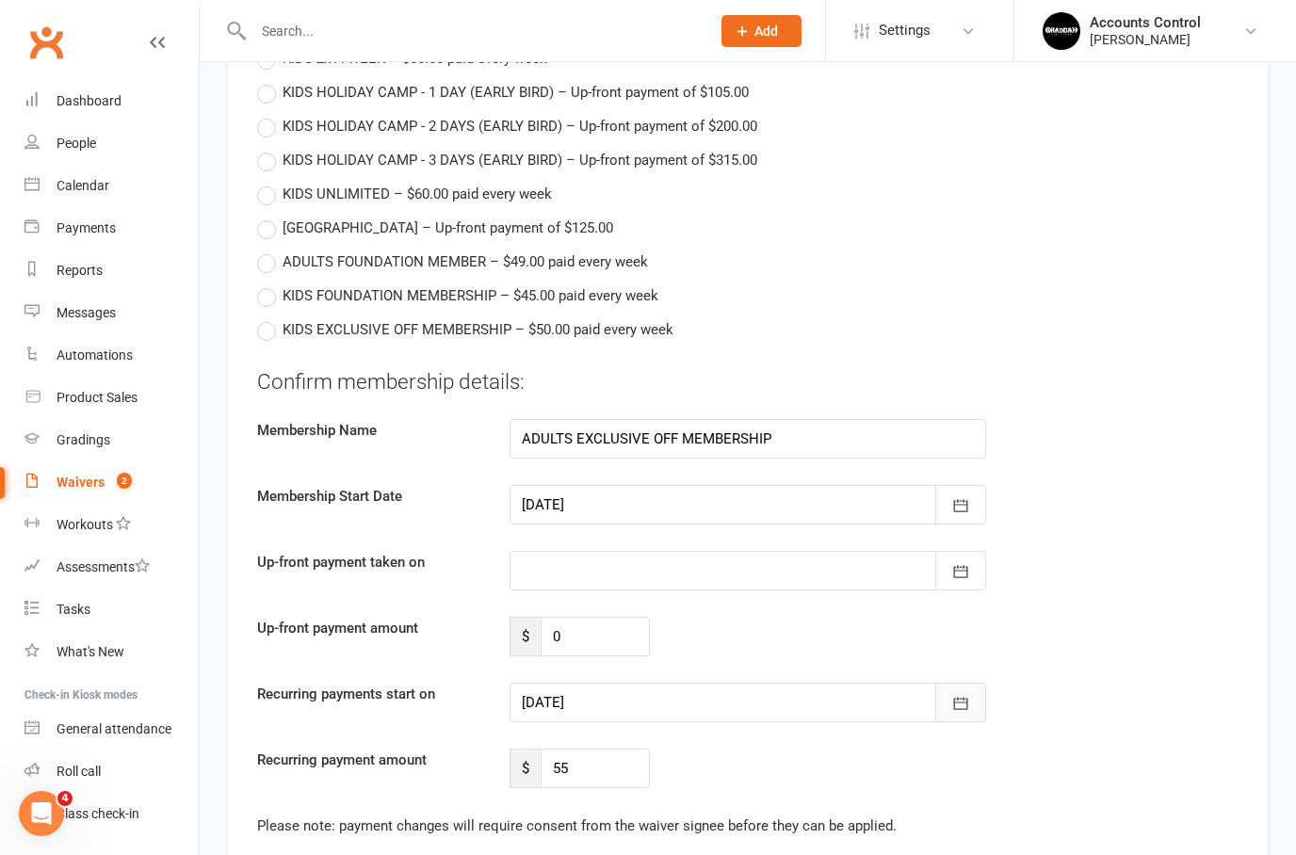
click at [961, 703] on icon "button" at bounding box center [961, 704] width 14 height 12
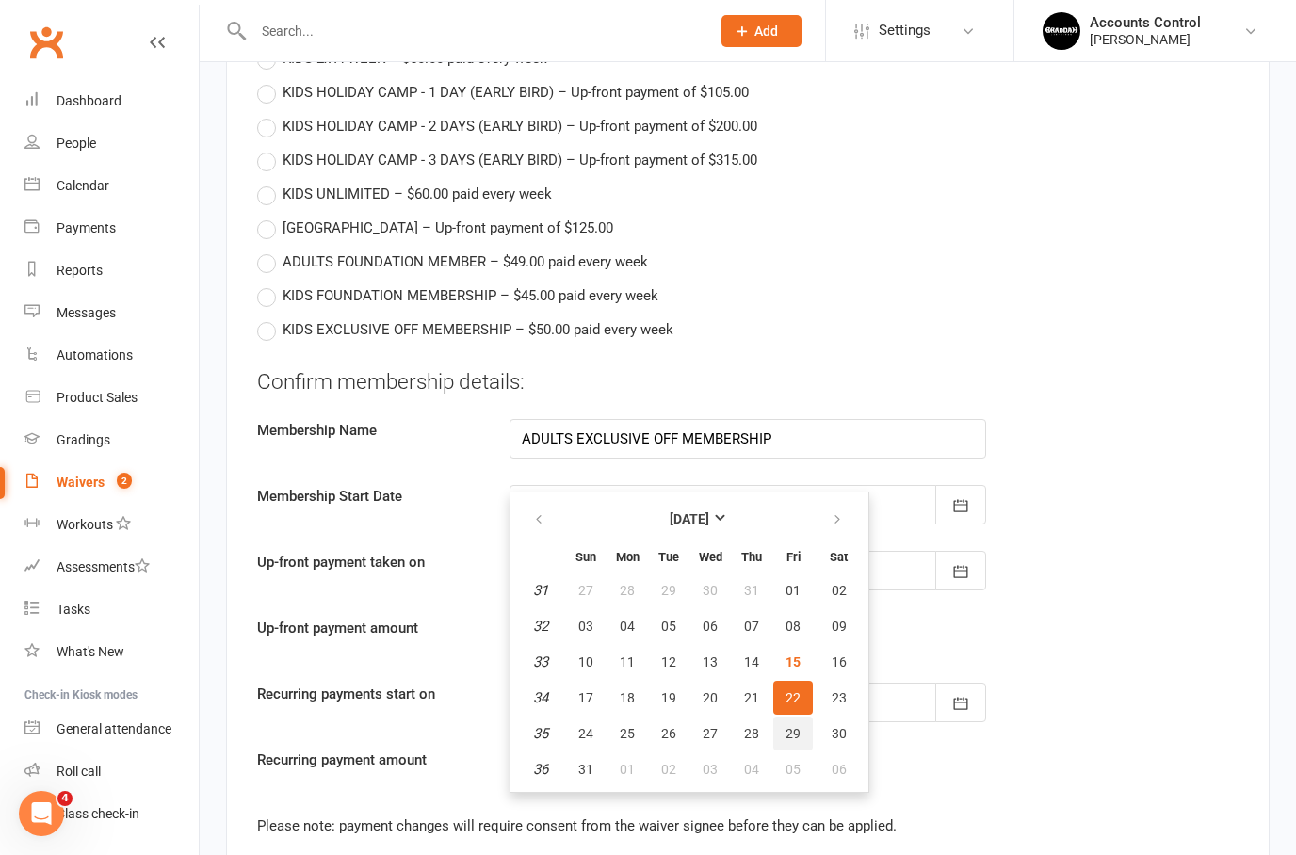
click at [800, 728] on button "29" at bounding box center [793, 734] width 40 height 34
type input "[DATE]"
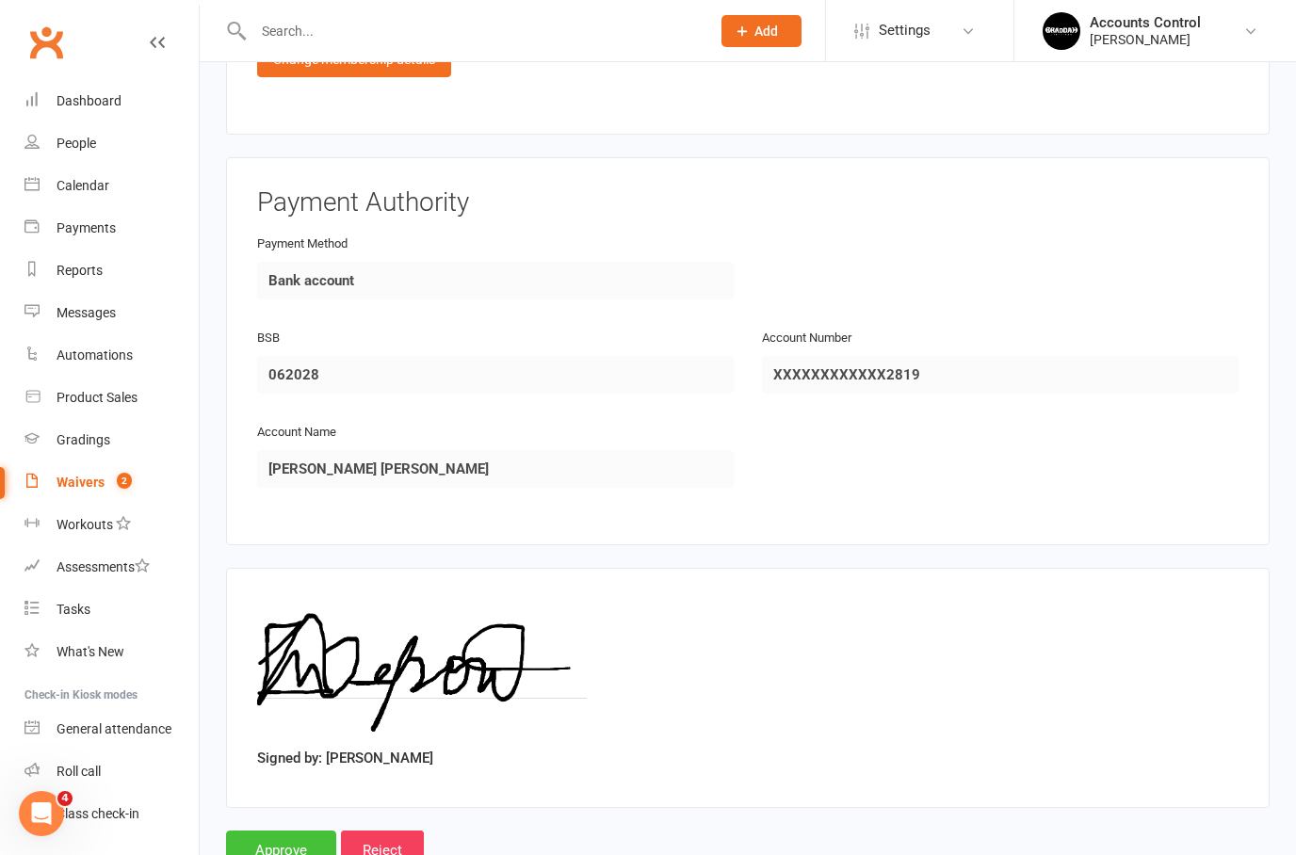
click at [274, 833] on input "Approve" at bounding box center [281, 851] width 110 height 40
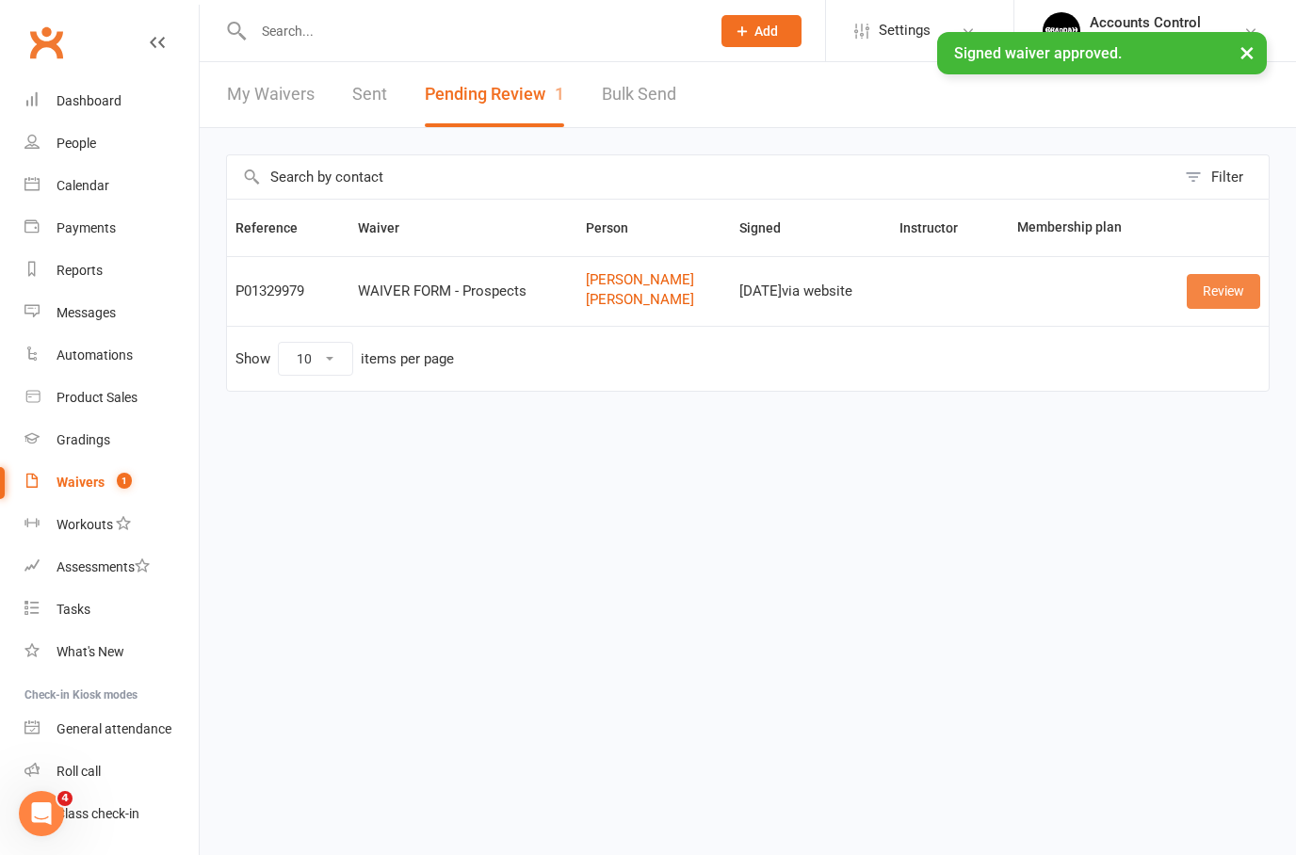
click at [1213, 279] on link "Review" at bounding box center [1223, 291] width 73 height 34
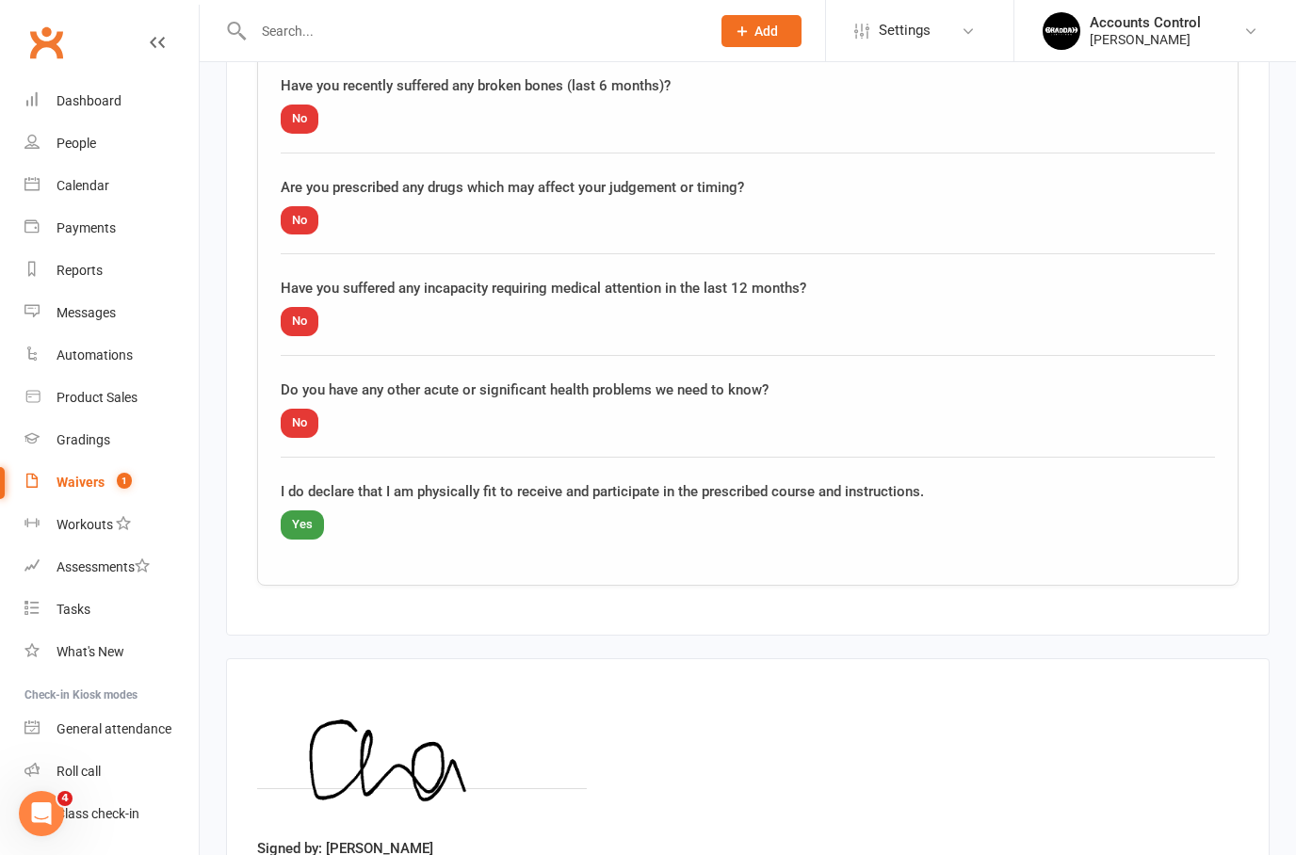
scroll to position [2581, 0]
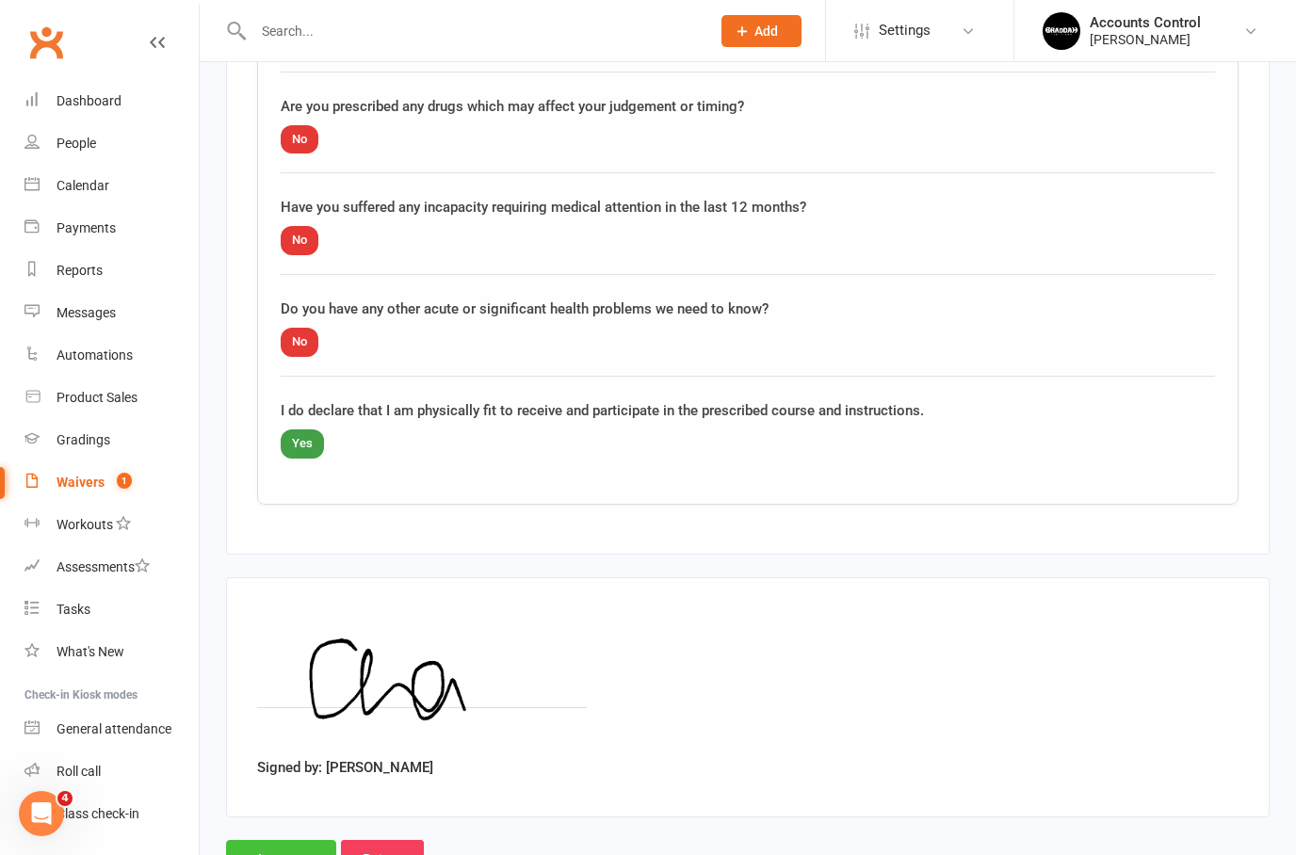
click at [267, 850] on input "Approve" at bounding box center [281, 860] width 110 height 40
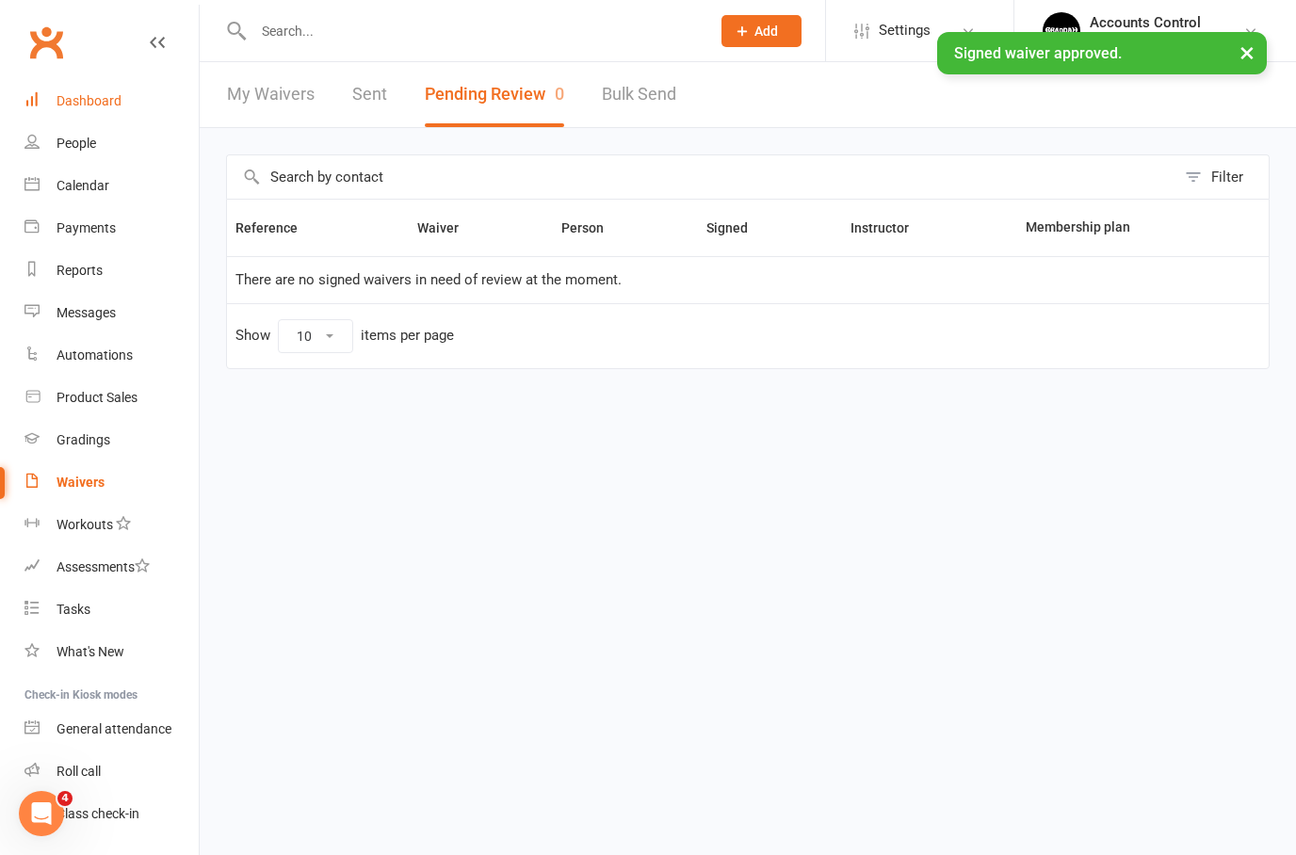
click at [87, 103] on div "Dashboard" at bounding box center [89, 100] width 65 height 15
